Goal: Task Accomplishment & Management: Manage account settings

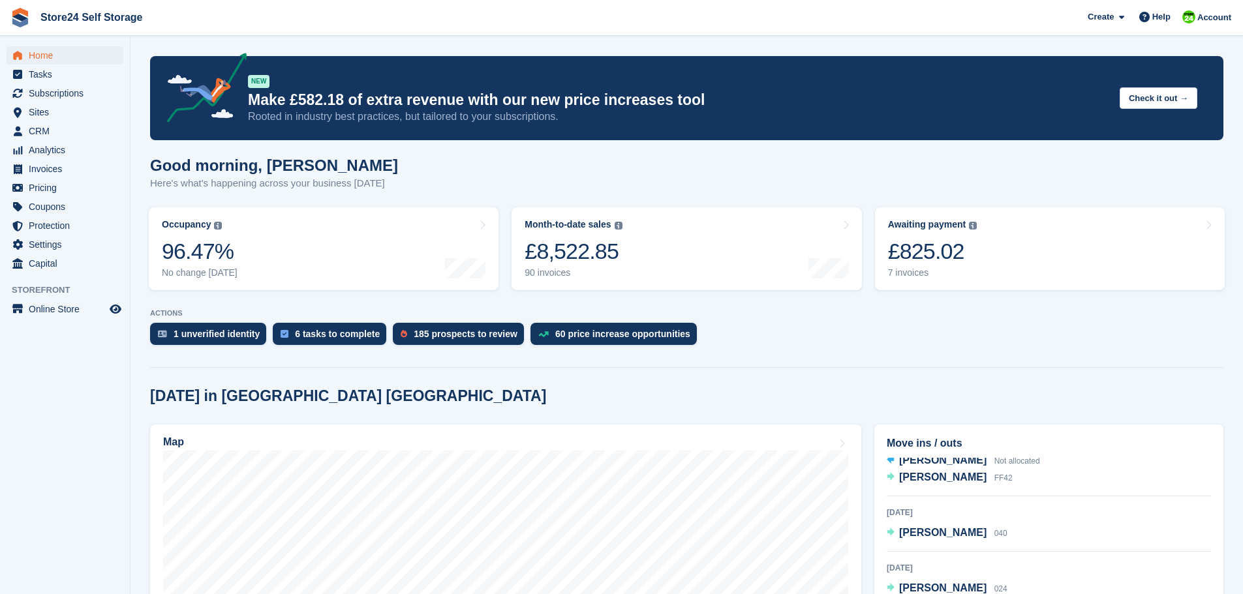
scroll to position [82, 0]
click at [957, 480] on span "[PERSON_NAME]" at bounding box center [942, 475] width 87 height 11
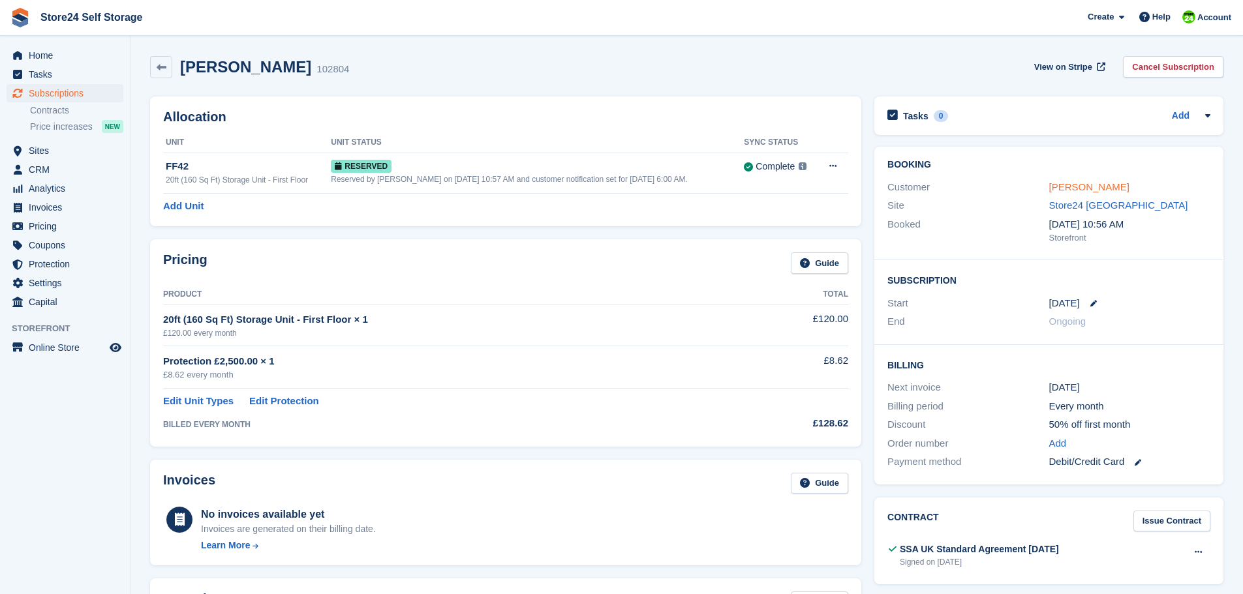
click at [1085, 189] on link "[PERSON_NAME]" at bounding box center [1089, 186] width 80 height 11
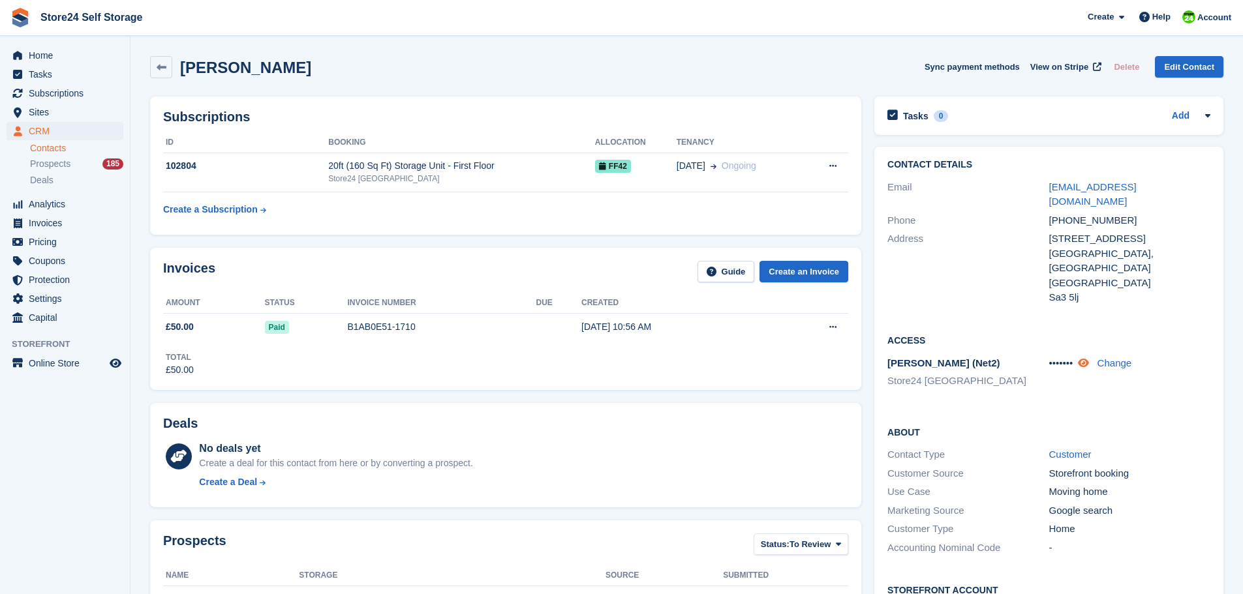
click at [1089, 358] on icon at bounding box center [1083, 363] width 11 height 10
drag, startPoint x: 1049, startPoint y: 333, endPoint x: 1069, endPoint y: 333, distance: 19.6
click at [1069, 358] on span "6501" at bounding box center [1060, 363] width 22 height 11
copy span "6501"
drag, startPoint x: 1035, startPoint y: 187, endPoint x: 1176, endPoint y: 189, distance: 141.0
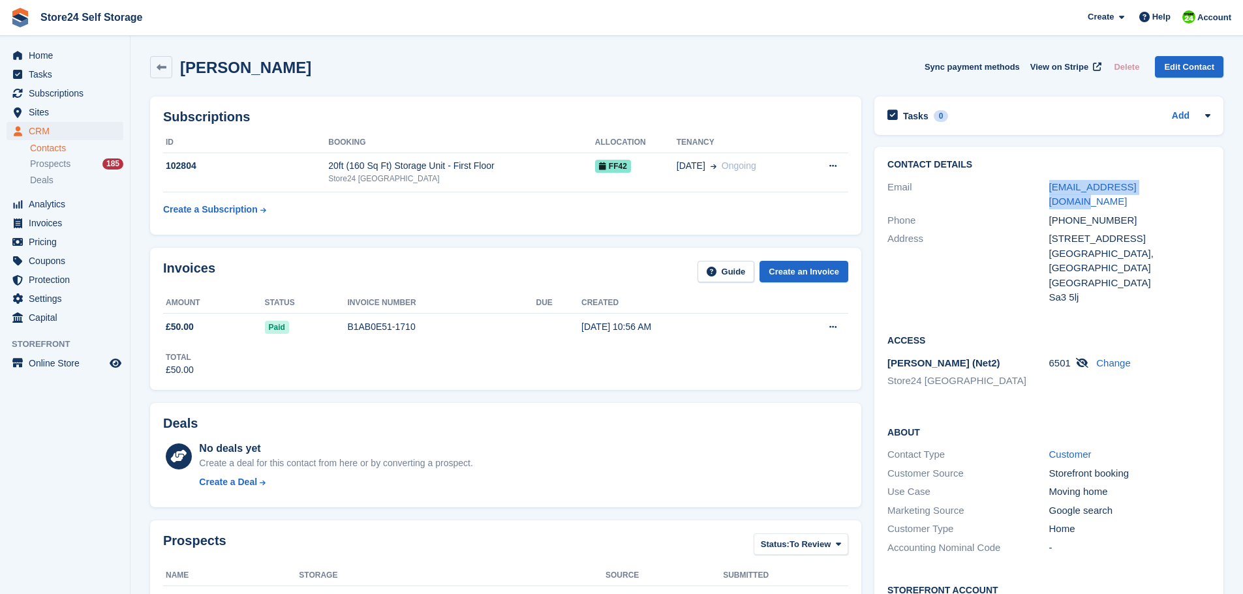
click at [1176, 189] on div "Email campoyyanouk@gmail.com" at bounding box center [1048, 194] width 323 height 33
copy div "campoyyanouk@gmail.com"
click at [1075, 449] on link "Customer" at bounding box center [1070, 454] width 42 height 11
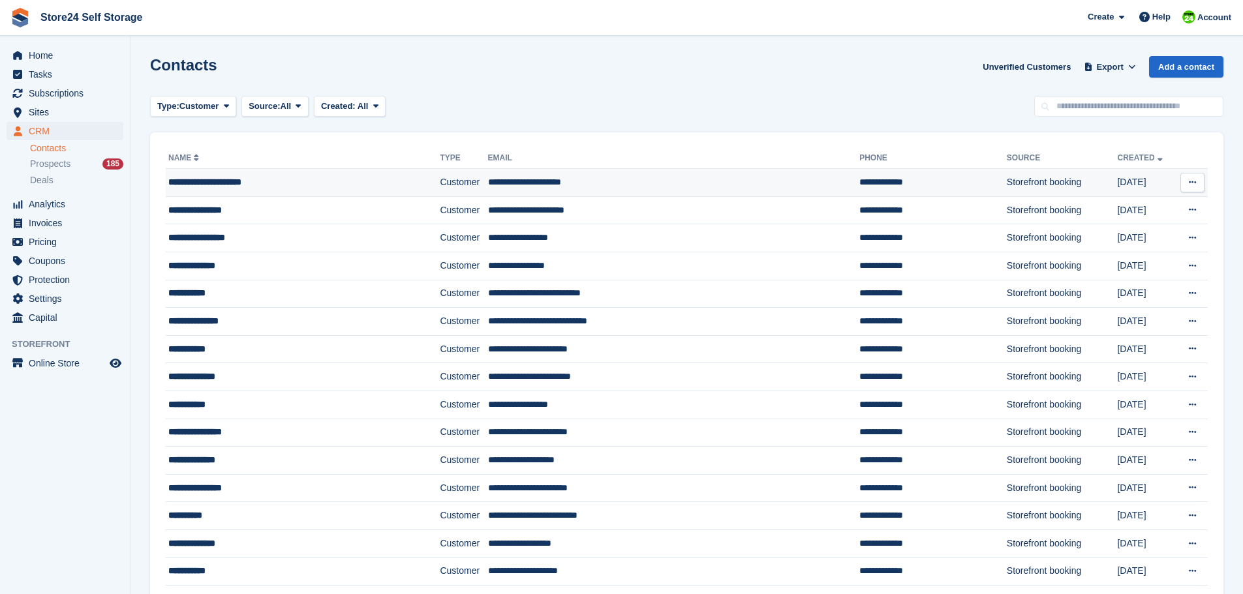
click at [229, 185] on div "**********" at bounding box center [280, 183] width 225 height 14
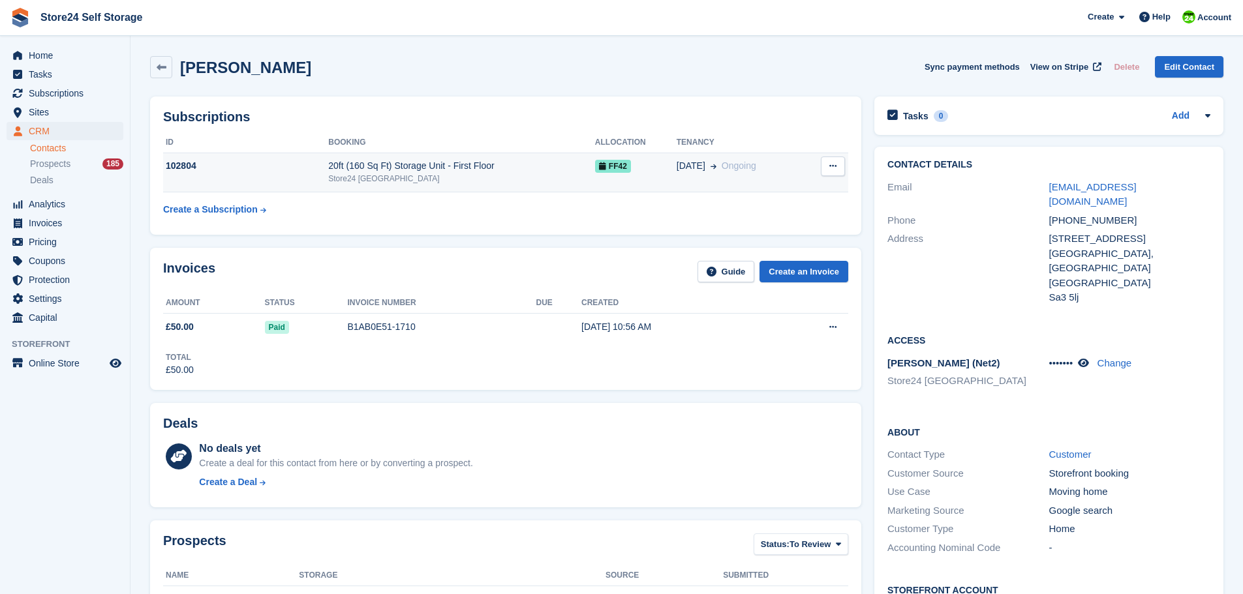
click at [832, 167] on icon at bounding box center [832, 166] width 7 height 8
click at [262, 167] on div "102804" at bounding box center [245, 166] width 165 height 14
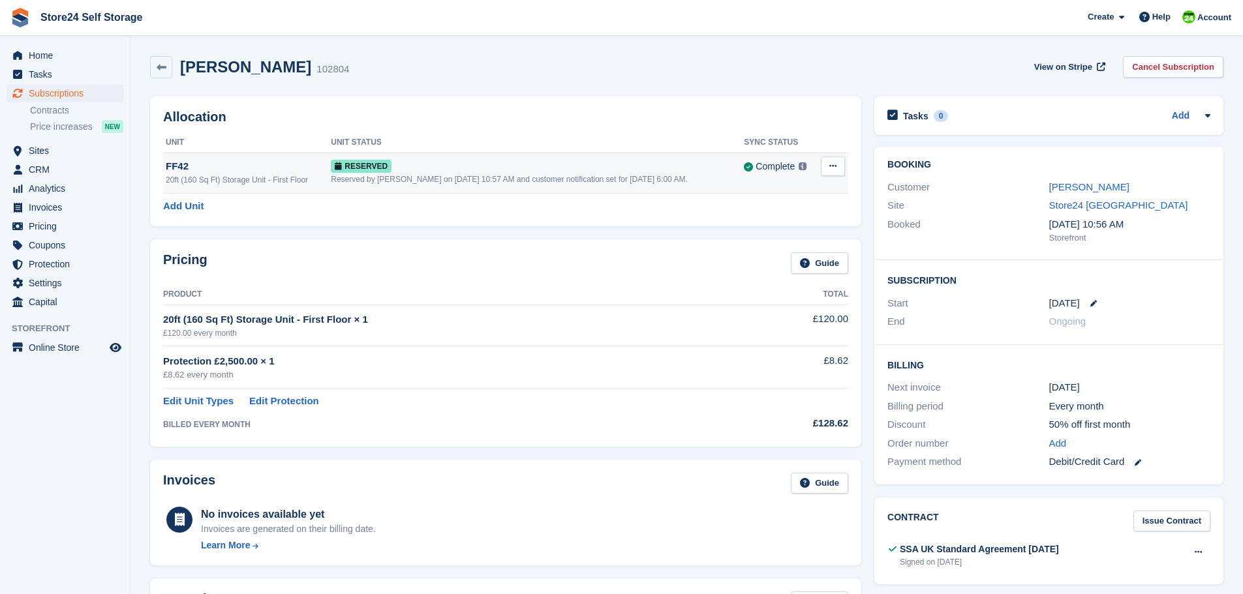
click at [837, 168] on icon at bounding box center [832, 166] width 7 height 8
click at [761, 193] on p "Grant Early Access" at bounding box center [783, 191] width 114 height 17
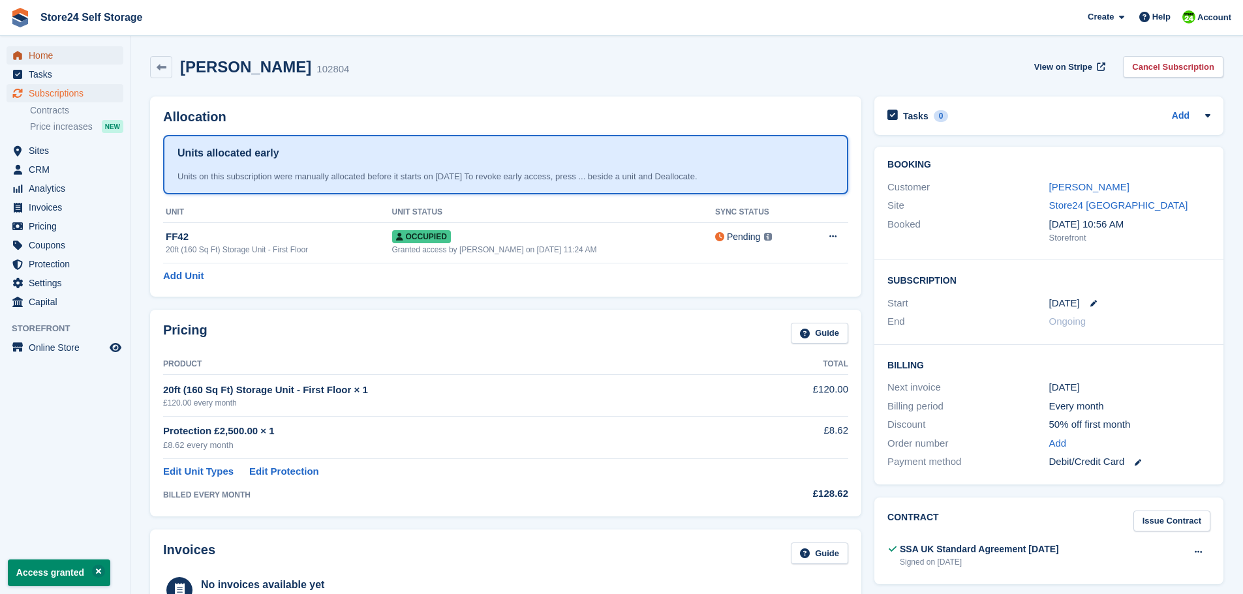
click at [38, 53] on span "Home" at bounding box center [68, 55] width 78 height 18
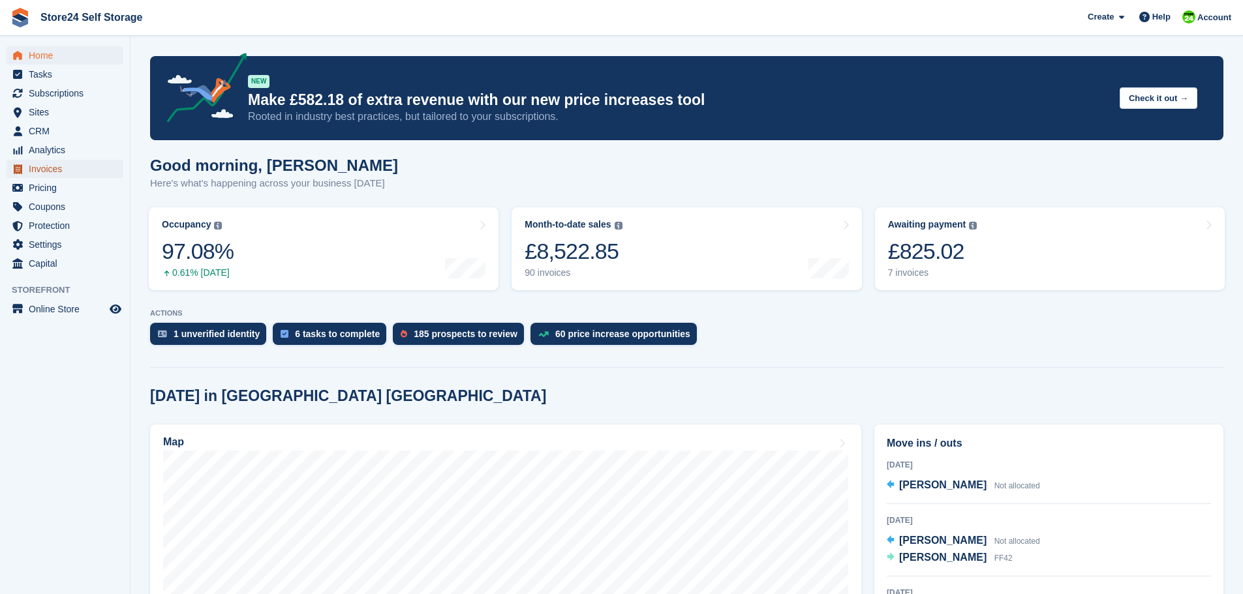
click at [42, 172] on span "Invoices" at bounding box center [68, 169] width 78 height 18
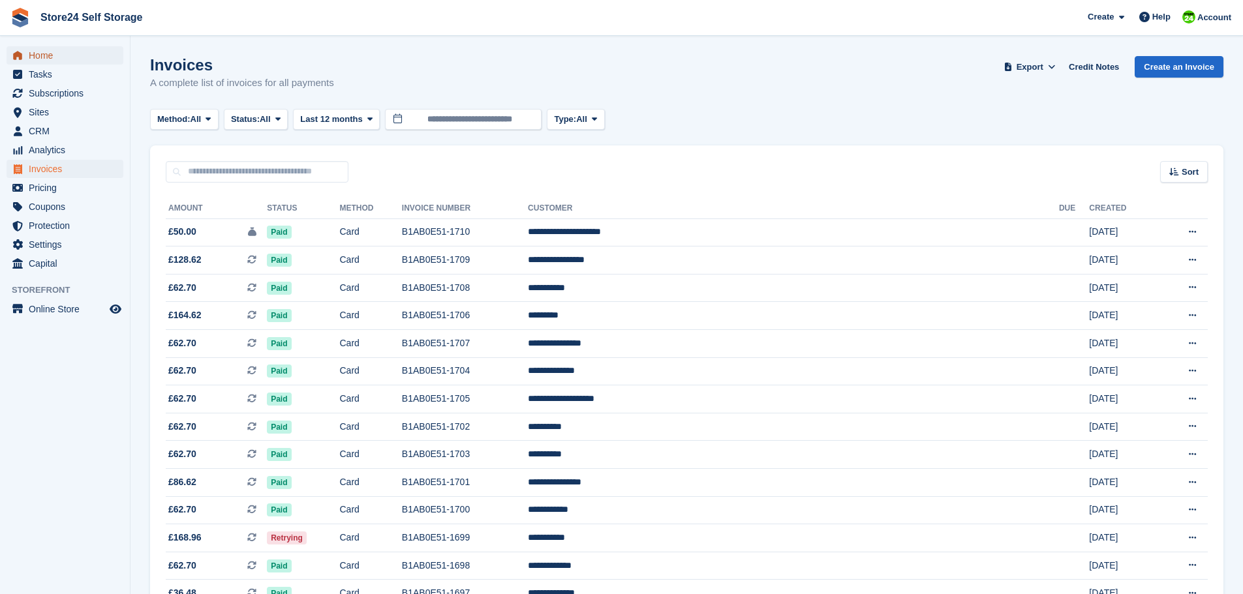
drag, startPoint x: 42, startPoint y: 60, endPoint x: 42, endPoint y: 52, distance: 8.5
click at [42, 60] on span "Home" at bounding box center [68, 55] width 78 height 18
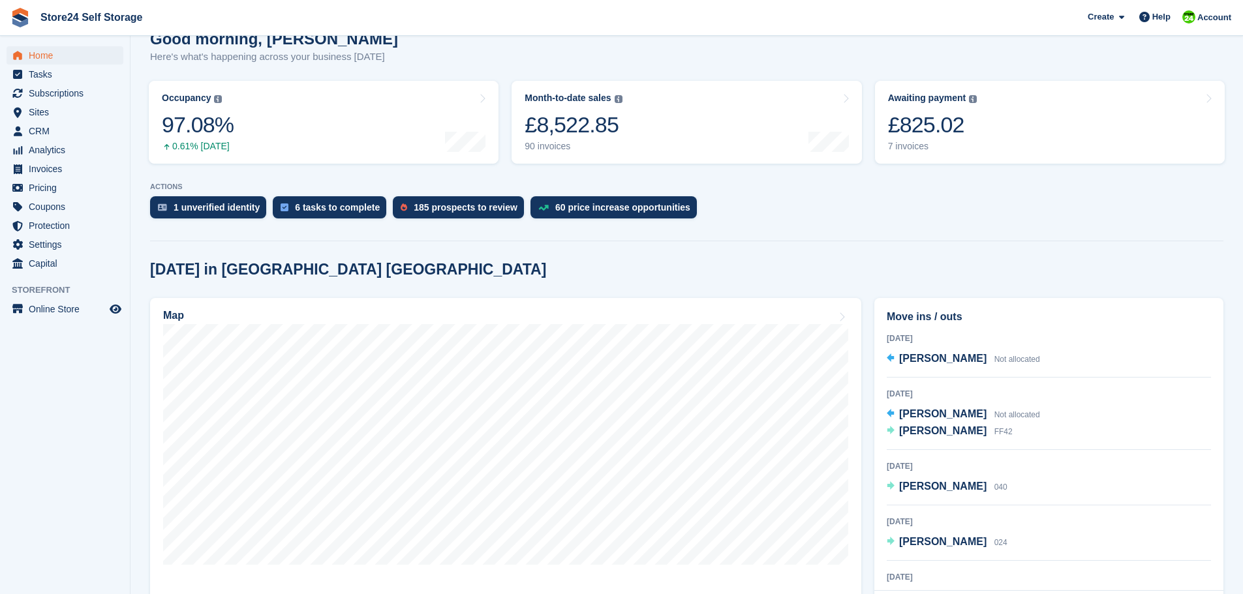
scroll to position [131, 0]
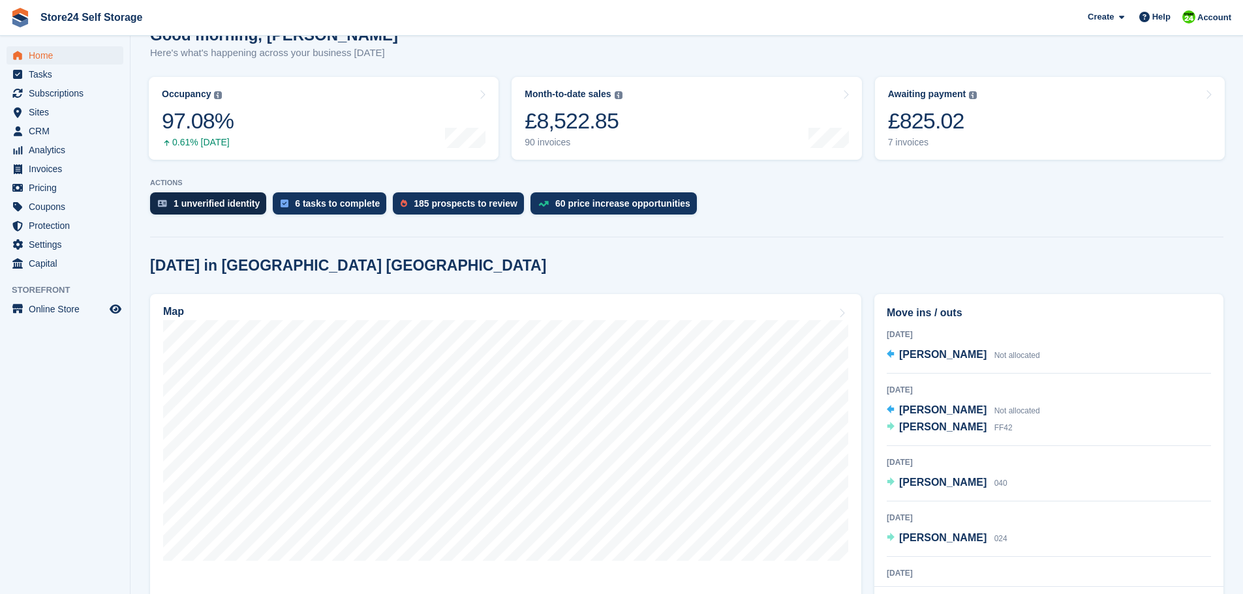
click at [196, 206] on div "1 unverified identity" at bounding box center [217, 203] width 86 height 10
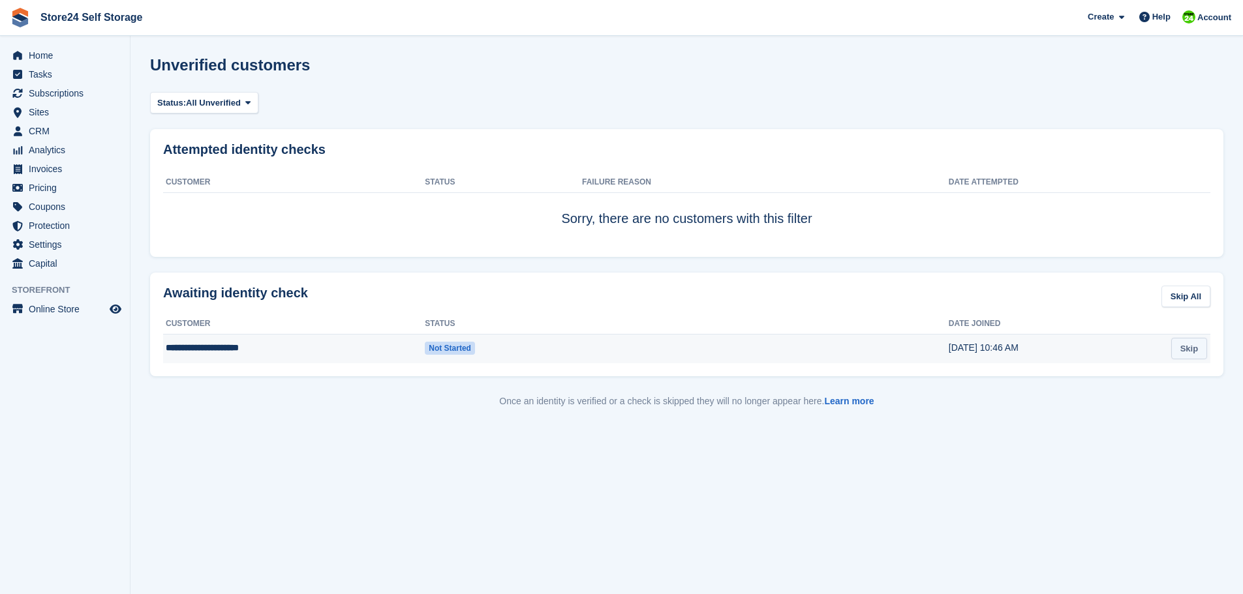
click at [1188, 349] on link "Skip" at bounding box center [1189, 349] width 36 height 22
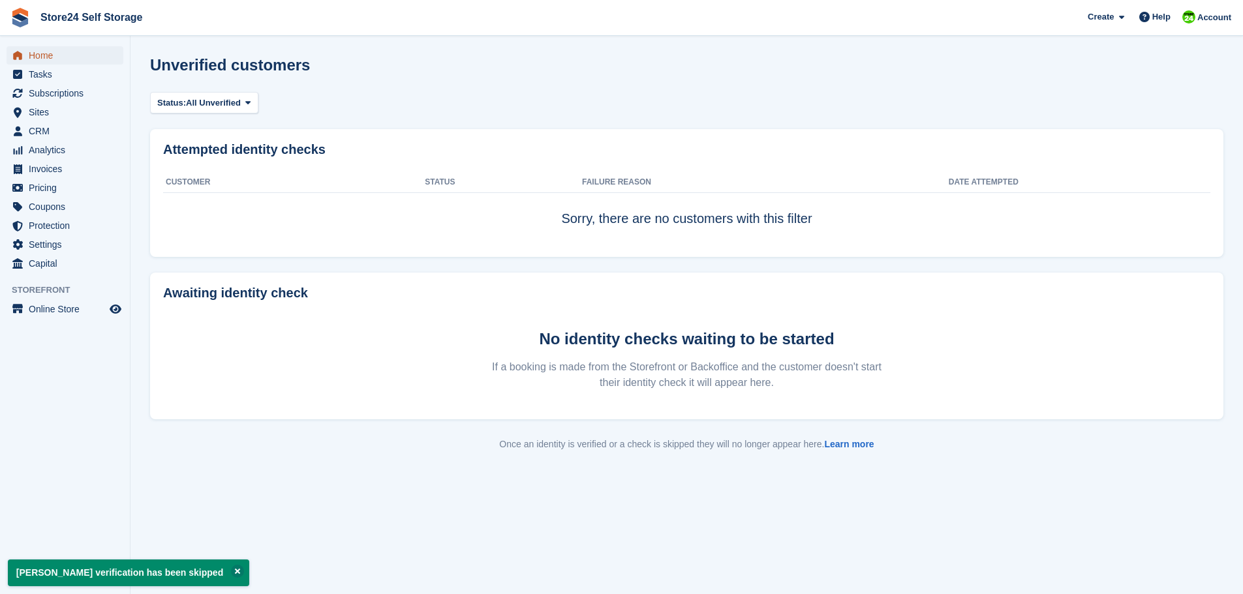
click at [31, 55] on span "Home" at bounding box center [68, 55] width 78 height 18
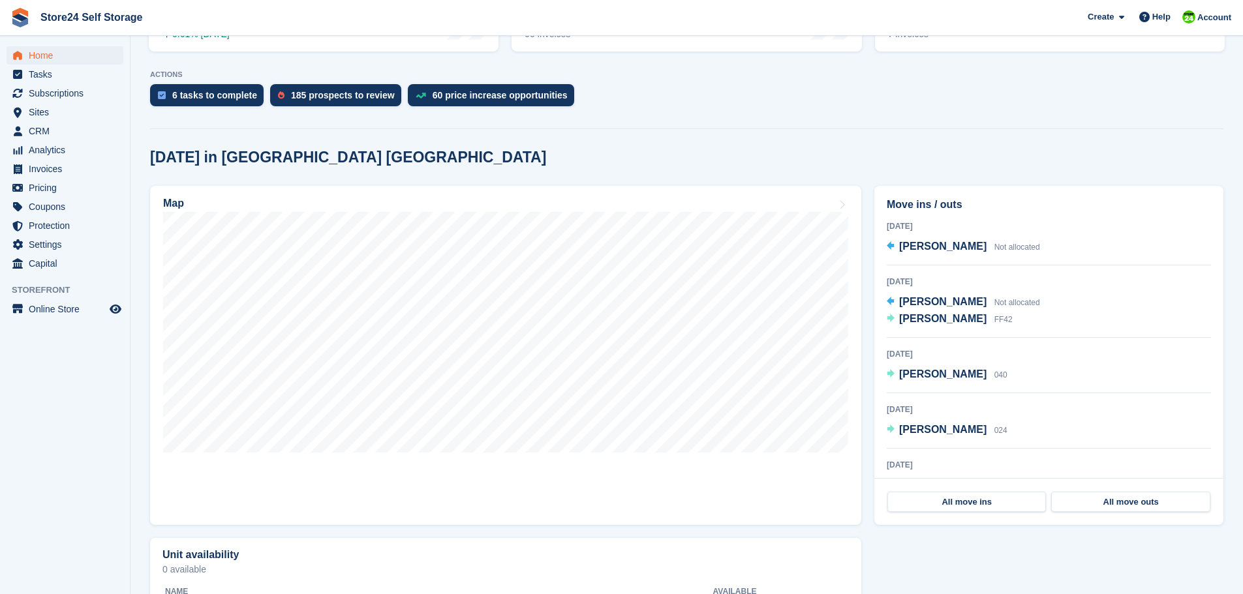
scroll to position [261, 0]
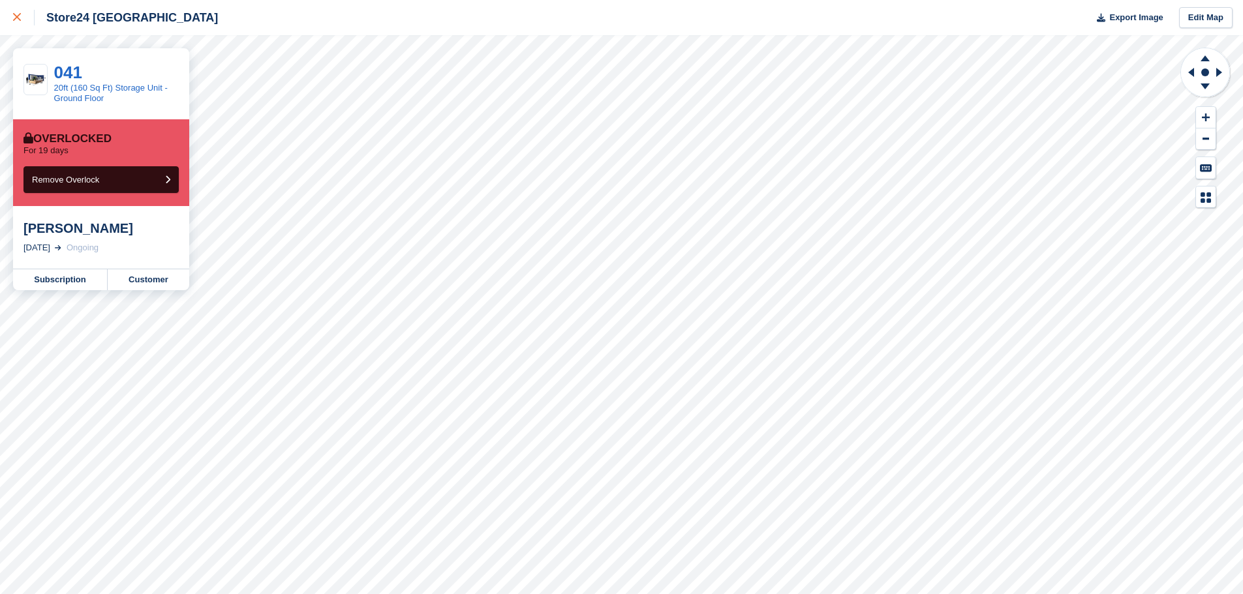
click at [15, 19] on icon at bounding box center [17, 17] width 8 height 8
click at [63, 282] on link "Subscription" at bounding box center [60, 279] width 95 height 21
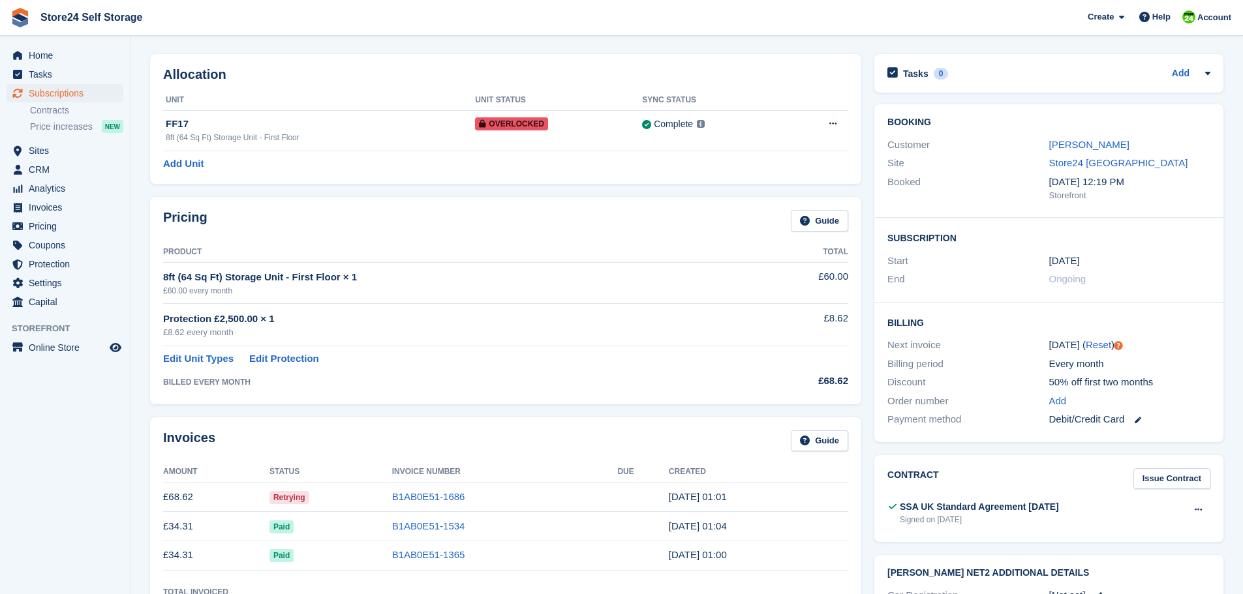
scroll to position [65, 0]
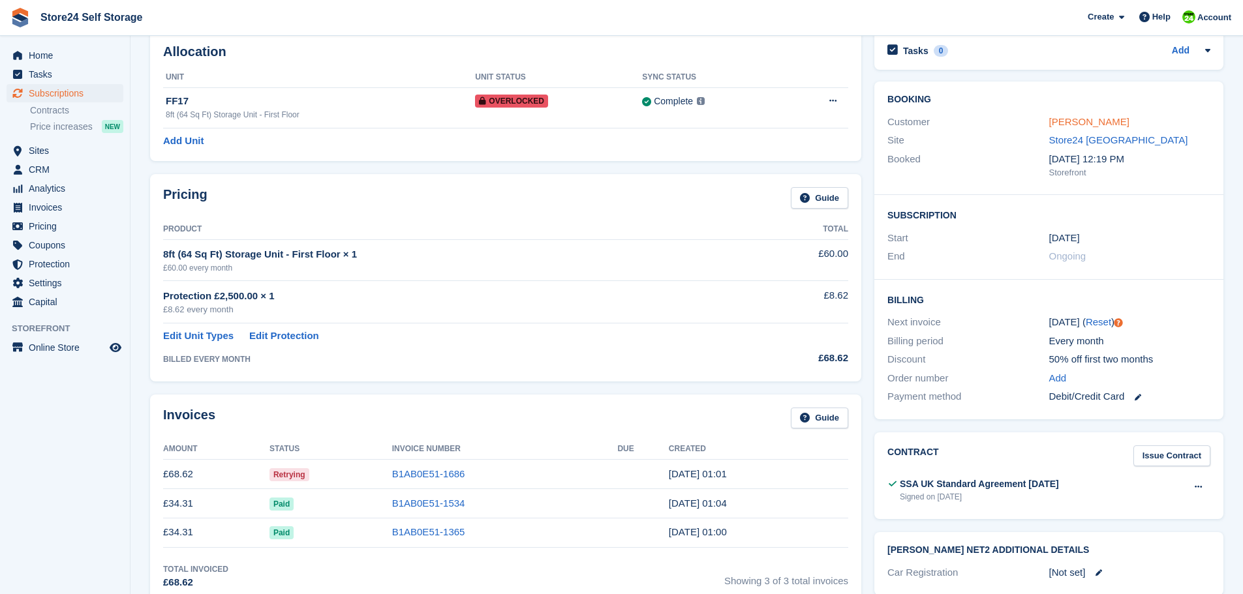
click at [1066, 121] on link "Kristian Hughes" at bounding box center [1089, 121] width 80 height 11
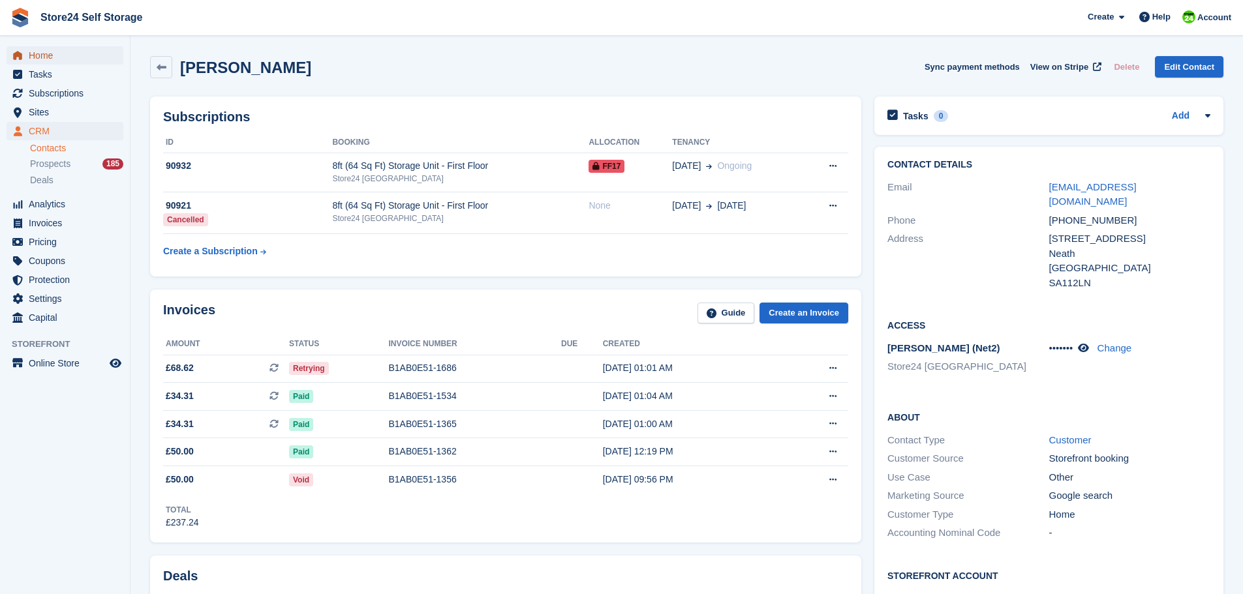
click at [48, 55] on span "Home" at bounding box center [68, 55] width 78 height 18
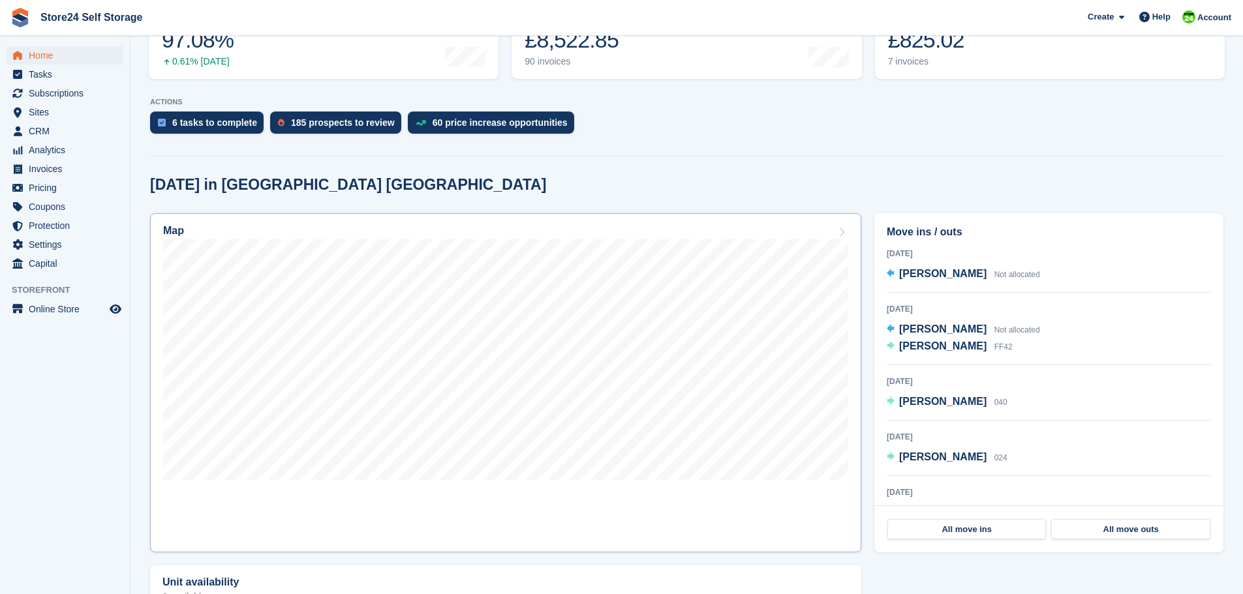
scroll to position [261, 0]
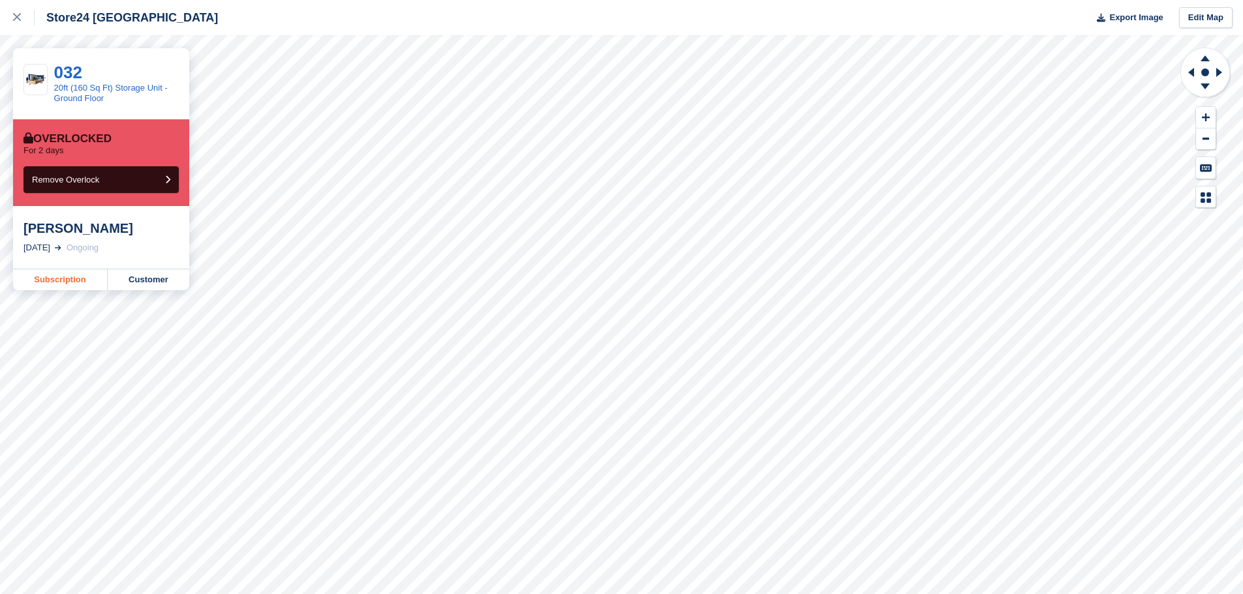
click at [57, 283] on link "Subscription" at bounding box center [60, 279] width 95 height 21
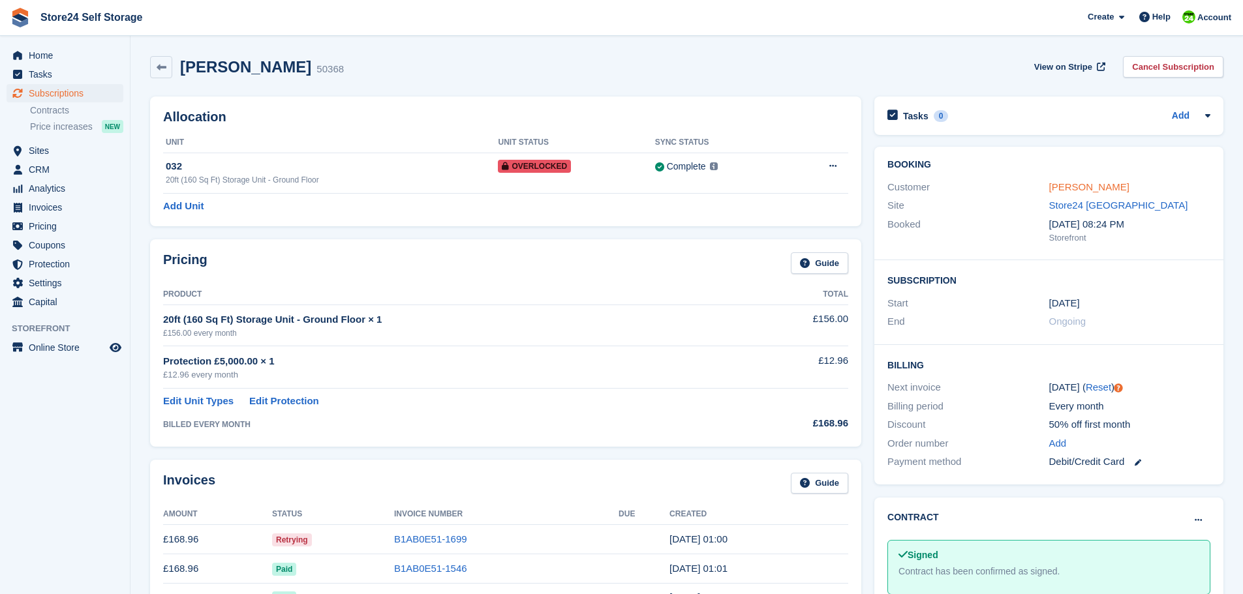
click at [1069, 183] on link "[PERSON_NAME]" at bounding box center [1089, 186] width 80 height 11
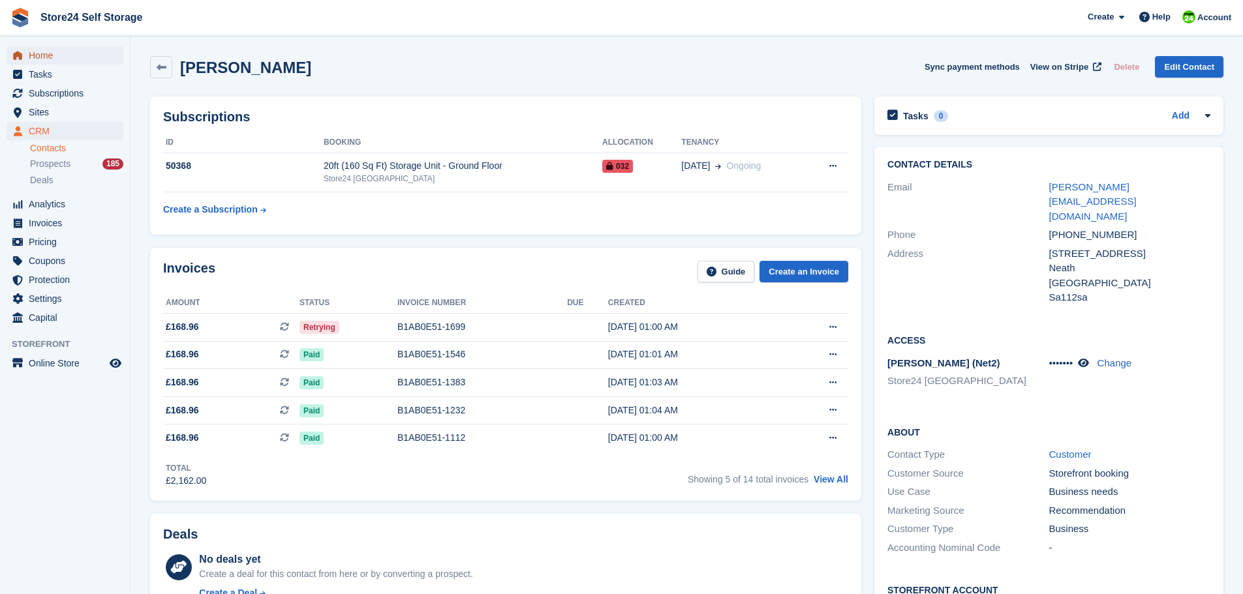
click at [65, 54] on span "Home" at bounding box center [68, 55] width 78 height 18
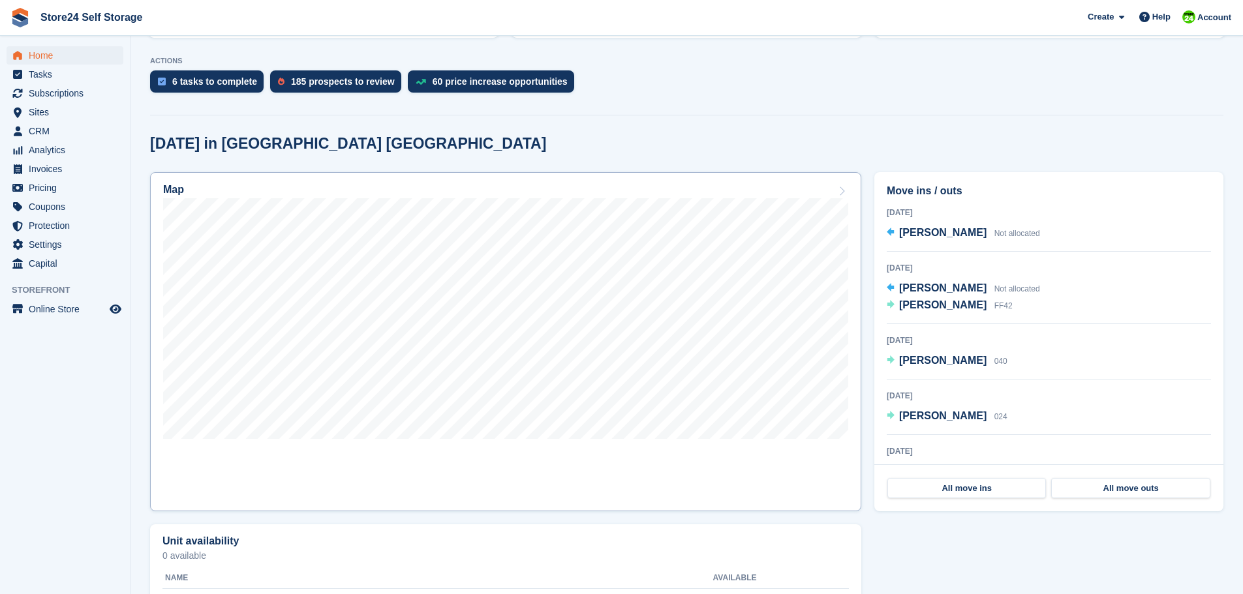
scroll to position [261, 0]
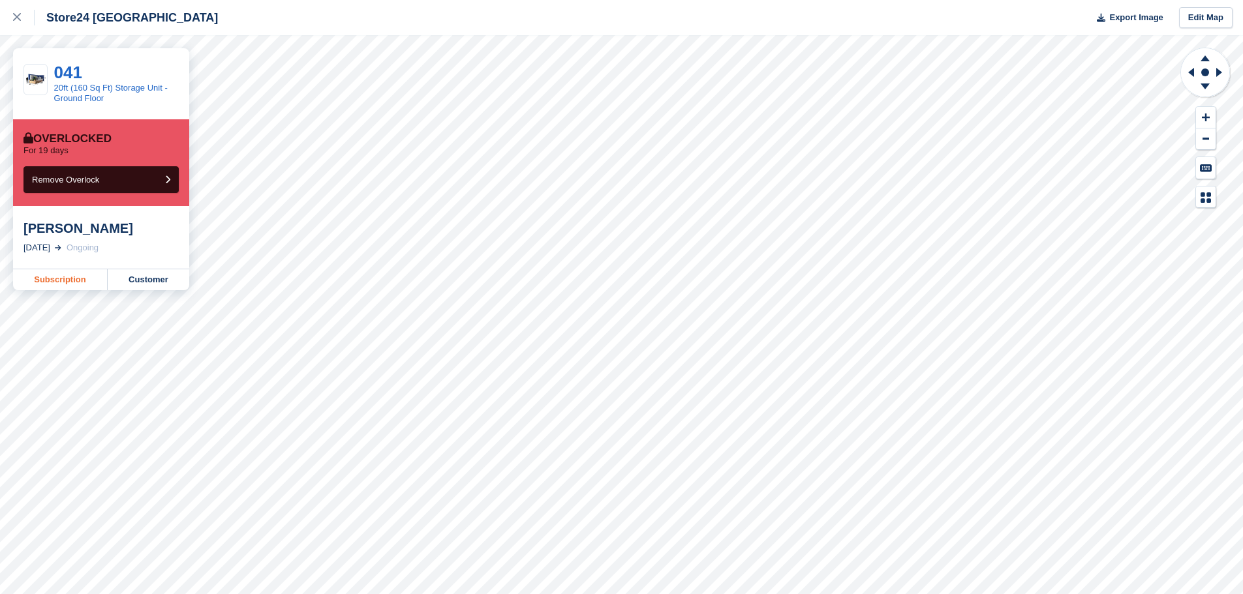
click at [55, 284] on link "Subscription" at bounding box center [60, 279] width 95 height 21
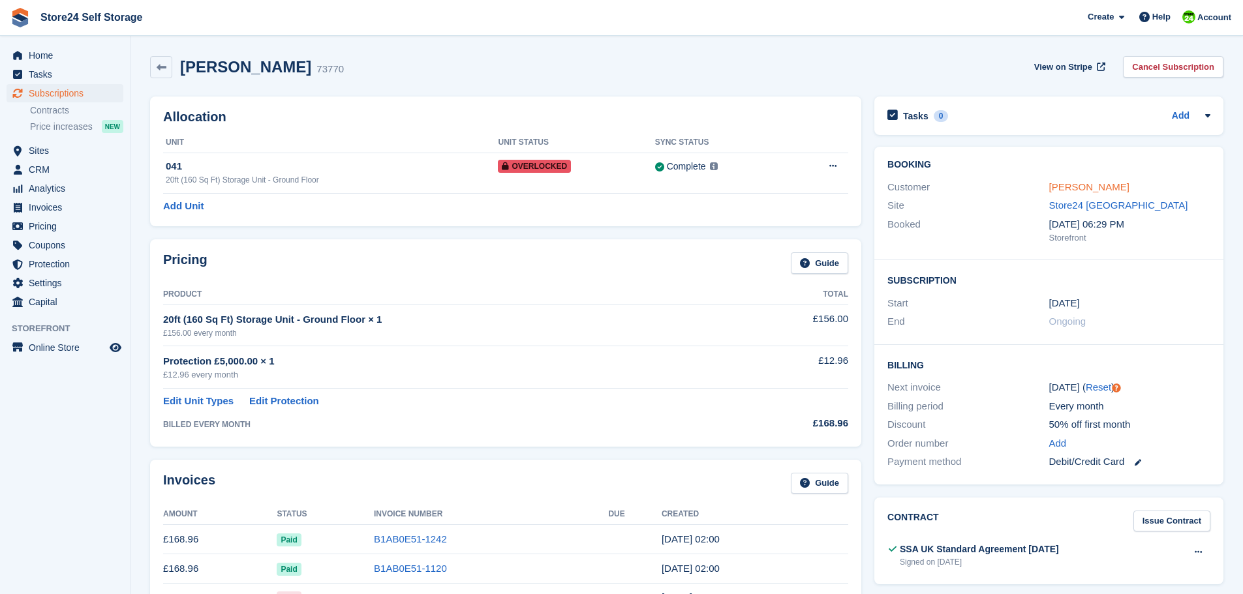
click at [1051, 185] on link "Sarah Llewellyn" at bounding box center [1089, 186] width 80 height 11
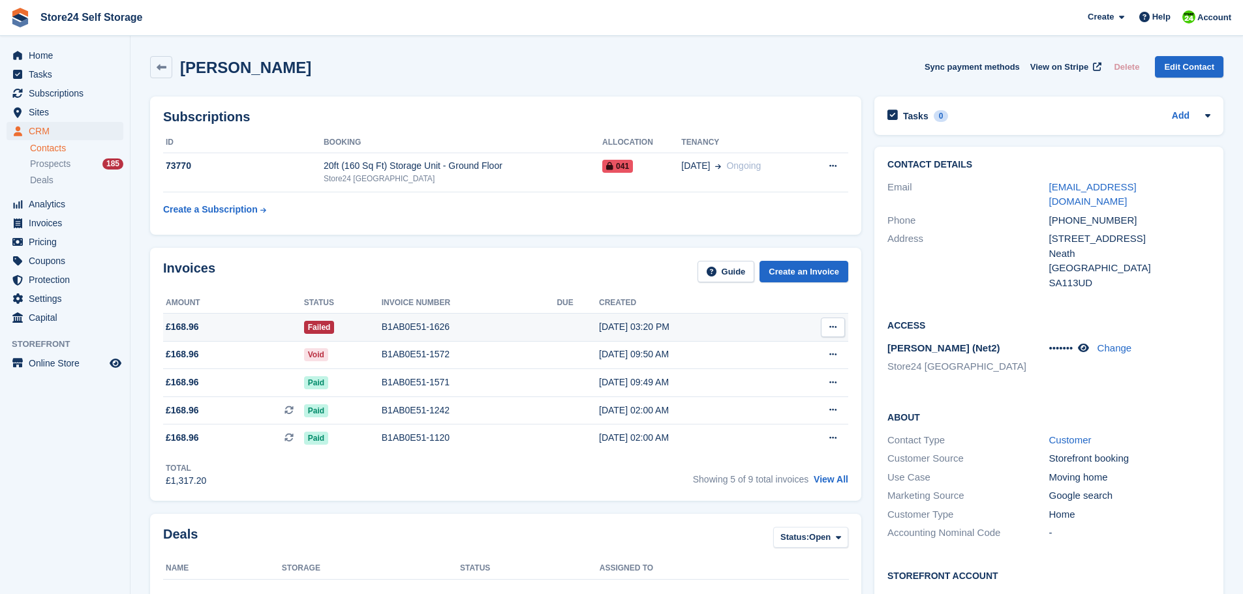
click at [427, 325] on div "B1AB0E51-1626" at bounding box center [470, 327] width 176 height 14
click at [31, 56] on span "Home" at bounding box center [68, 55] width 78 height 18
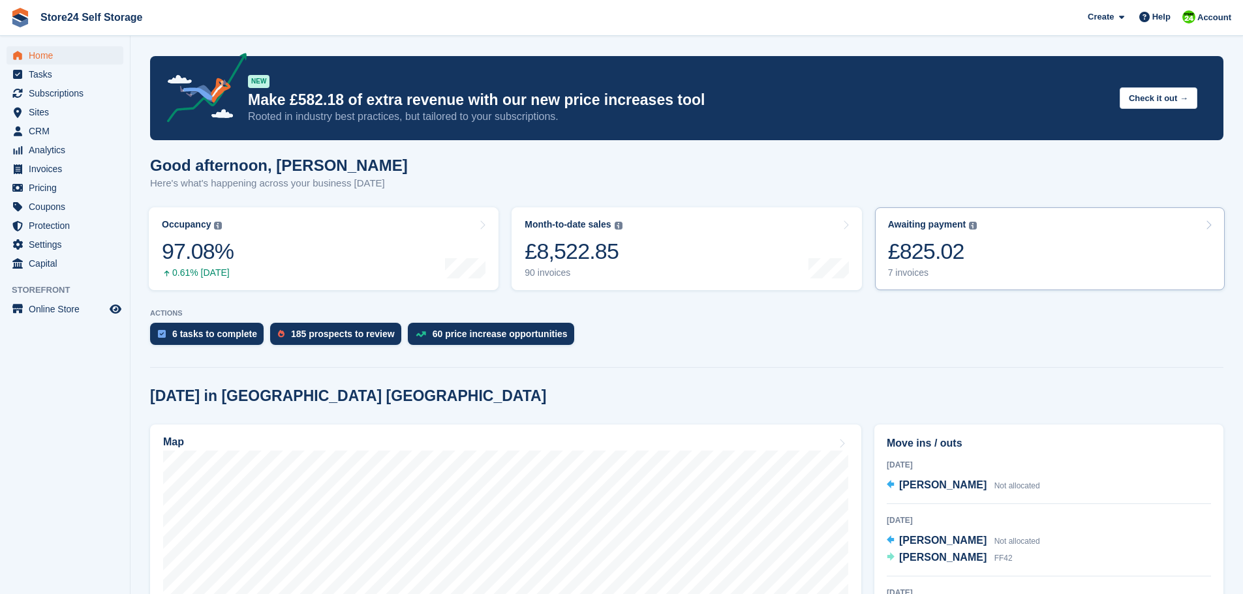
click at [910, 251] on div "£825.02" at bounding box center [932, 251] width 89 height 27
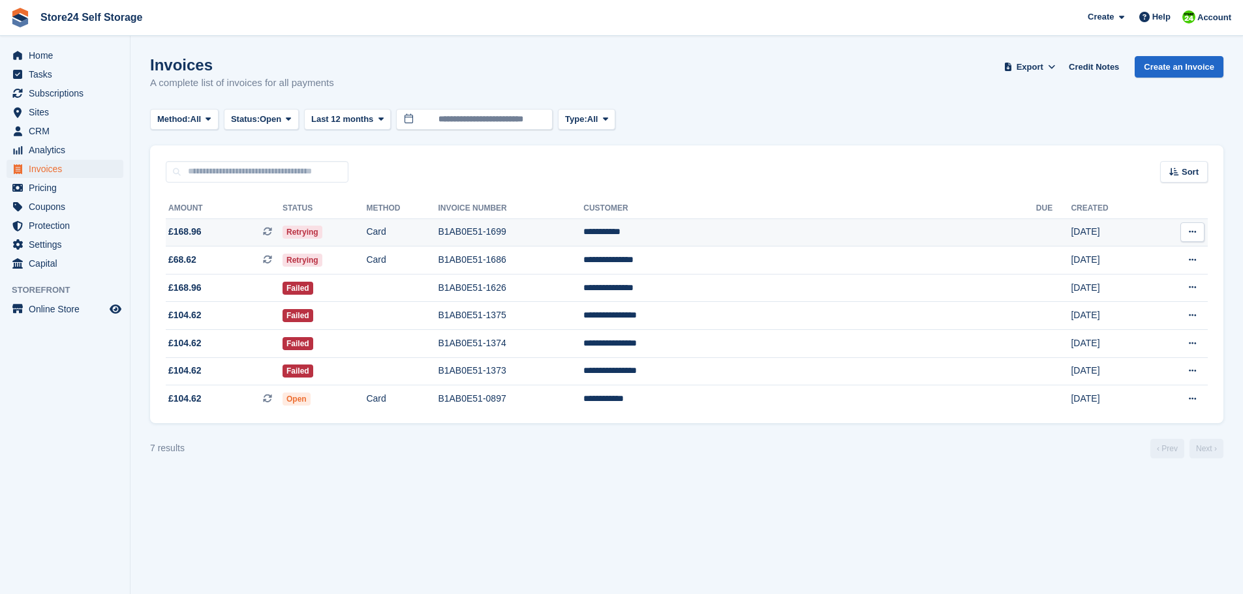
click at [559, 228] on td "B1AB0E51-1699" at bounding box center [511, 233] width 146 height 28
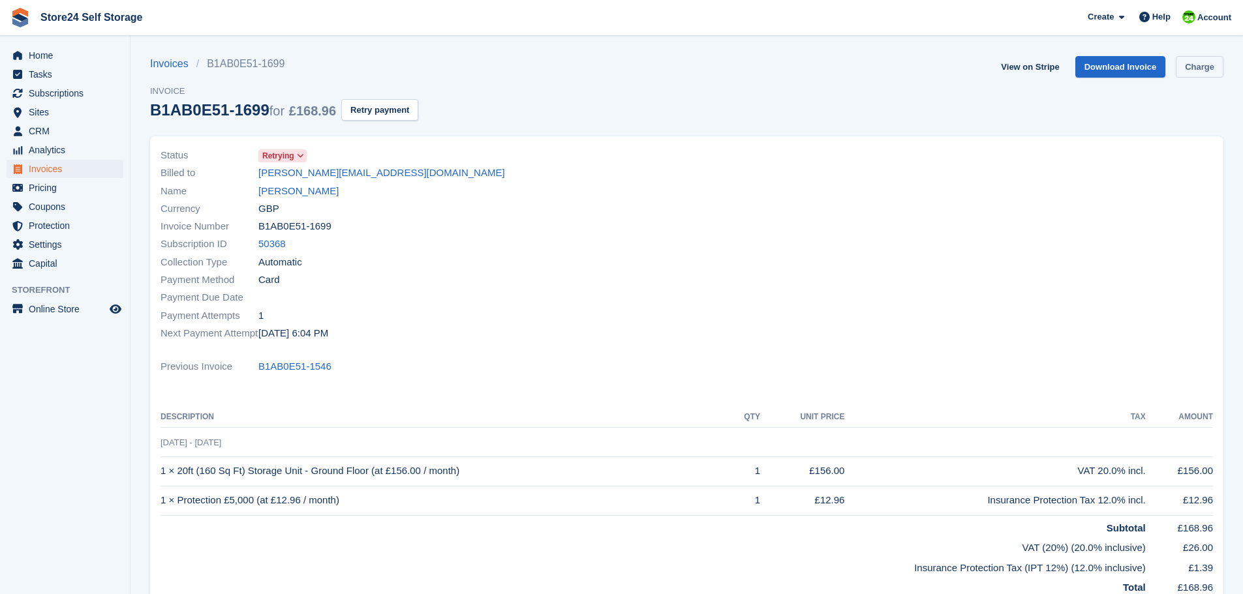
click at [1199, 67] on link "Charge" at bounding box center [1200, 67] width 48 height 22
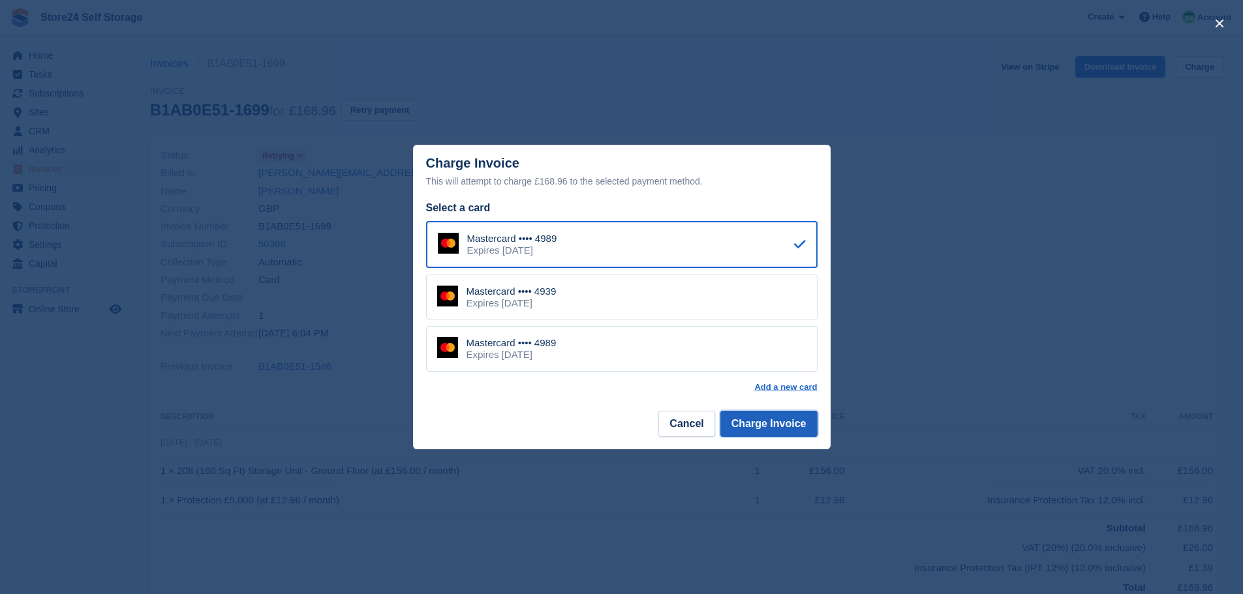
click at [755, 423] on button "Charge Invoice" at bounding box center [768, 424] width 97 height 26
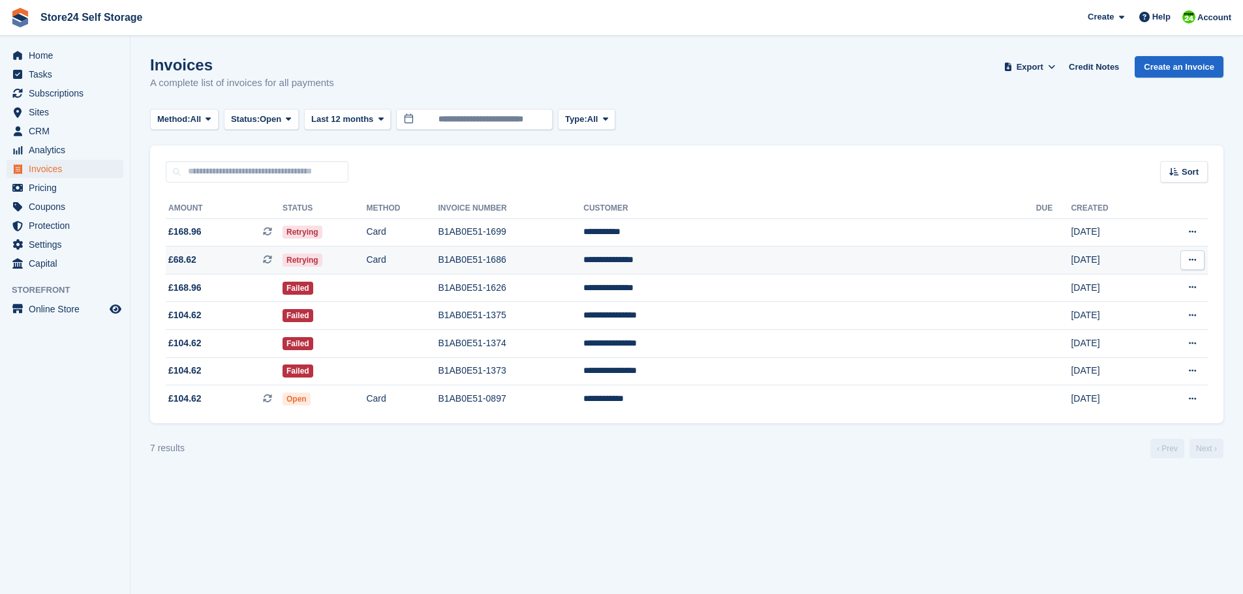
click at [788, 264] on td "**********" at bounding box center [809, 261] width 453 height 28
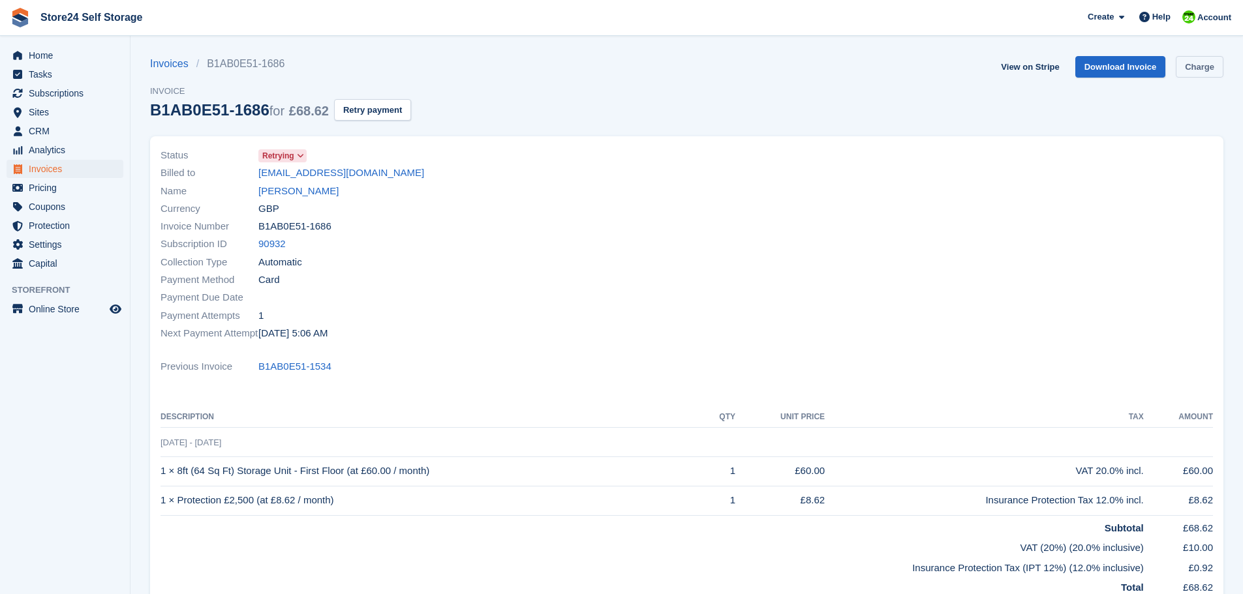
click at [1200, 66] on link "Charge" at bounding box center [1200, 67] width 48 height 22
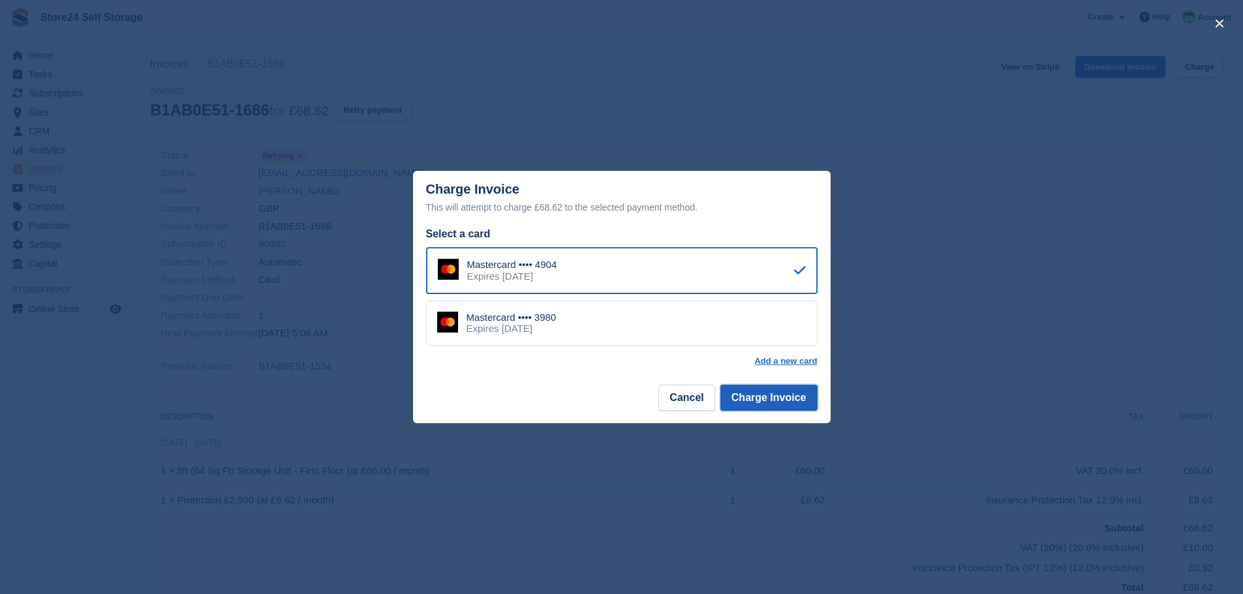
click at [778, 398] on button "Charge Invoice" at bounding box center [768, 398] width 97 height 26
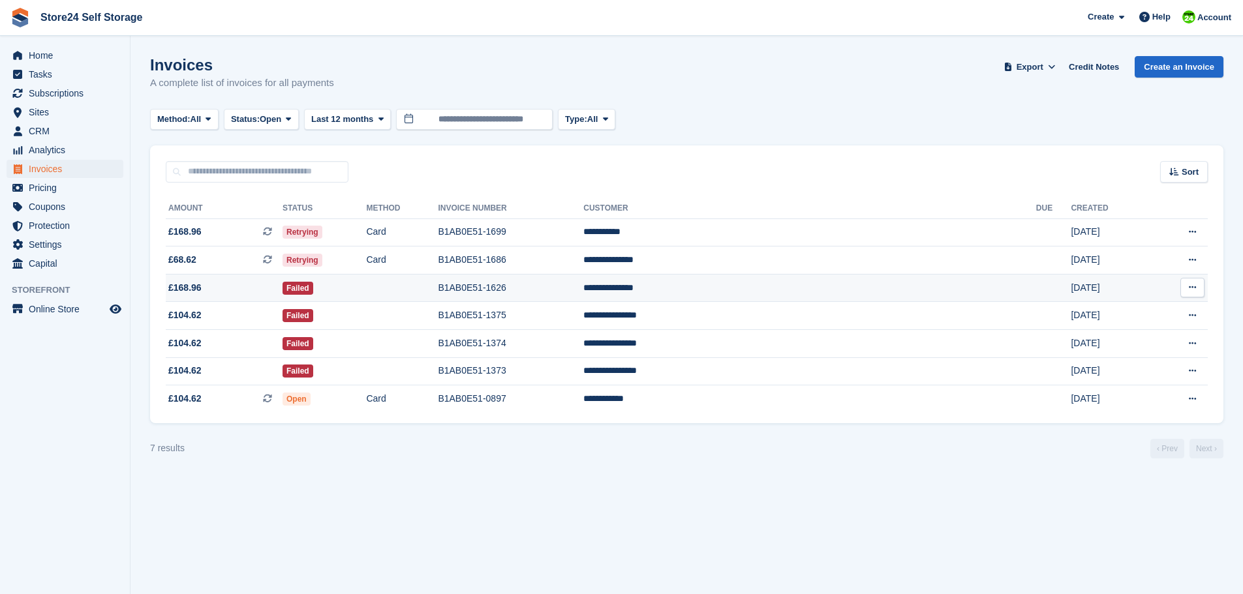
click at [767, 288] on td "**********" at bounding box center [809, 288] width 453 height 28
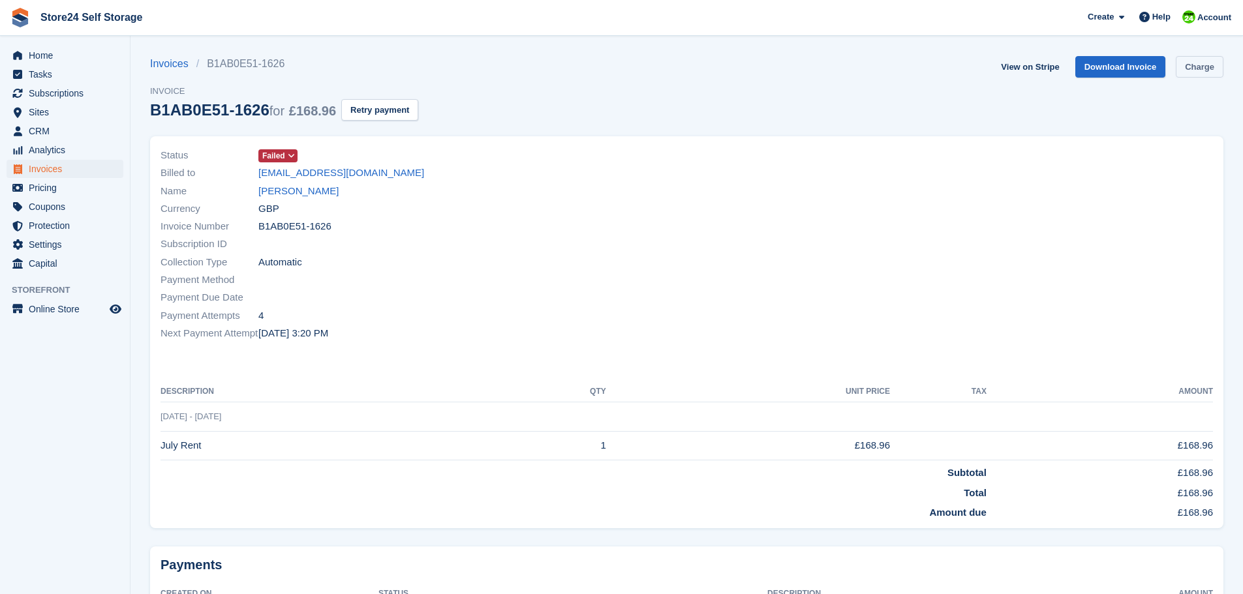
click at [1200, 70] on link "Charge" at bounding box center [1200, 67] width 48 height 22
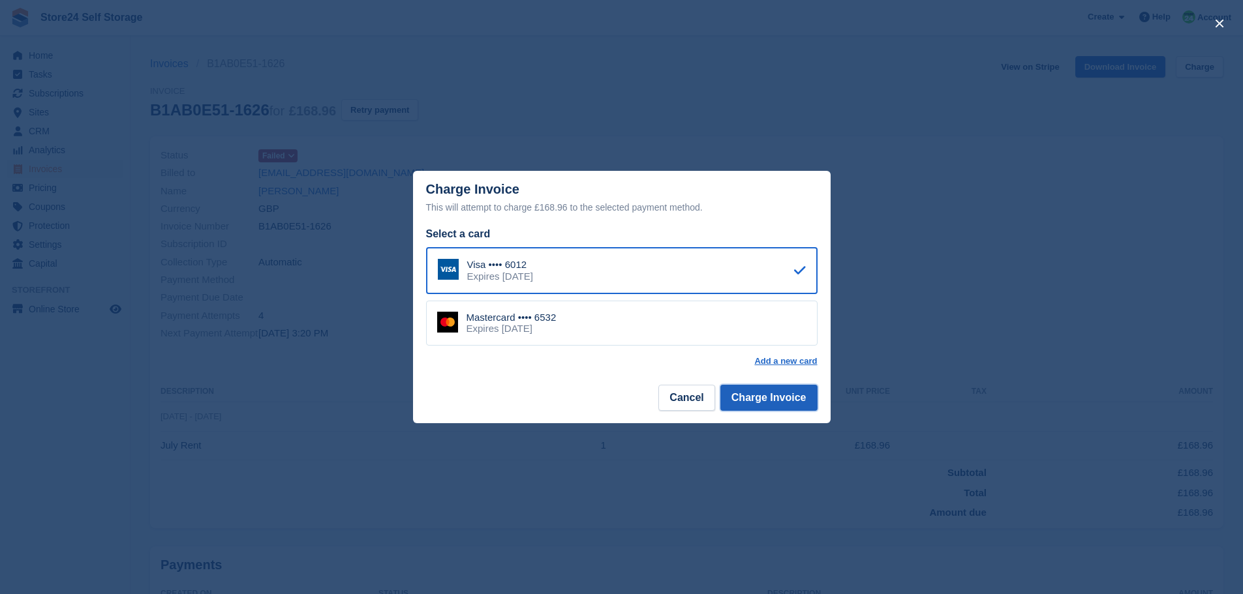
click at [785, 395] on button "Charge Invoice" at bounding box center [768, 398] width 97 height 26
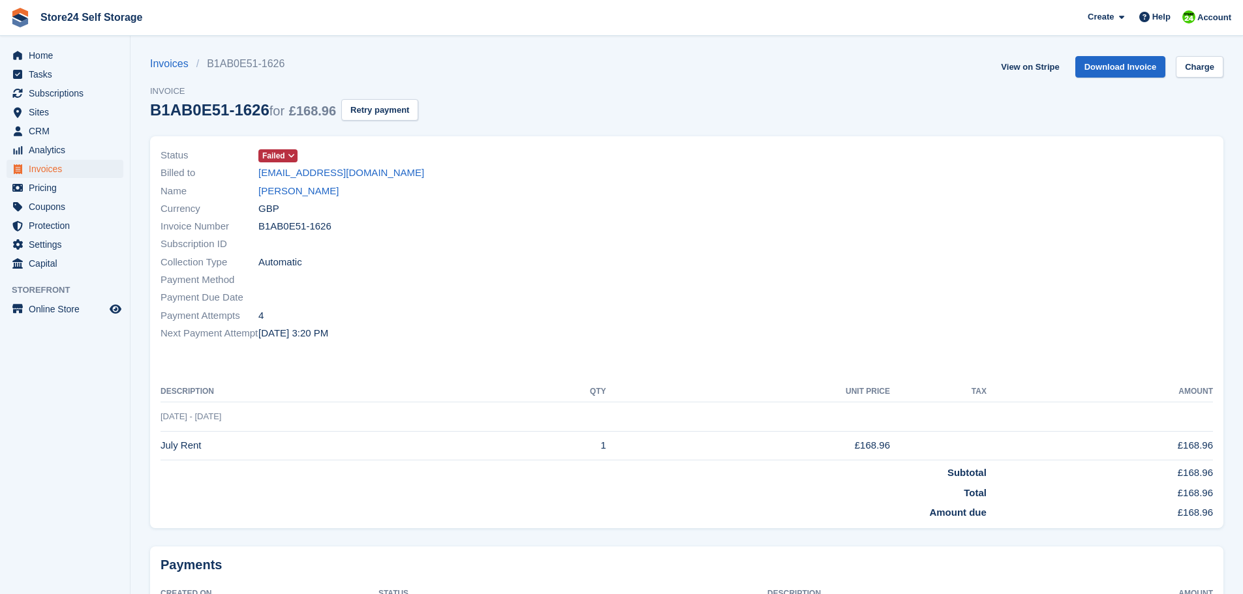
click at [509, 79] on div "Invoices B1AB0E51-1626 Invoice B1AB0E51-1626 for £168.96 Retry payment View on …" at bounding box center [686, 96] width 1073 height 80
click at [34, 56] on span "Home" at bounding box center [68, 55] width 78 height 18
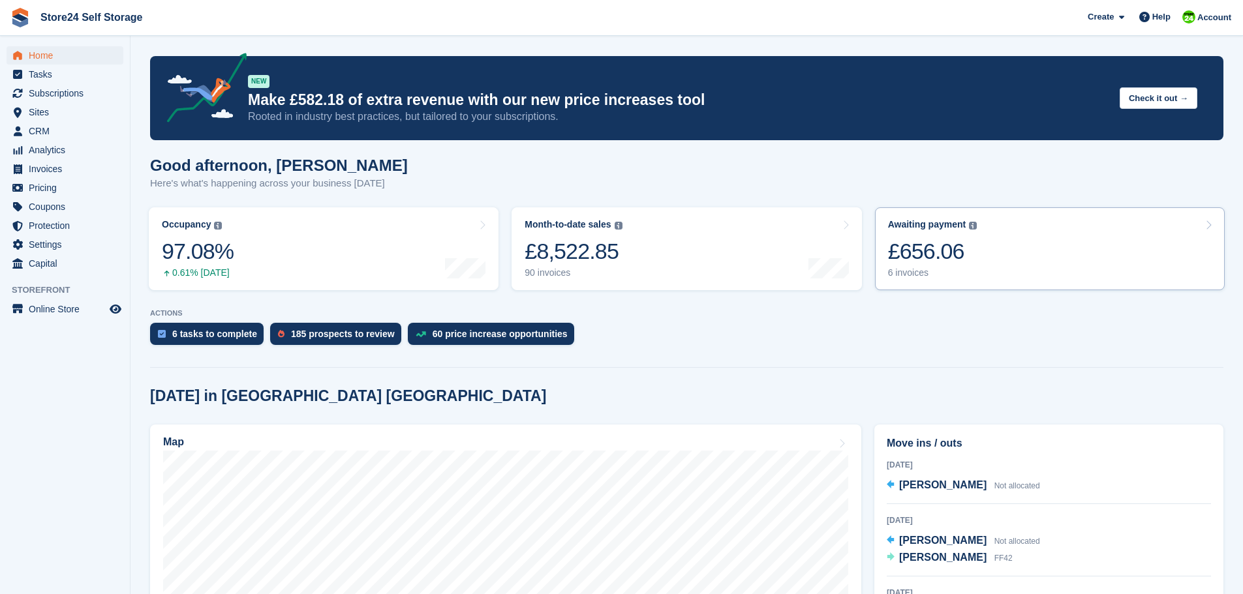
click at [915, 256] on div "£656.06" at bounding box center [932, 251] width 89 height 27
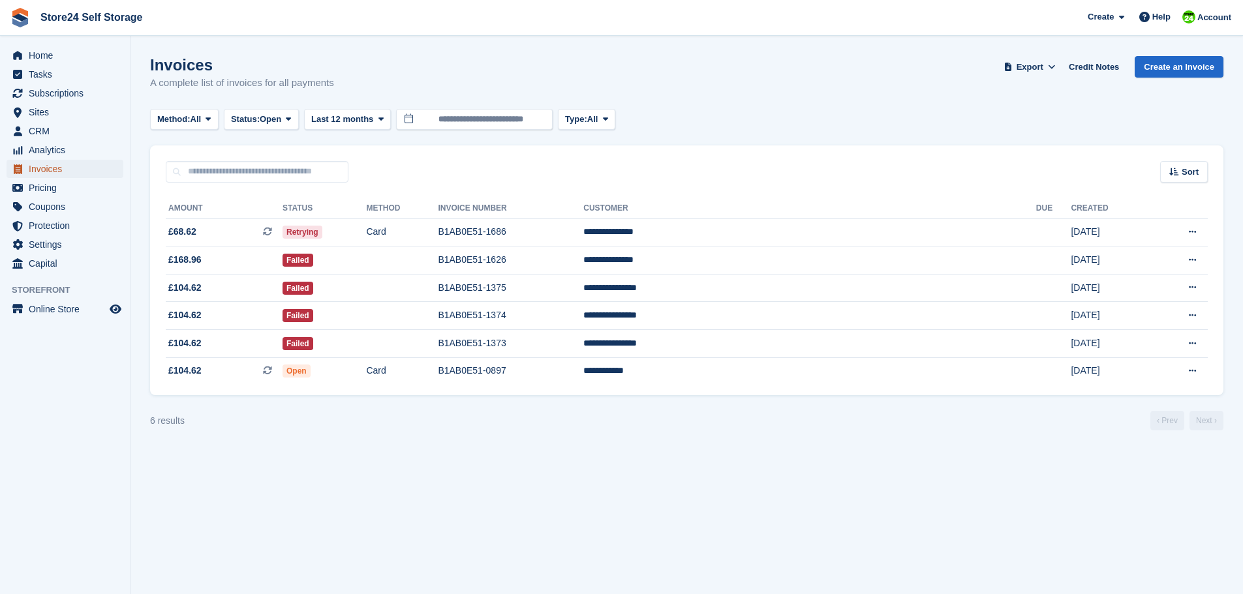
click at [44, 169] on span "Invoices" at bounding box center [68, 169] width 78 height 18
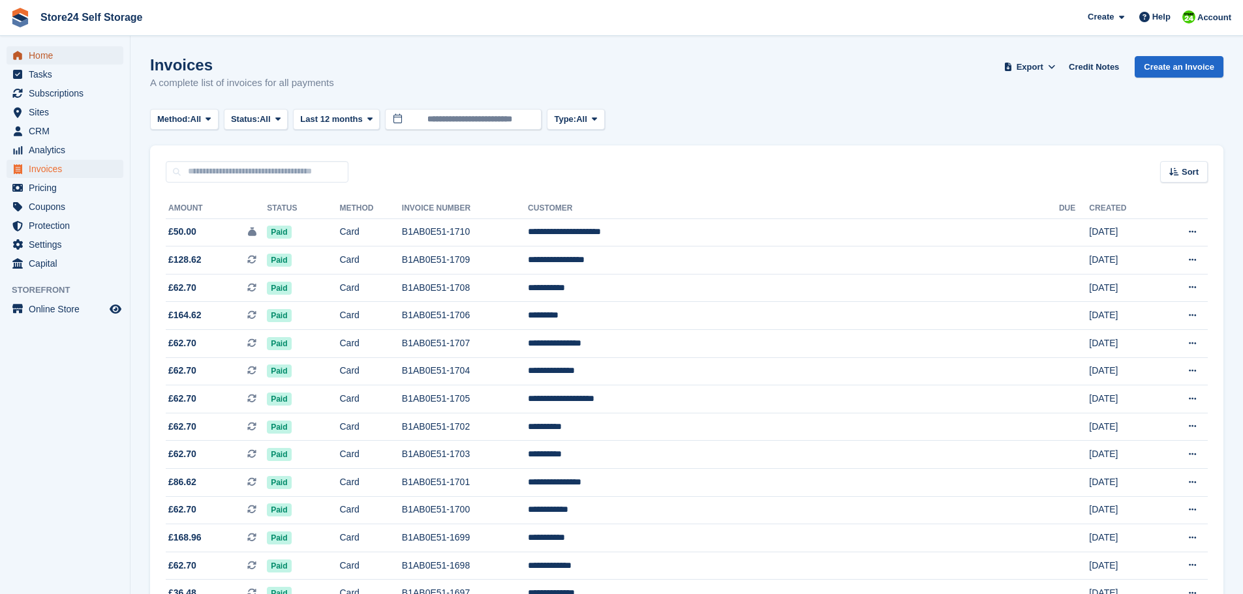
click at [39, 55] on span "Home" at bounding box center [68, 55] width 78 height 18
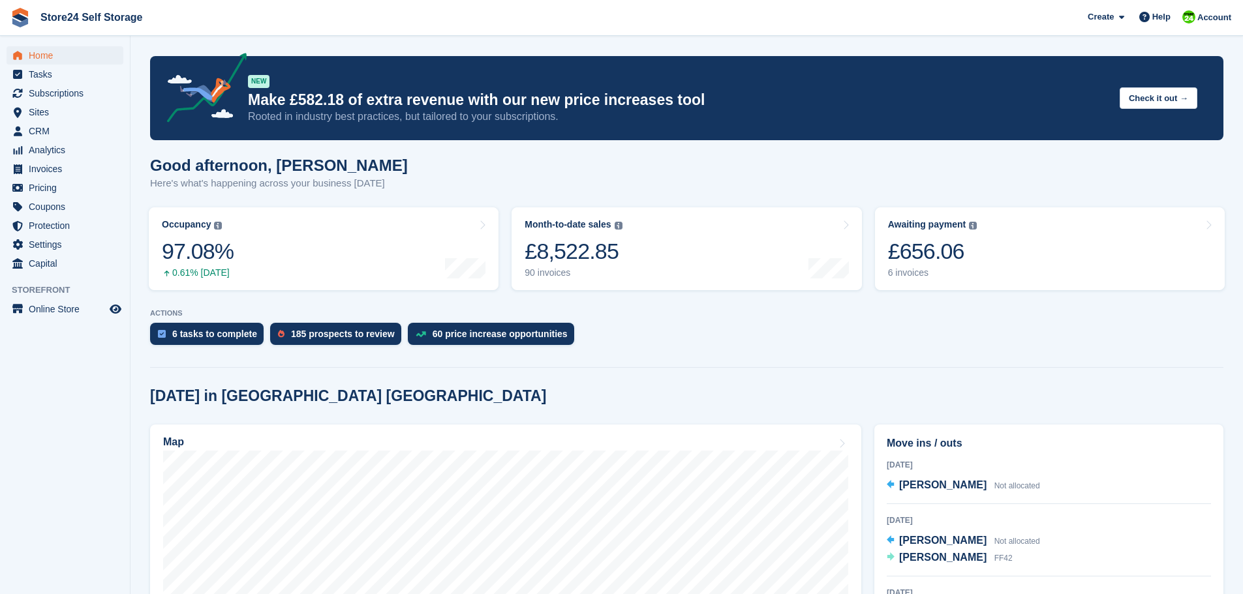
scroll to position [65, 0]
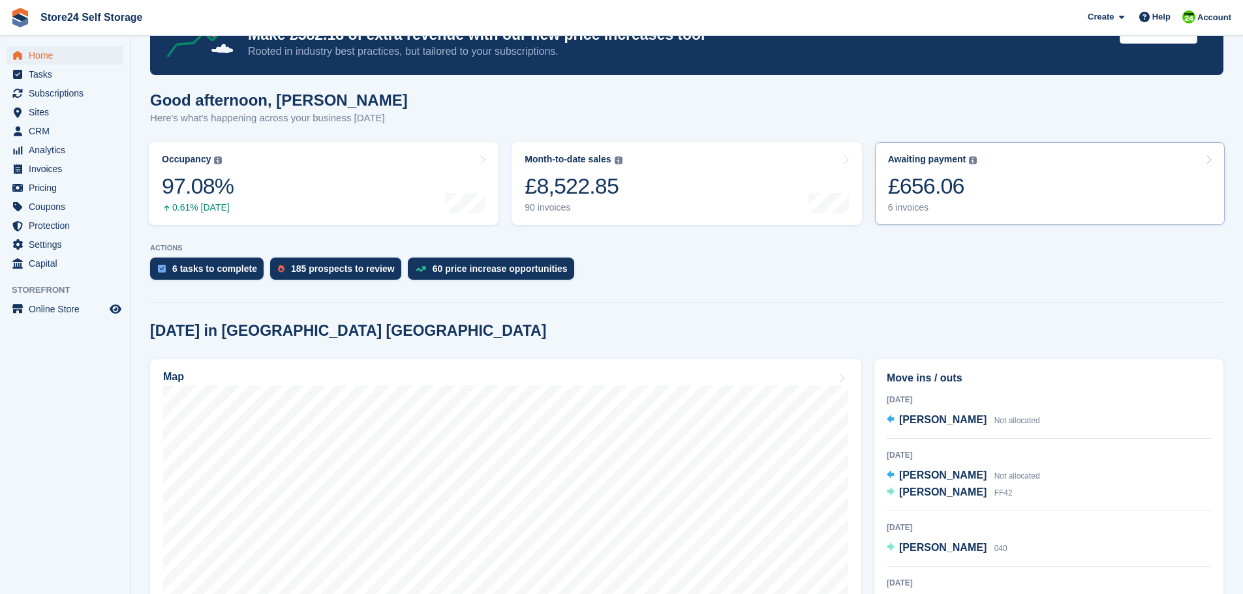
click at [924, 185] on div "£656.06" at bounding box center [932, 186] width 89 height 27
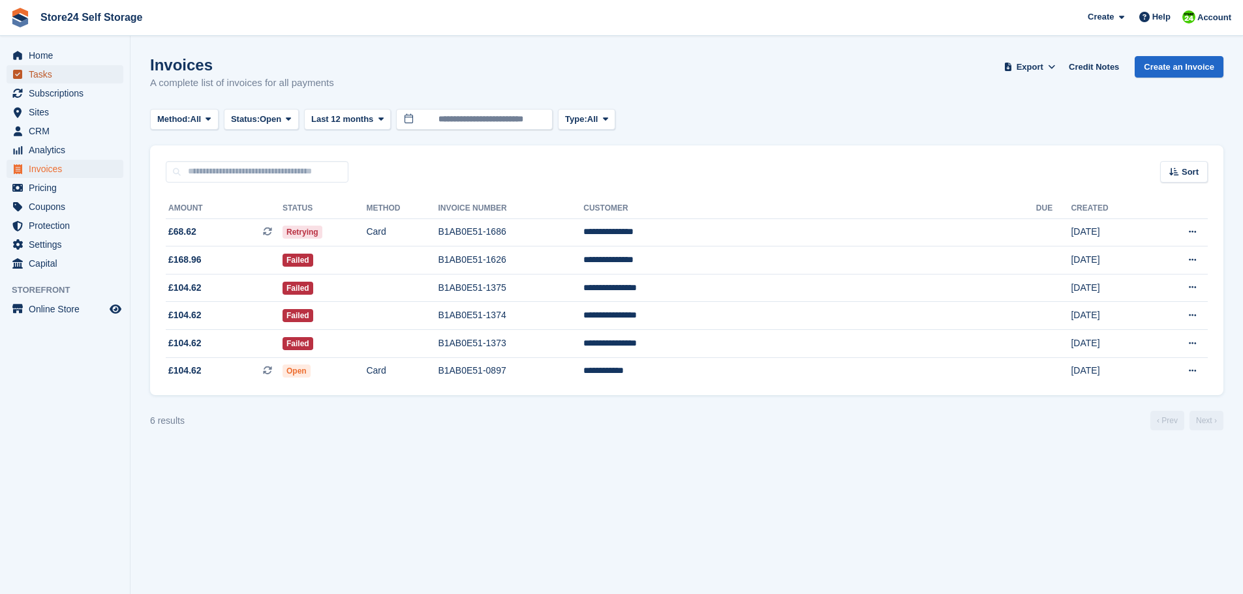
click at [42, 76] on span "Tasks" at bounding box center [68, 74] width 78 height 18
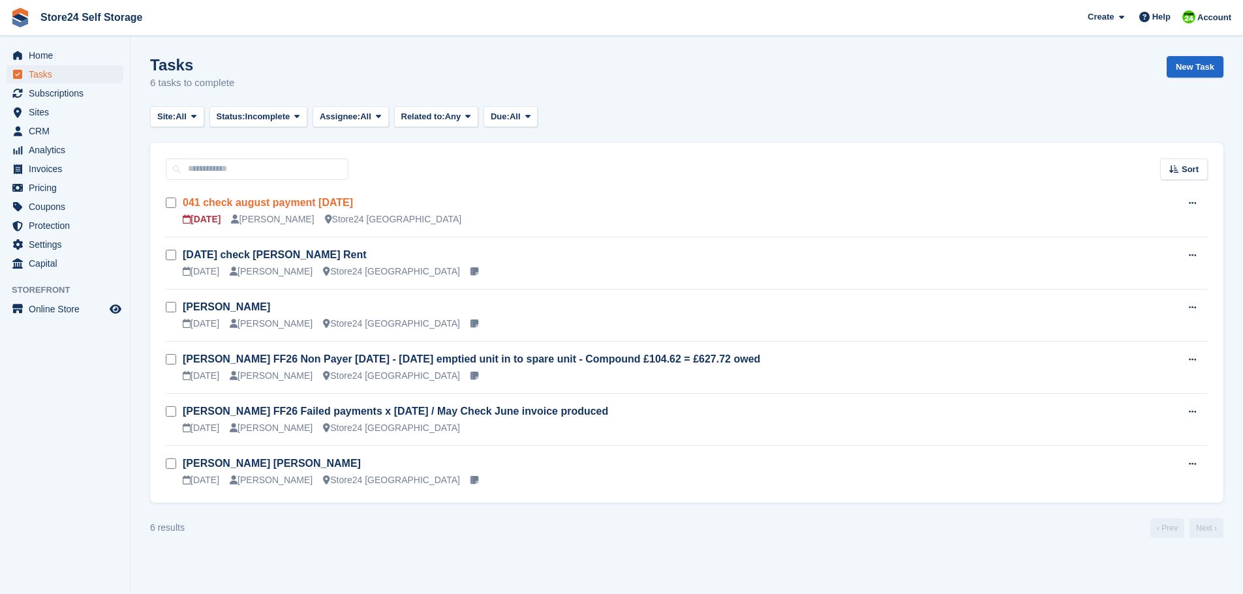
click at [264, 202] on link "041 check august payment 21/08/25" at bounding box center [268, 202] width 170 height 11
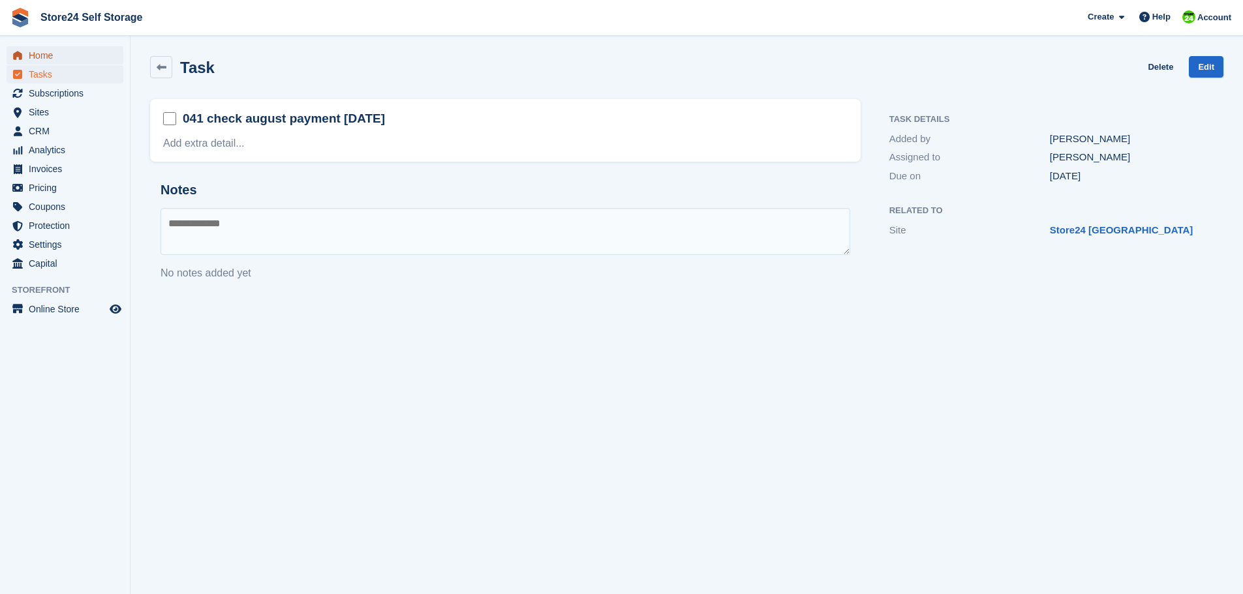
click at [36, 52] on span "Home" at bounding box center [68, 55] width 78 height 18
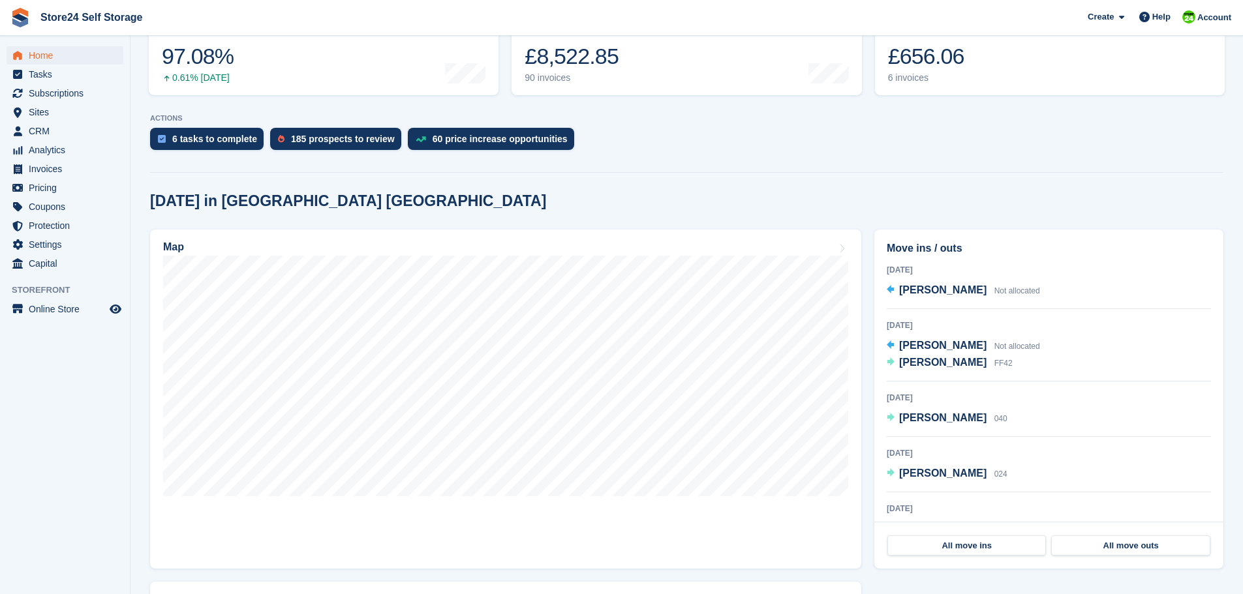
scroll to position [196, 0]
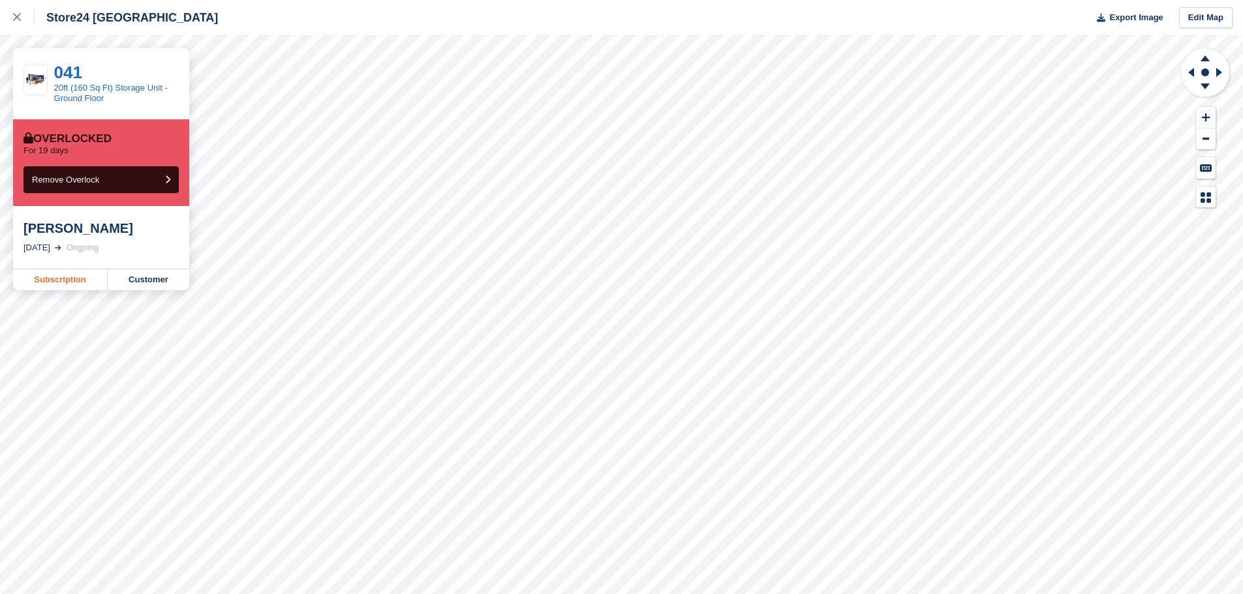
click at [79, 280] on link "Subscription" at bounding box center [60, 279] width 95 height 21
click at [14, 17] on icon at bounding box center [17, 17] width 8 height 8
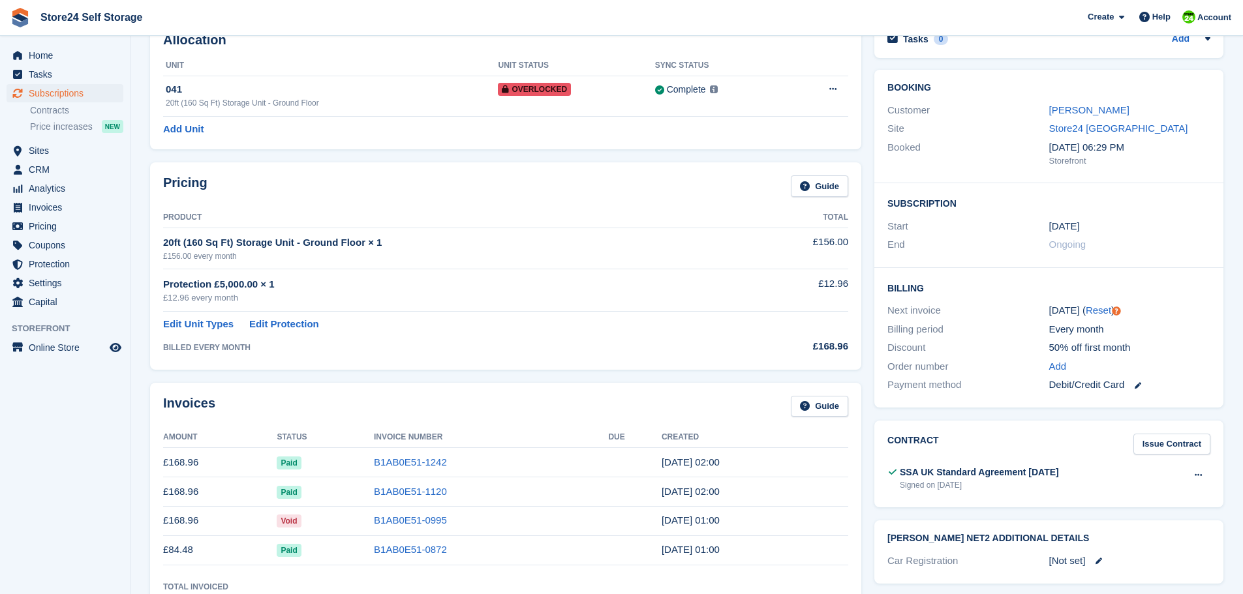
scroll to position [65, 0]
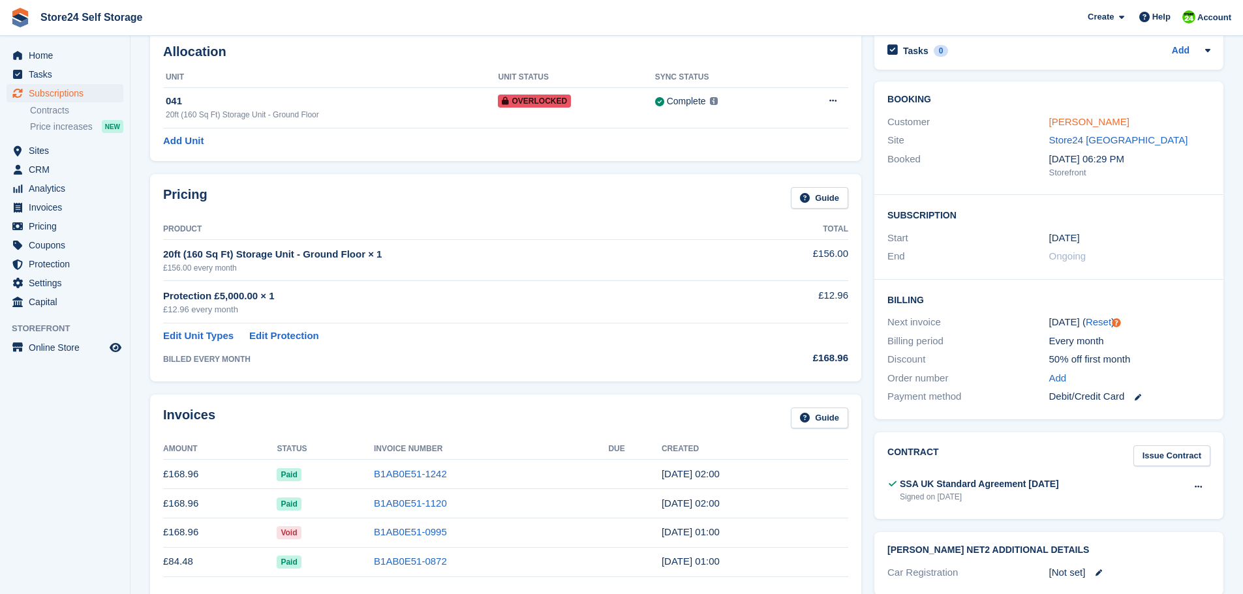
click at [1064, 118] on link "Sarah Llewellyn" at bounding box center [1089, 121] width 80 height 11
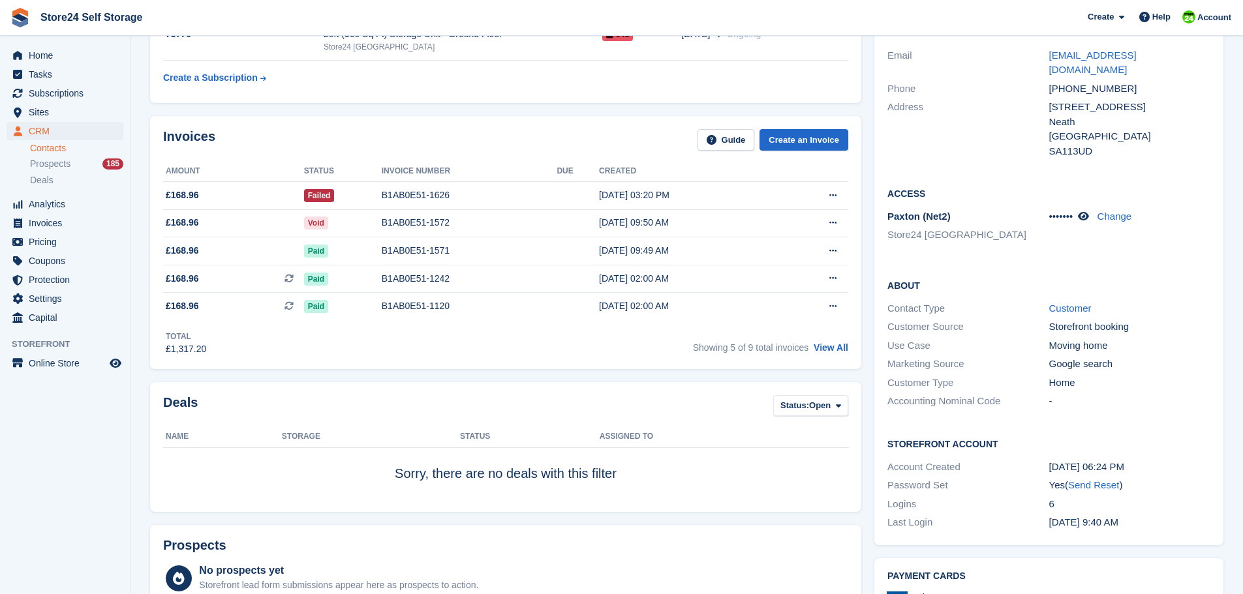
scroll to position [131, 0]
click at [835, 350] on link "View All" at bounding box center [831, 349] width 35 height 10
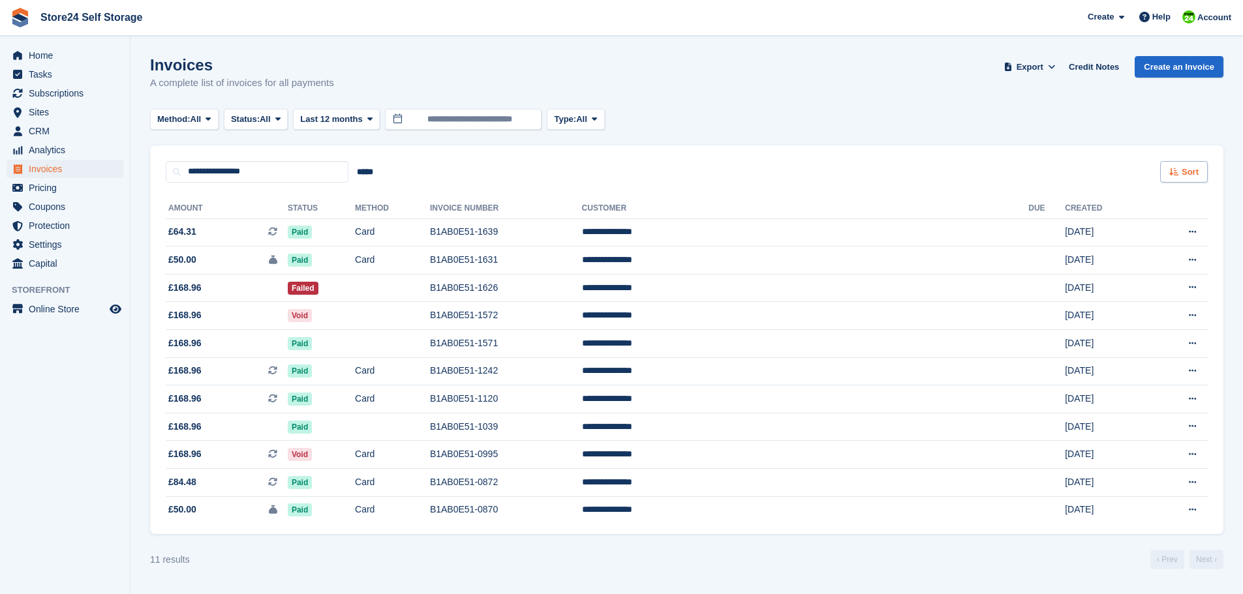
click at [1175, 168] on icon at bounding box center [1174, 172] width 10 height 8
click at [1114, 277] on span "Created (newest first)" at bounding box center [1147, 275] width 93 height 10
click at [46, 50] on span "Home" at bounding box center [68, 55] width 78 height 18
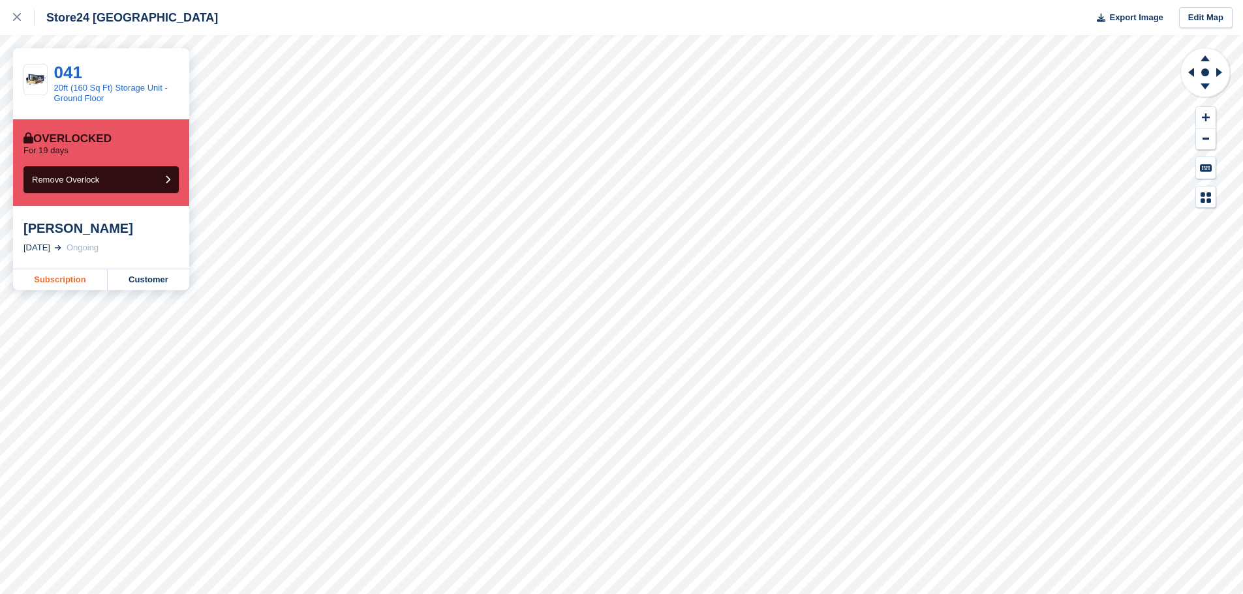
click at [54, 281] on link "Subscription" at bounding box center [60, 279] width 95 height 21
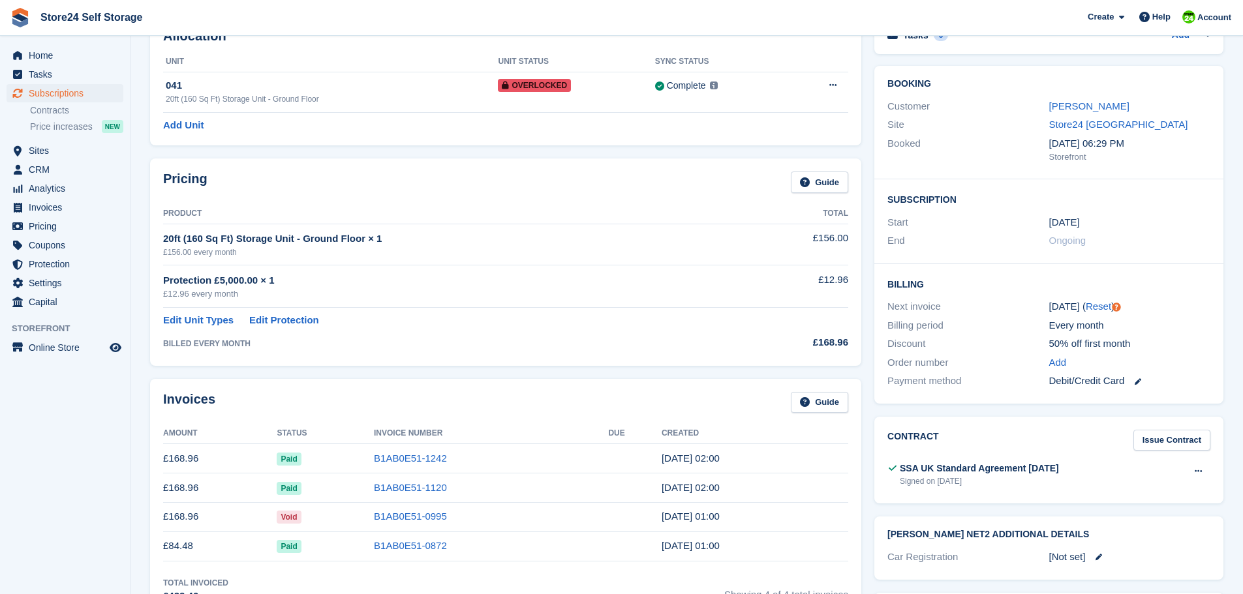
scroll to position [196, 0]
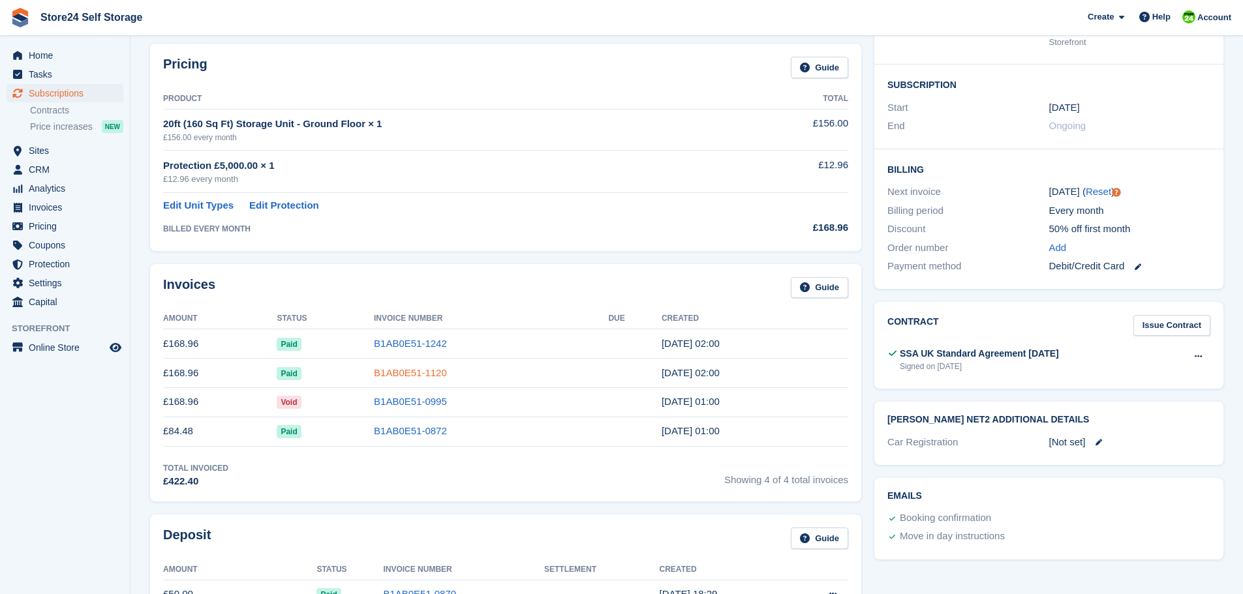
click at [392, 376] on link "B1AB0E51-1120" at bounding box center [410, 372] width 73 height 11
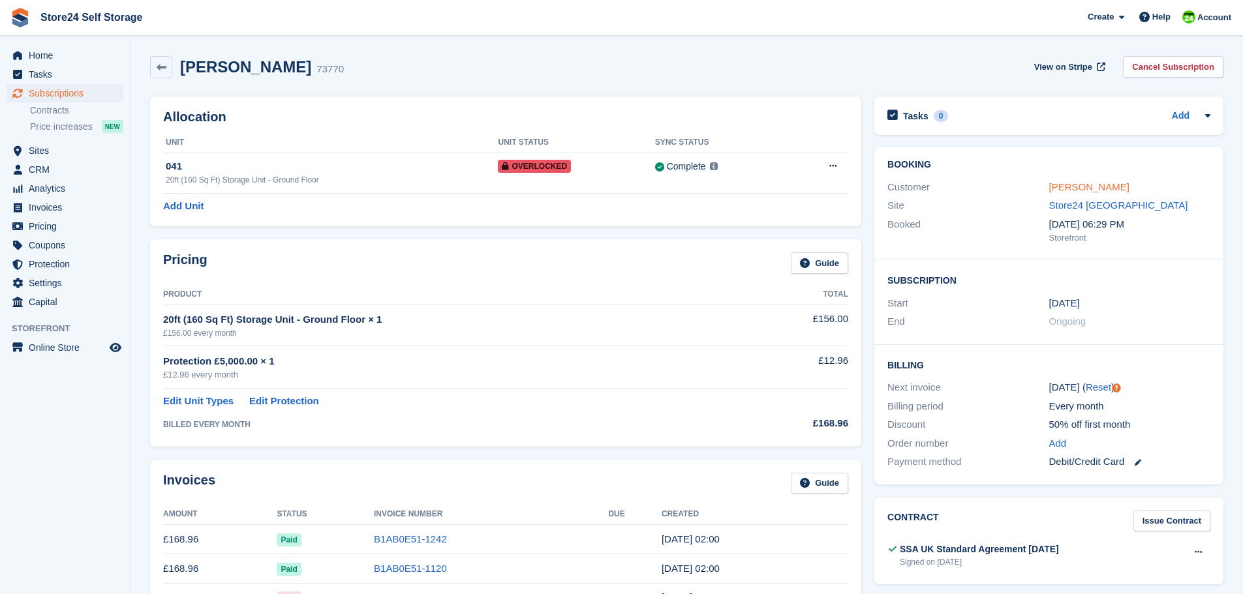
click at [1074, 184] on link "Sarah Llewellyn" at bounding box center [1089, 186] width 80 height 11
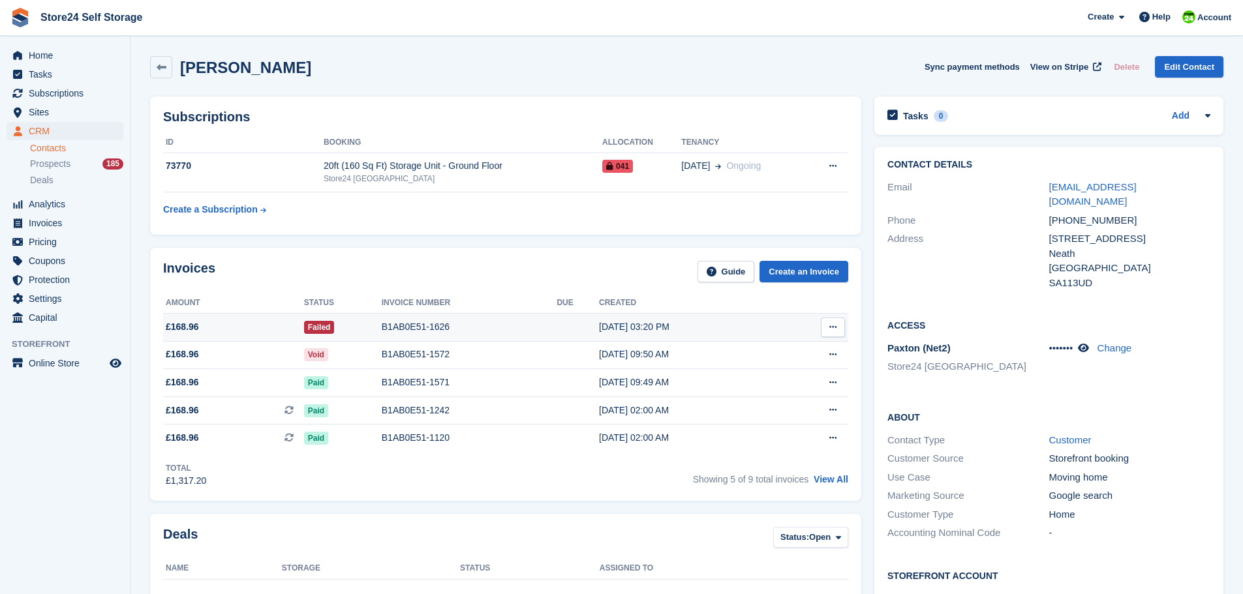
click at [393, 326] on div "B1AB0E51-1626" at bounding box center [470, 327] width 176 height 14
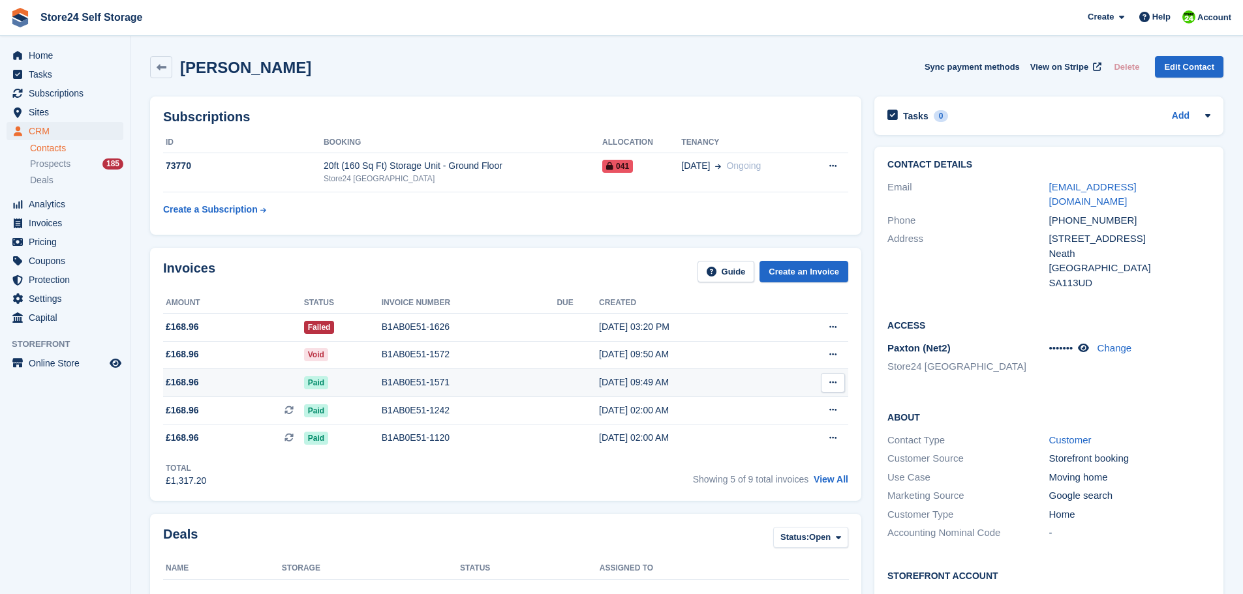
click at [403, 380] on div "B1AB0E51-1571" at bounding box center [470, 383] width 176 height 14
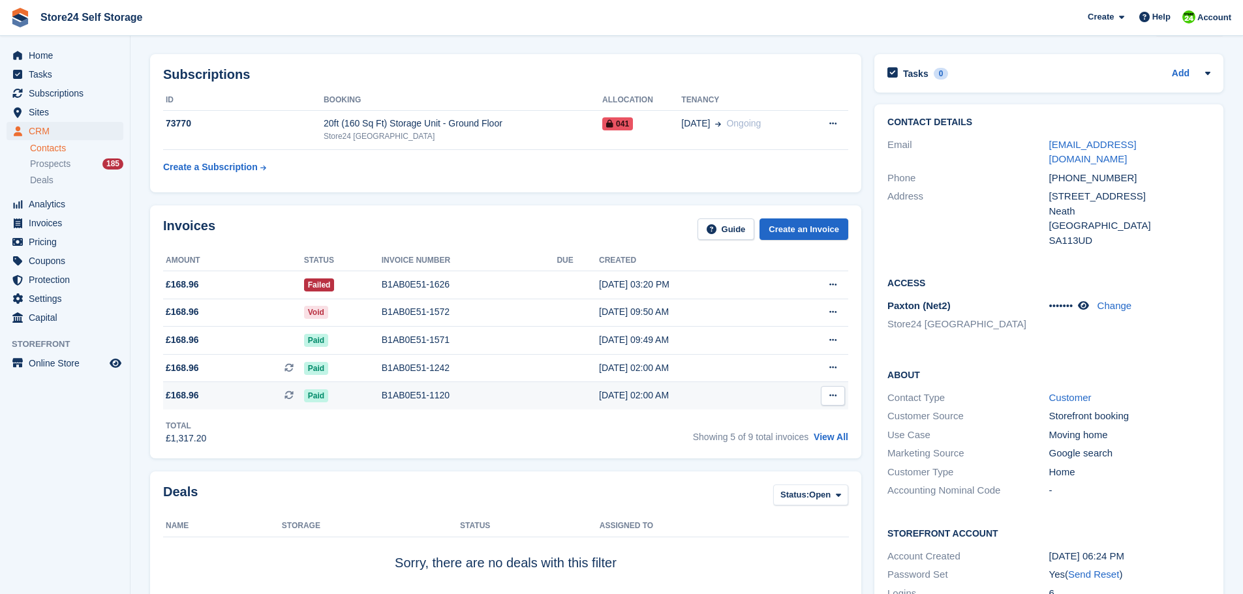
scroll to position [65, 0]
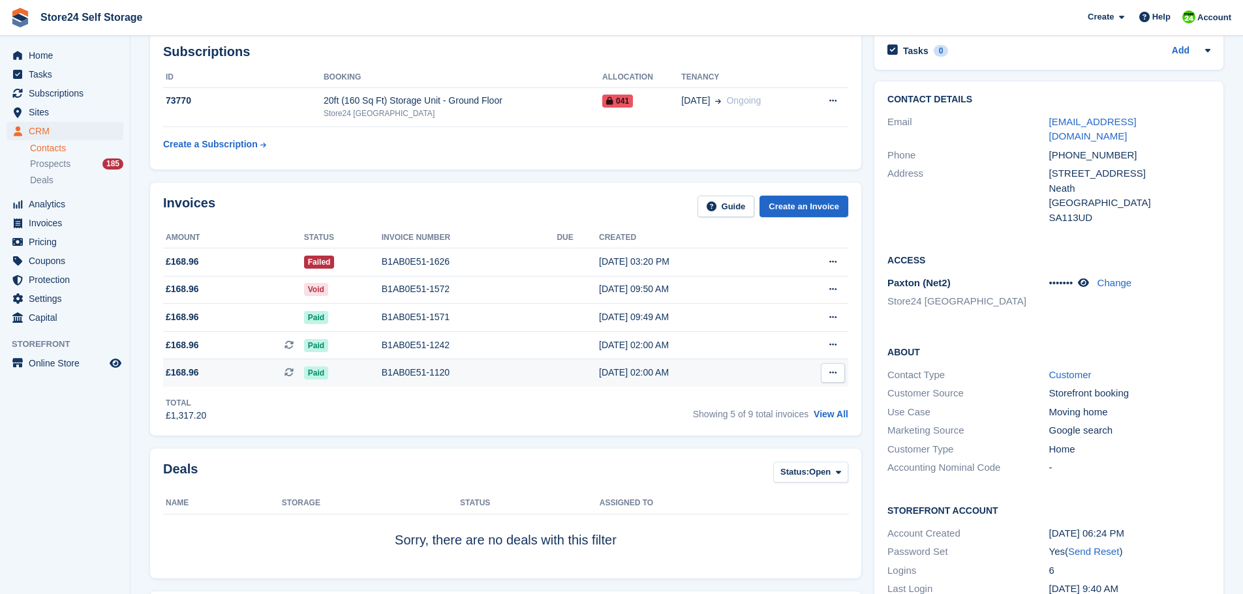
click at [401, 371] on div "B1AB0E51-1120" at bounding box center [470, 373] width 176 height 14
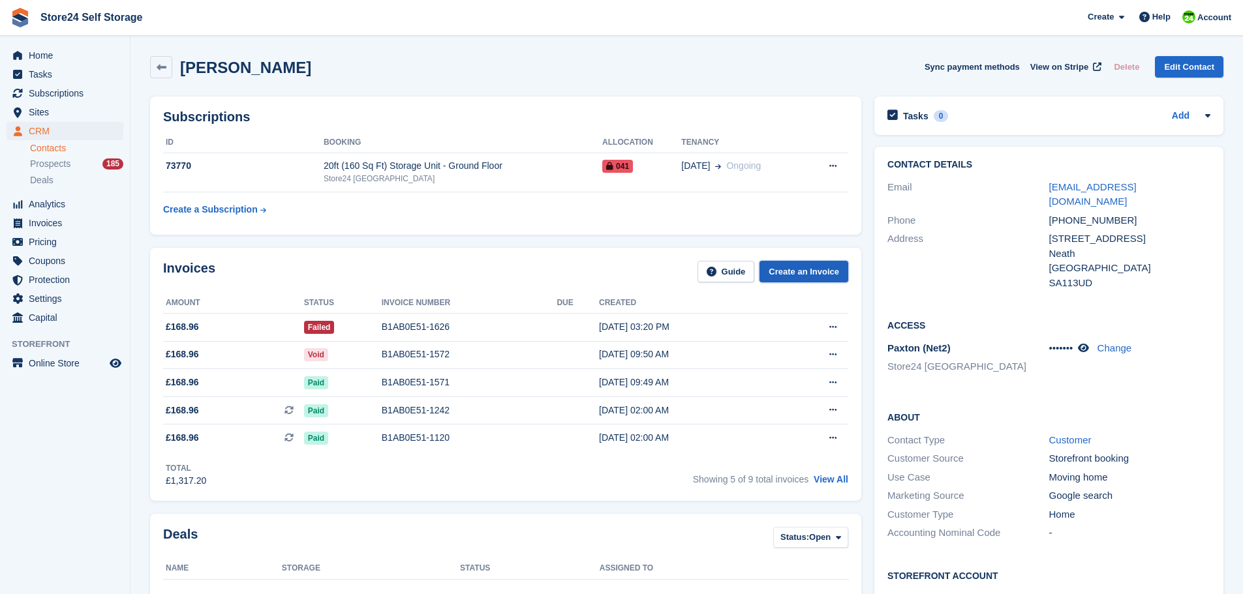
click at [799, 268] on link "Create an Invoice" at bounding box center [804, 272] width 89 height 22
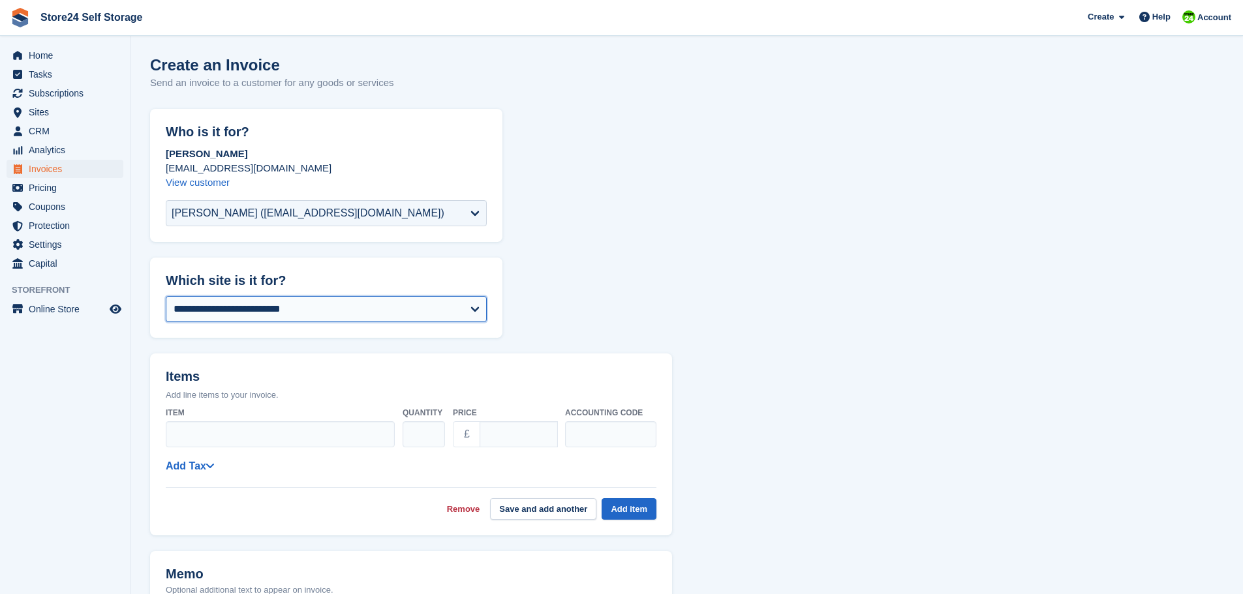
click at [272, 305] on select "**********" at bounding box center [326, 309] width 321 height 26
select select "****"
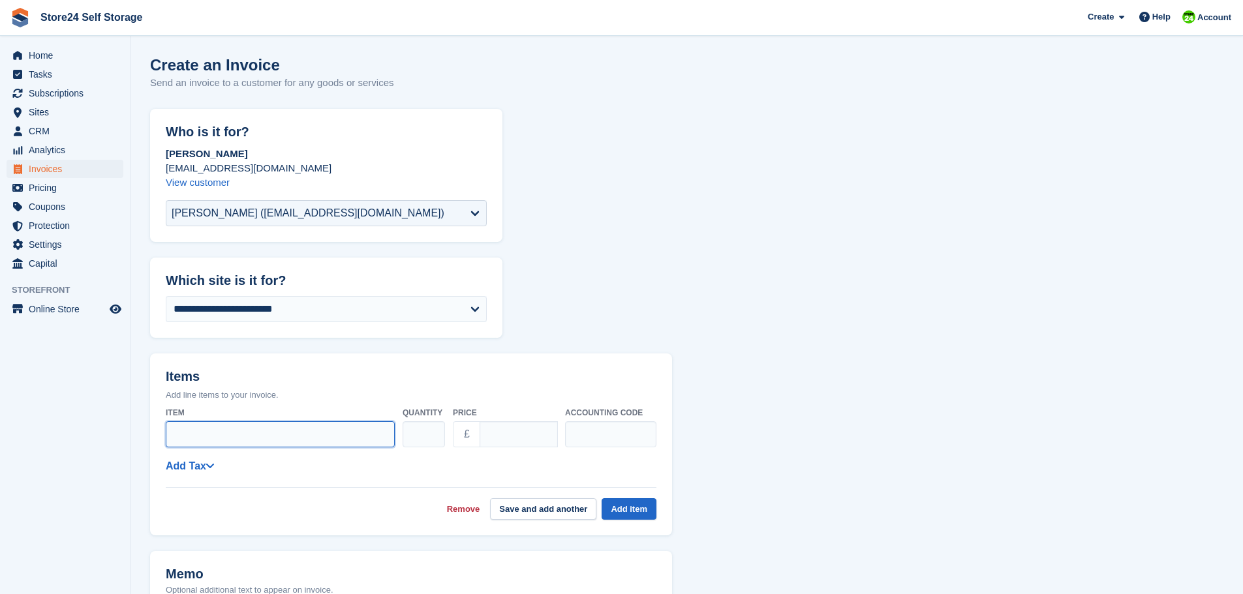
click at [183, 433] on input "Item" at bounding box center [280, 435] width 229 height 26
type input "**********"
click at [517, 438] on input "****" at bounding box center [519, 435] width 78 height 26
type input "*"
type input "******"
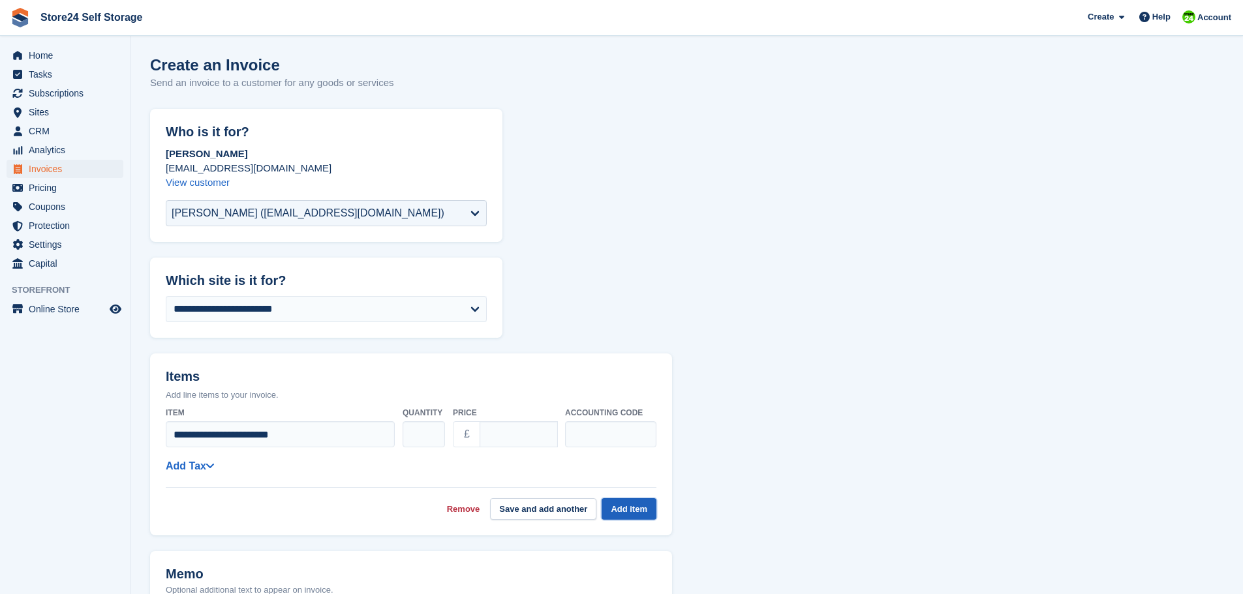
click at [624, 508] on button "Add item" at bounding box center [629, 510] width 55 height 22
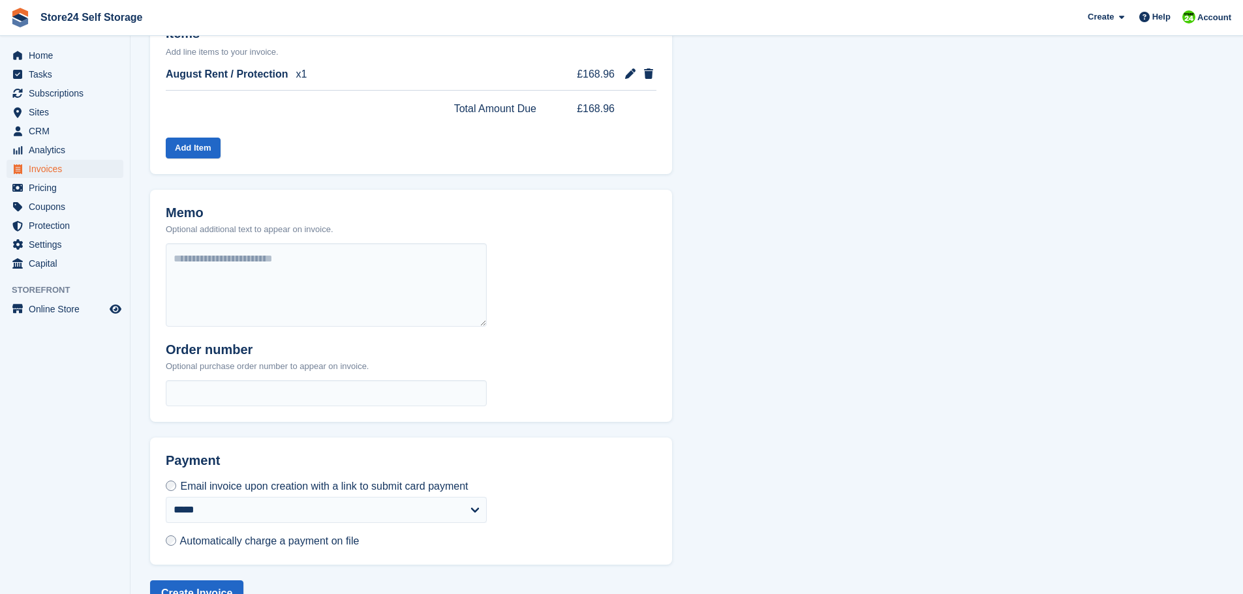
scroll to position [375, 0]
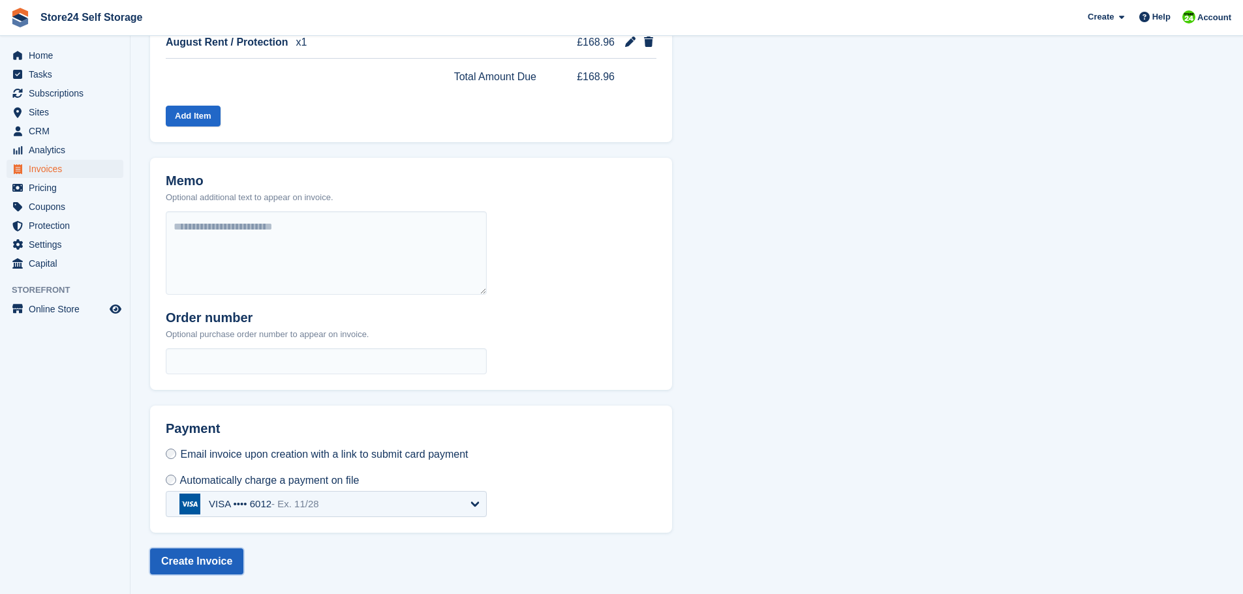
click at [191, 562] on button "Create Invoice" at bounding box center [196, 562] width 93 height 26
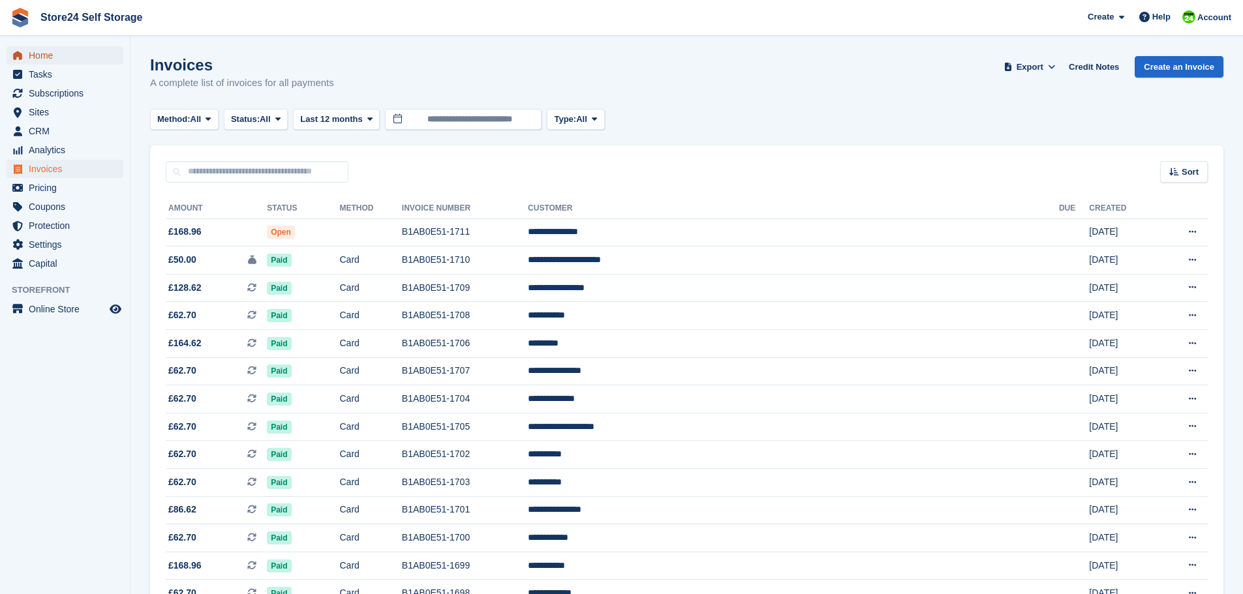
click at [40, 57] on span "Home" at bounding box center [68, 55] width 78 height 18
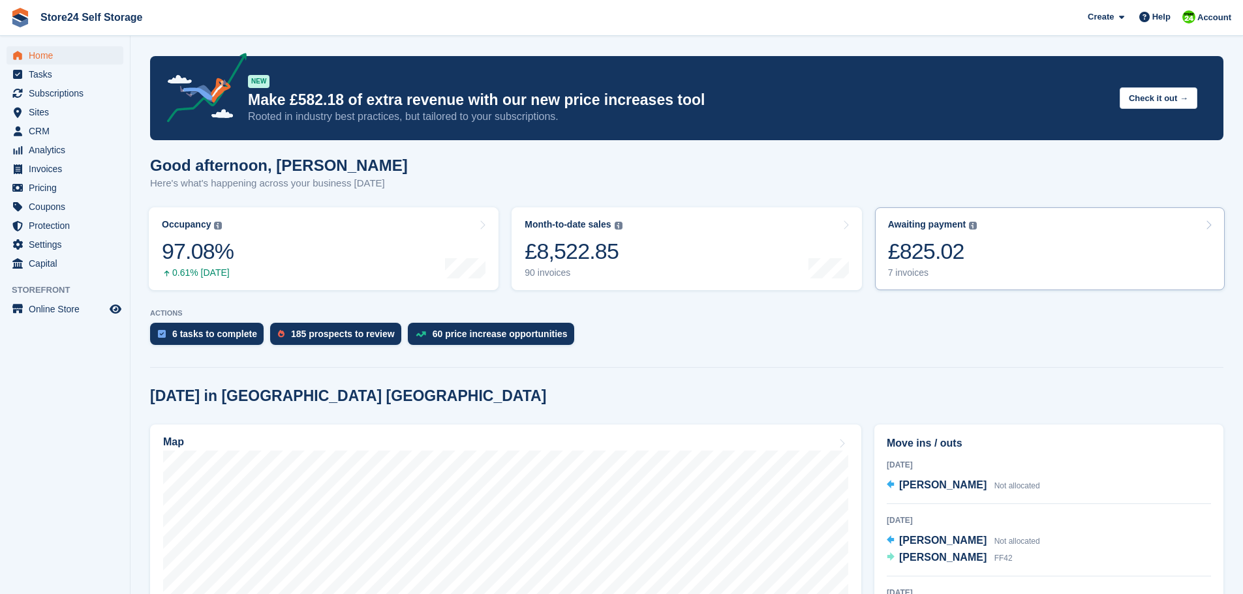
click at [933, 260] on div "£825.02" at bounding box center [932, 251] width 89 height 27
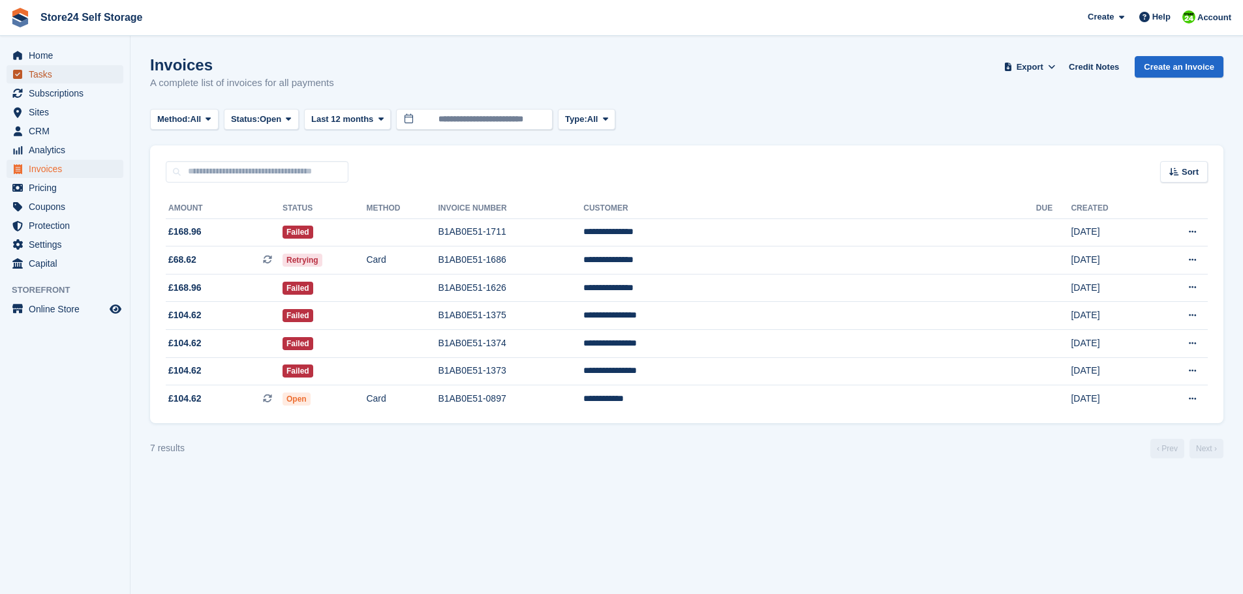
click at [42, 72] on span "Tasks" at bounding box center [68, 74] width 78 height 18
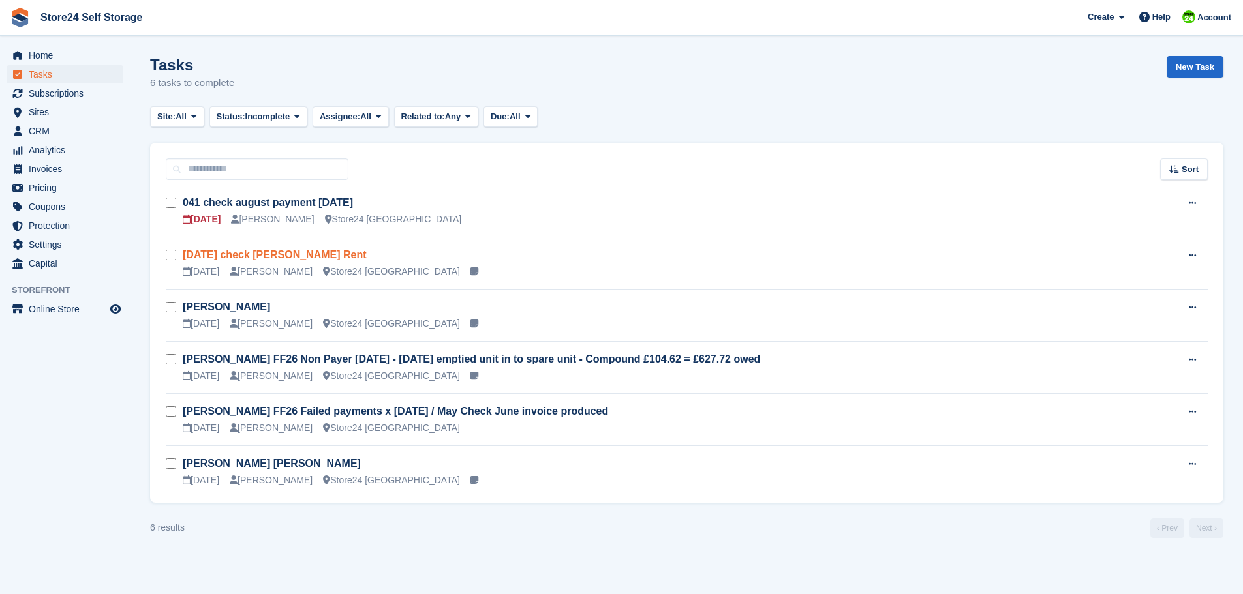
click at [262, 256] on link "[DATE] check [PERSON_NAME] Rent" at bounding box center [275, 254] width 184 height 11
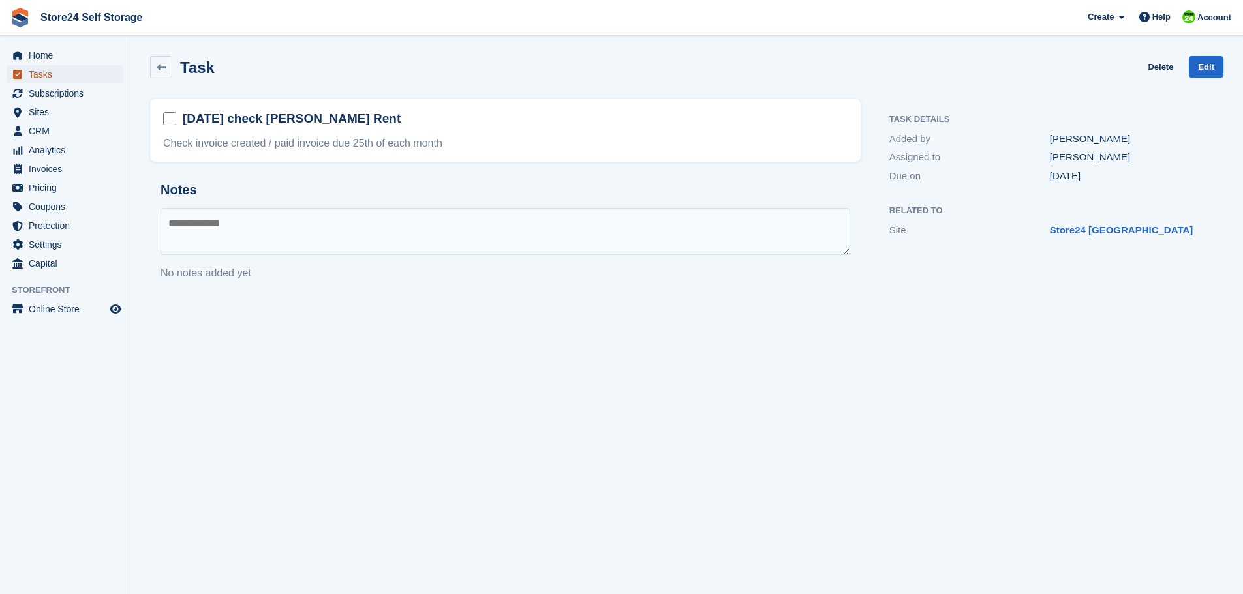
click at [34, 74] on span "Tasks" at bounding box center [68, 74] width 78 height 18
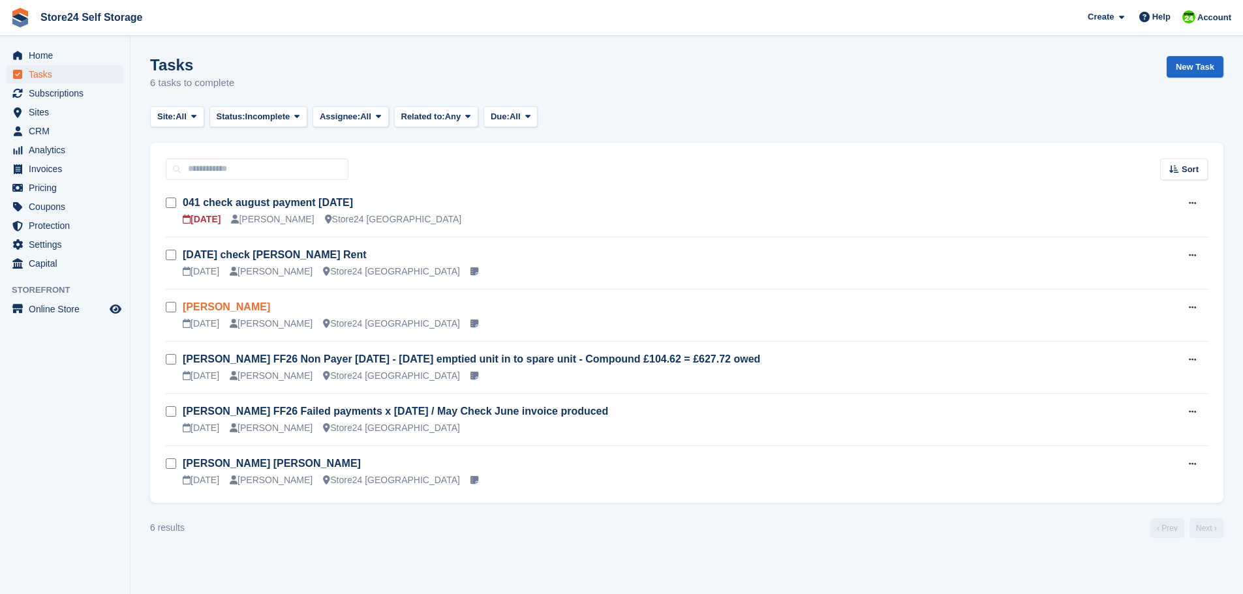
click at [217, 306] on link "[PERSON_NAME]" at bounding box center [226, 306] width 87 height 11
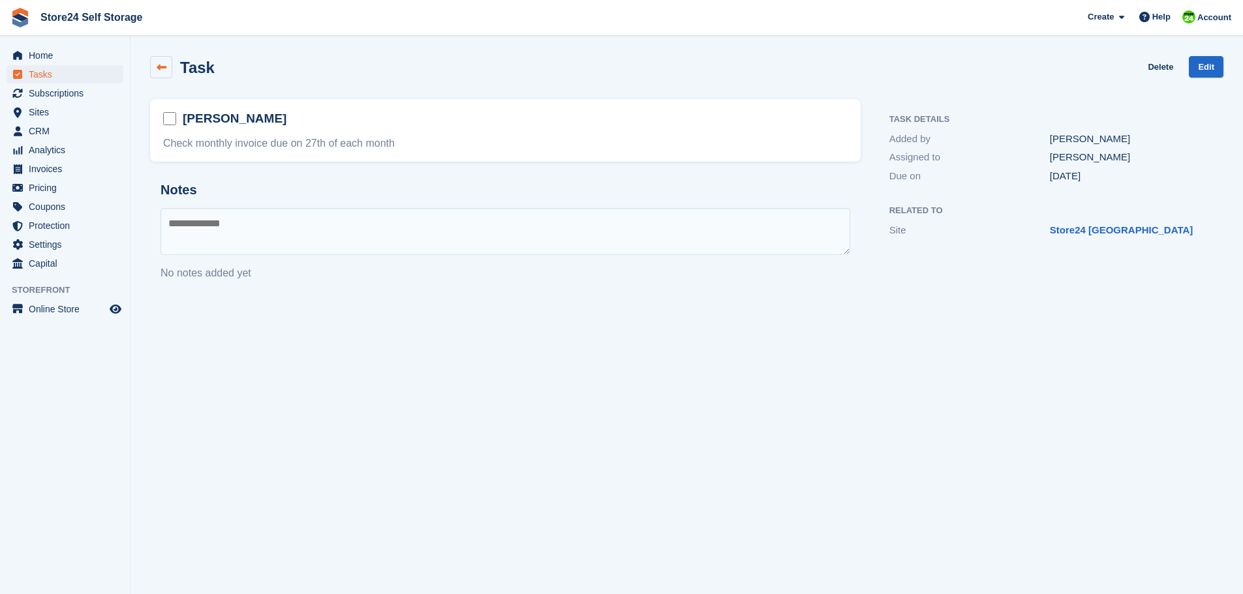
click at [162, 67] on icon at bounding box center [162, 68] width 10 height 10
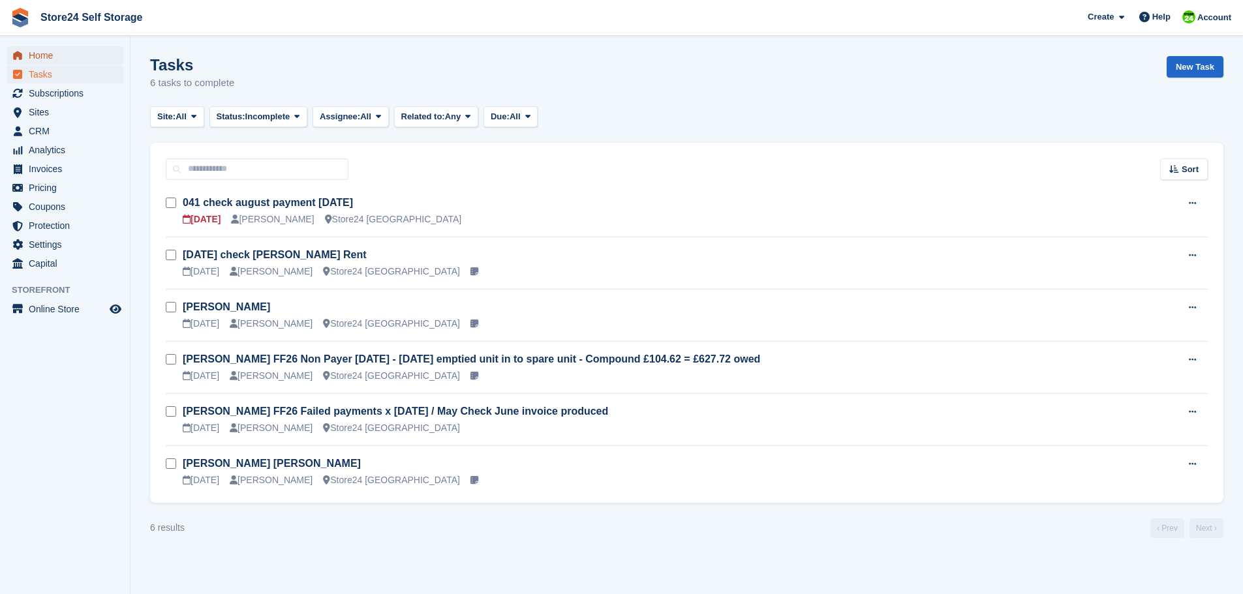
click at [47, 56] on span "Home" at bounding box center [68, 55] width 78 height 18
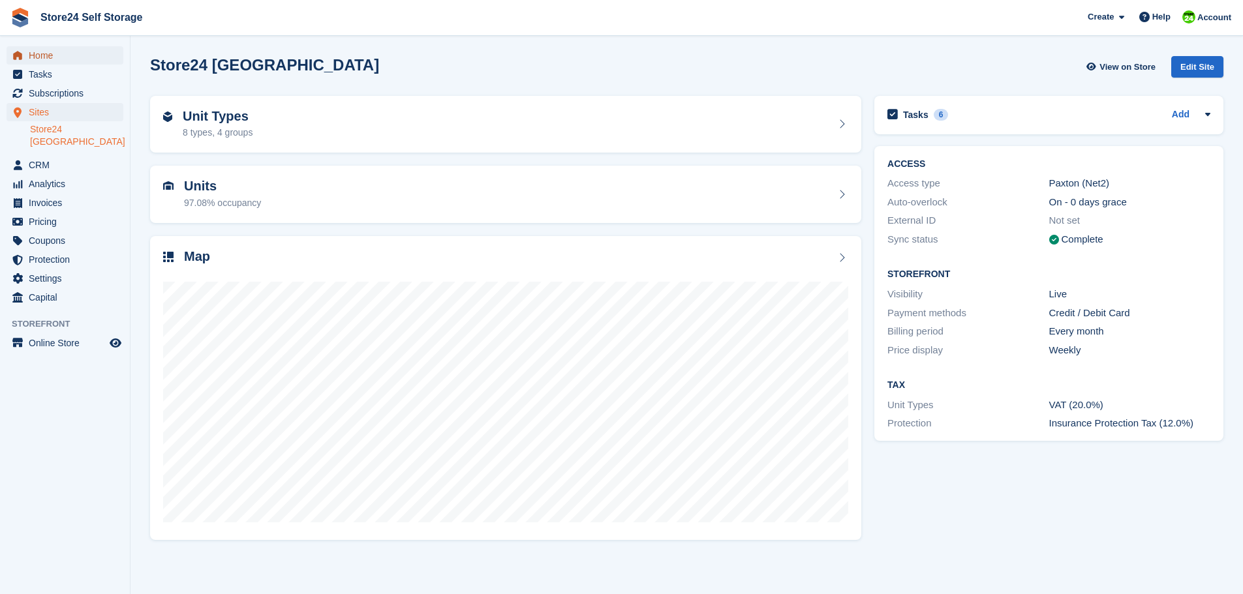
click at [42, 54] on span "Home" at bounding box center [68, 55] width 78 height 18
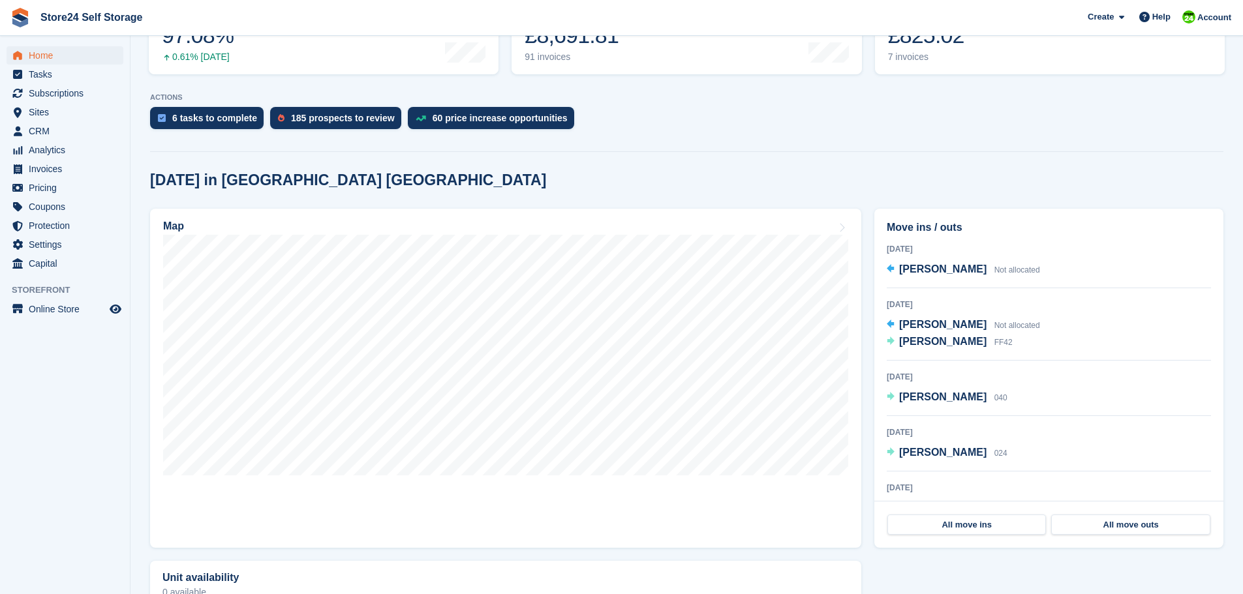
scroll to position [261, 0]
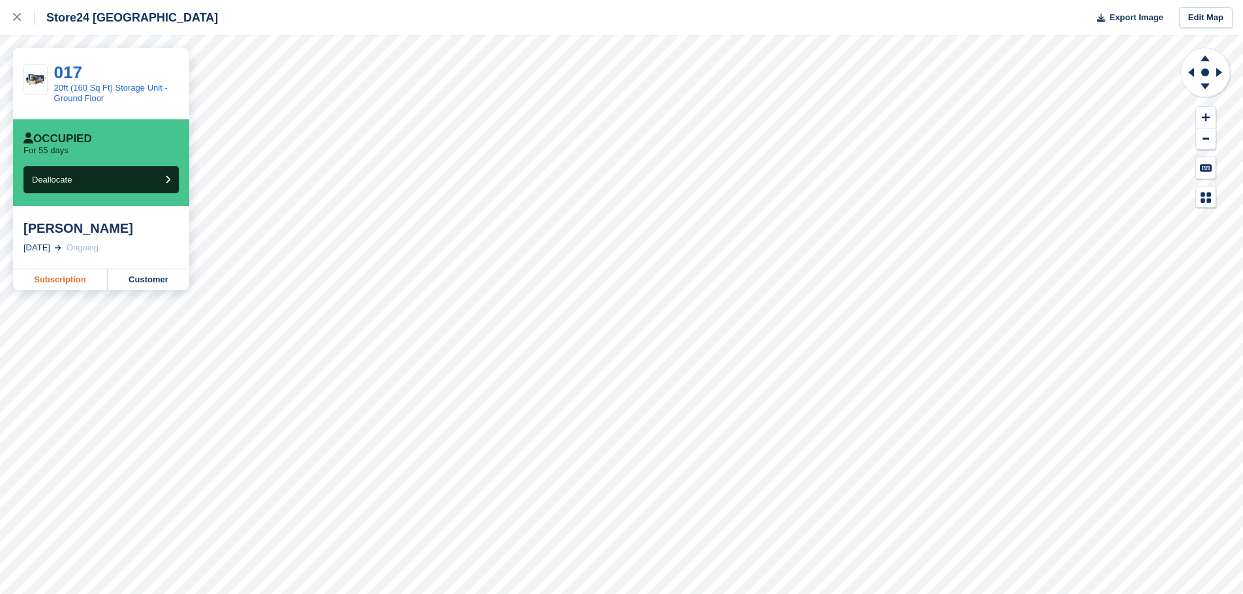
click at [65, 283] on link "Subscription" at bounding box center [60, 279] width 95 height 21
click at [54, 281] on link "Subscription" at bounding box center [60, 279] width 95 height 21
click at [70, 285] on link "Subscription" at bounding box center [60, 295] width 95 height 21
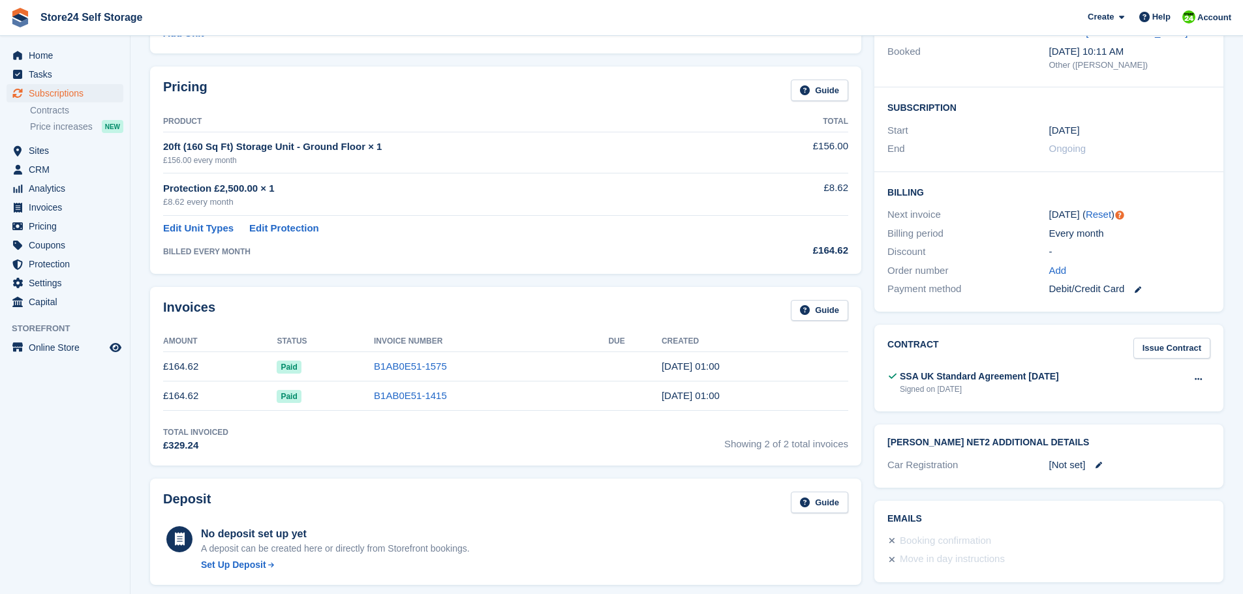
scroll to position [196, 0]
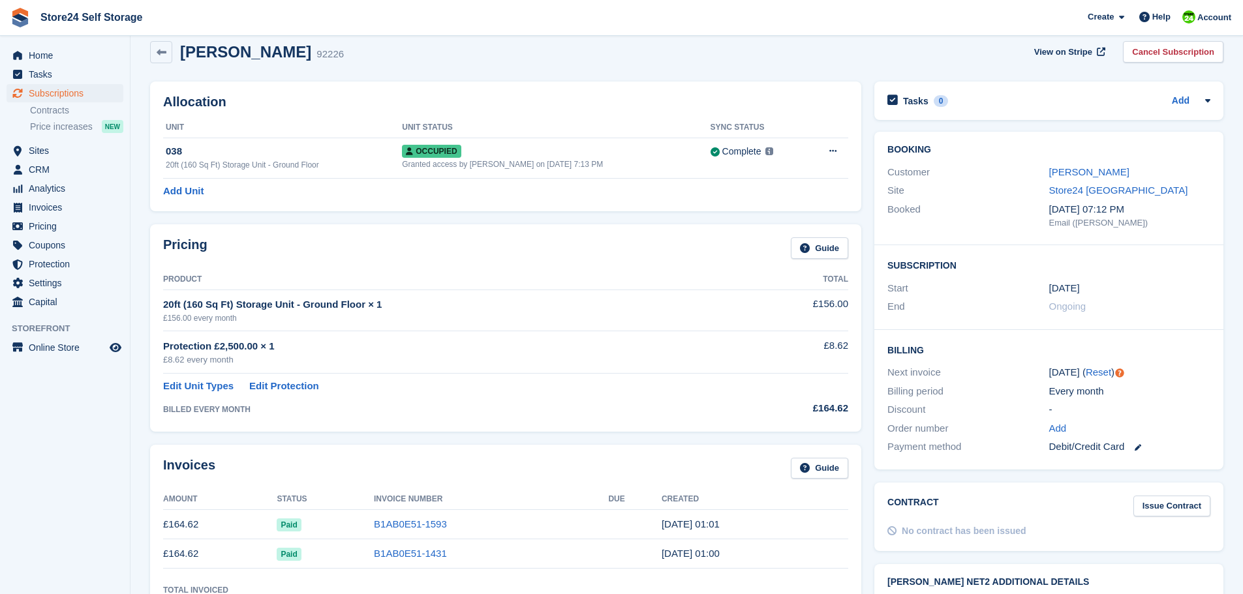
scroll to position [65, 0]
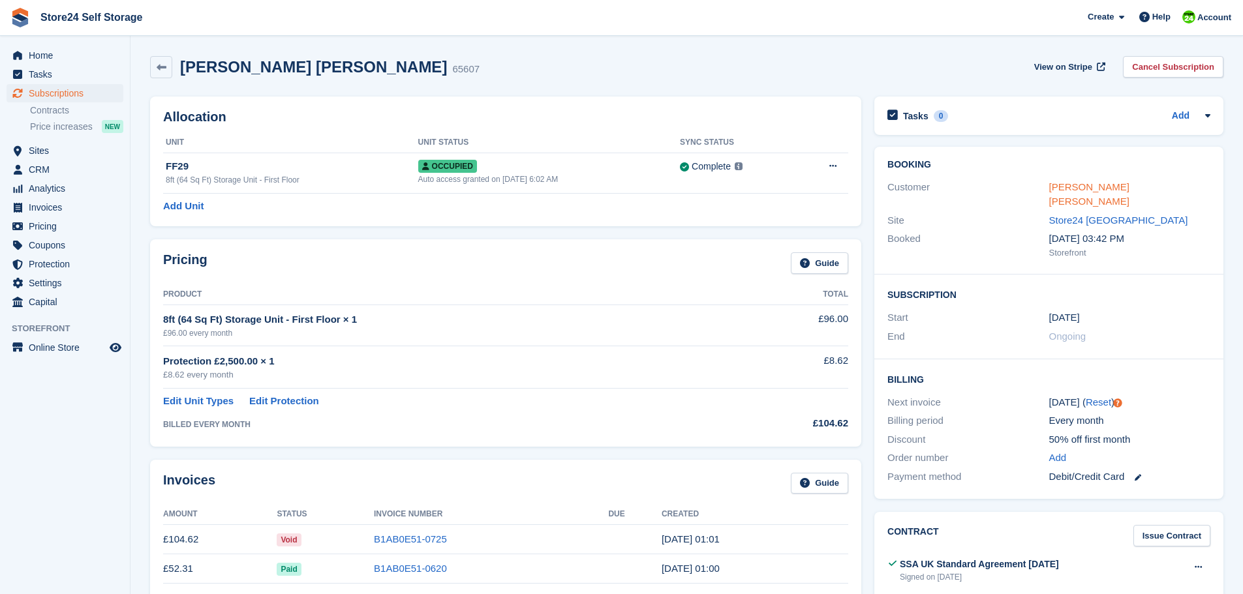
click at [1065, 191] on link "[PERSON_NAME] [PERSON_NAME]" at bounding box center [1089, 194] width 80 height 26
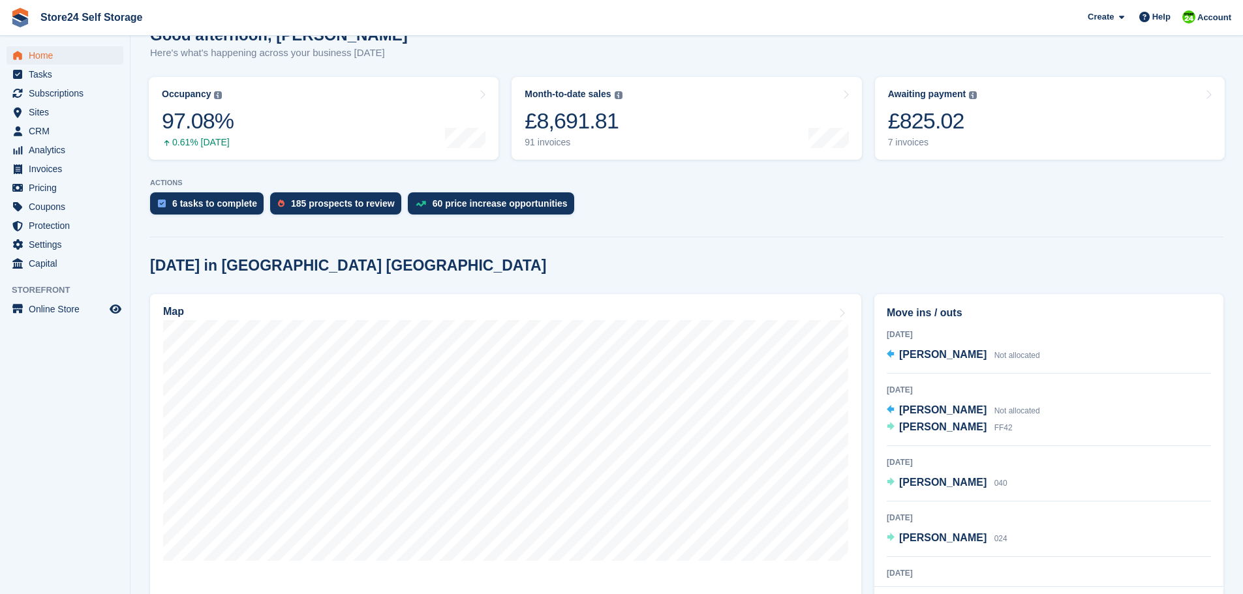
scroll to position [196, 0]
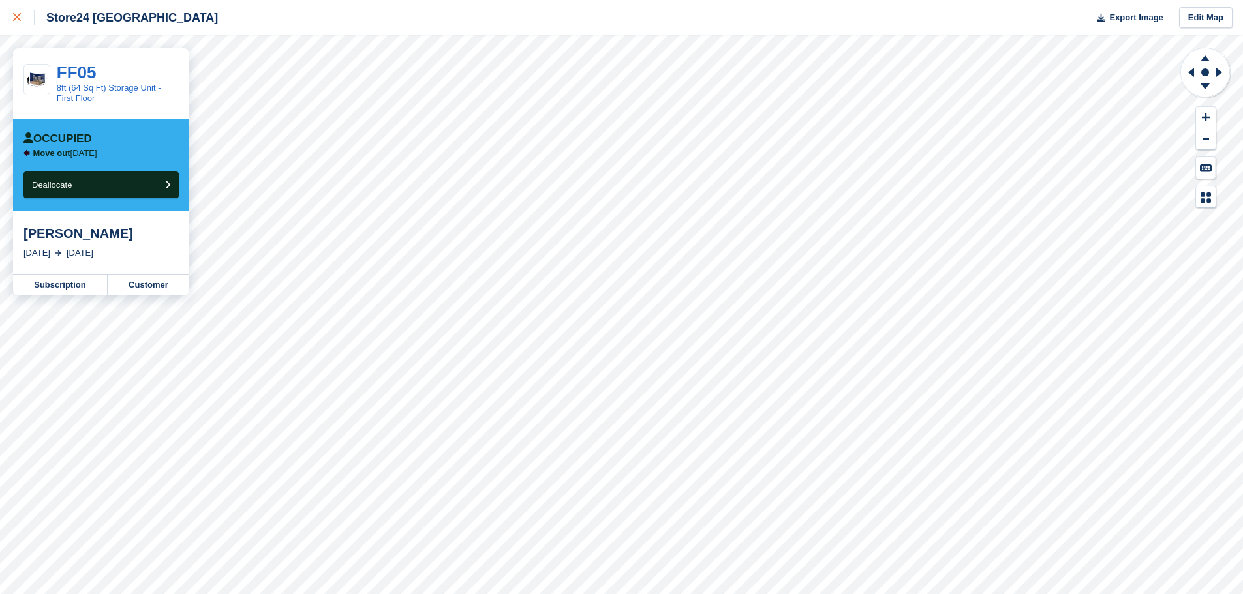
click at [18, 18] on icon at bounding box center [17, 17] width 8 height 8
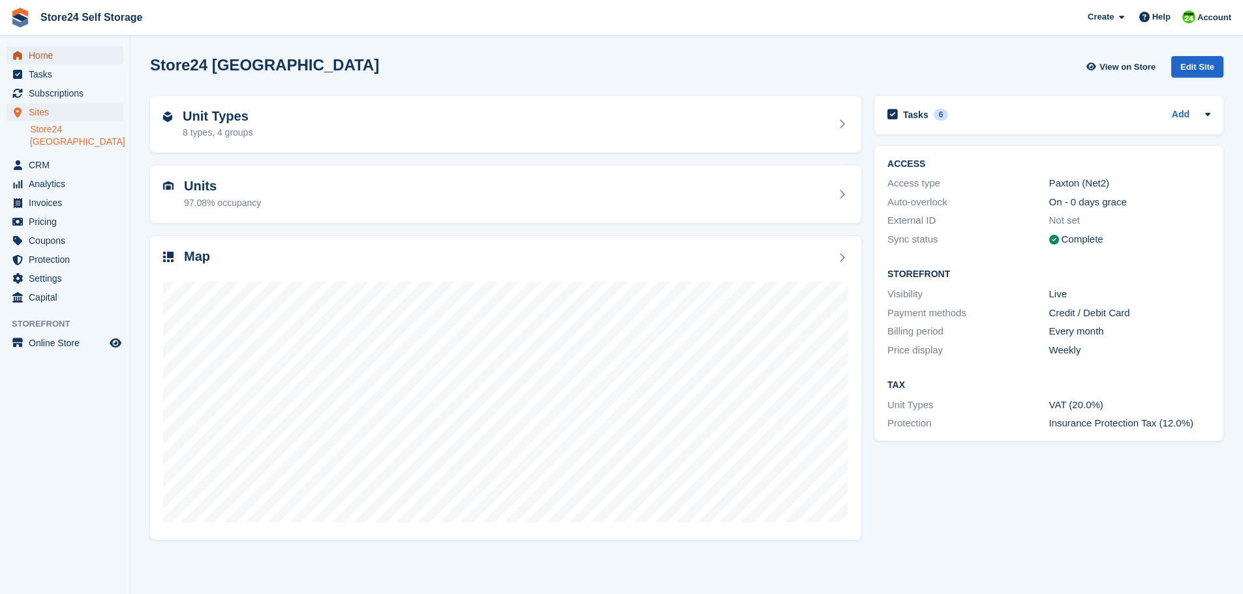
click at [48, 54] on span "Home" at bounding box center [68, 55] width 78 height 18
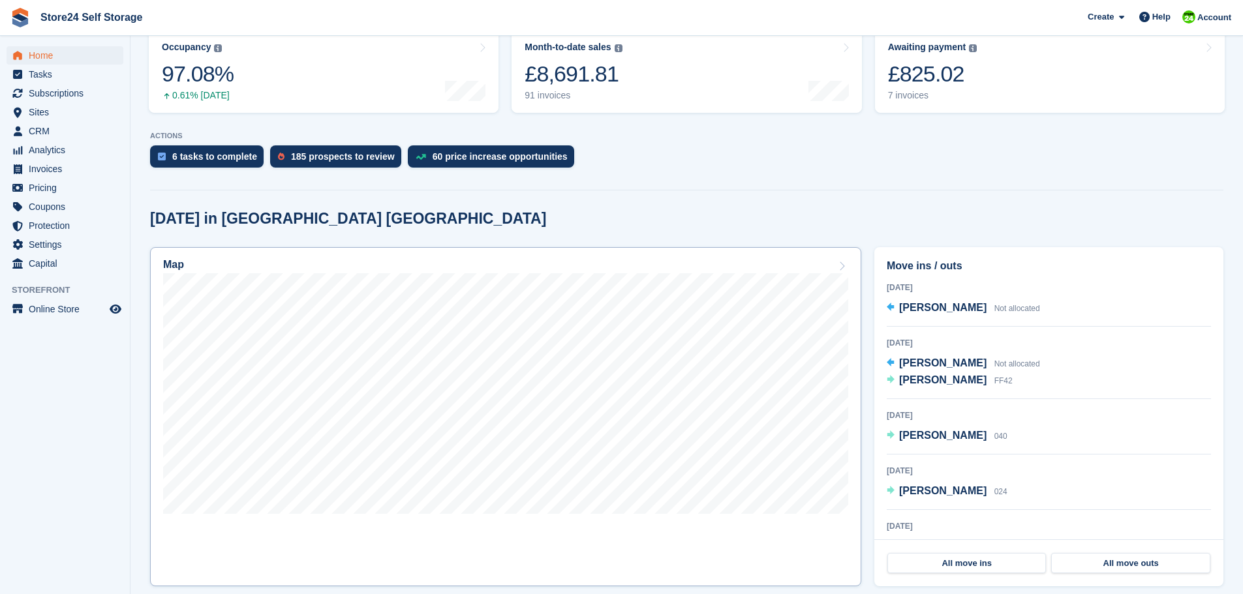
scroll to position [196, 0]
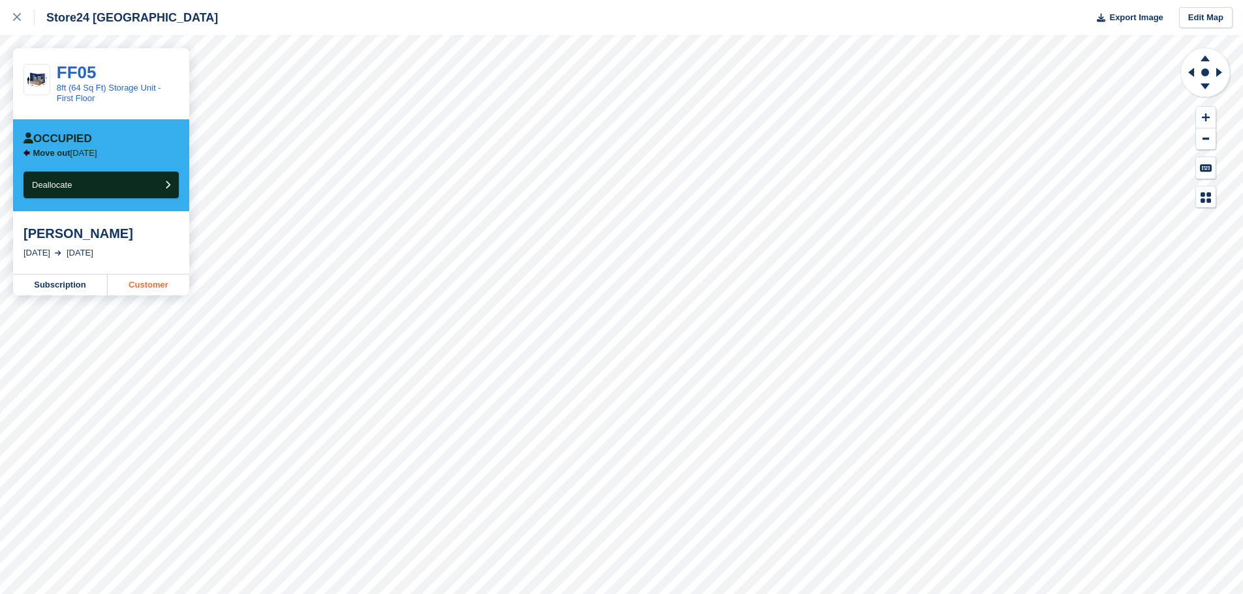
click at [136, 286] on link "Customer" at bounding box center [149, 285] width 82 height 21
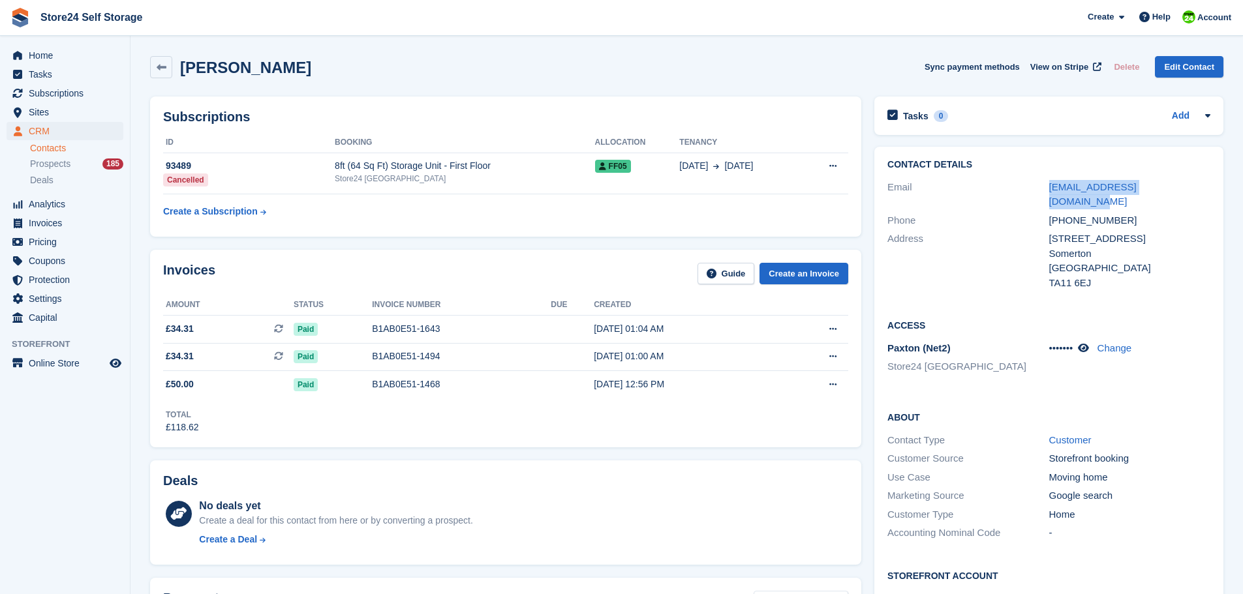
drag, startPoint x: 1043, startPoint y: 188, endPoint x: 1214, endPoint y: 187, distance: 171.6
click at [1214, 187] on div "Contact Details Email [EMAIL_ADDRESS][DOMAIN_NAME] Phone [PHONE_NUMBER] Address…" at bounding box center [1048, 226] width 349 height 159
copy div "[EMAIL_ADDRESS][DOMAIN_NAME]"
click at [162, 69] on icon at bounding box center [162, 68] width 10 height 10
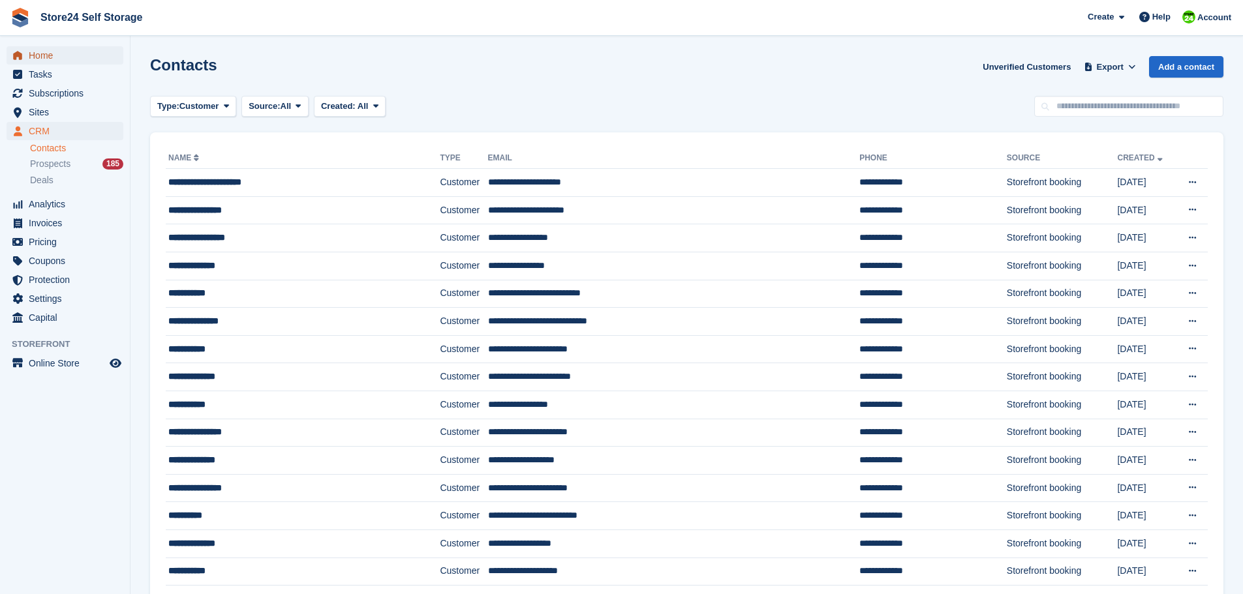
click at [42, 58] on span "Home" at bounding box center [68, 55] width 78 height 18
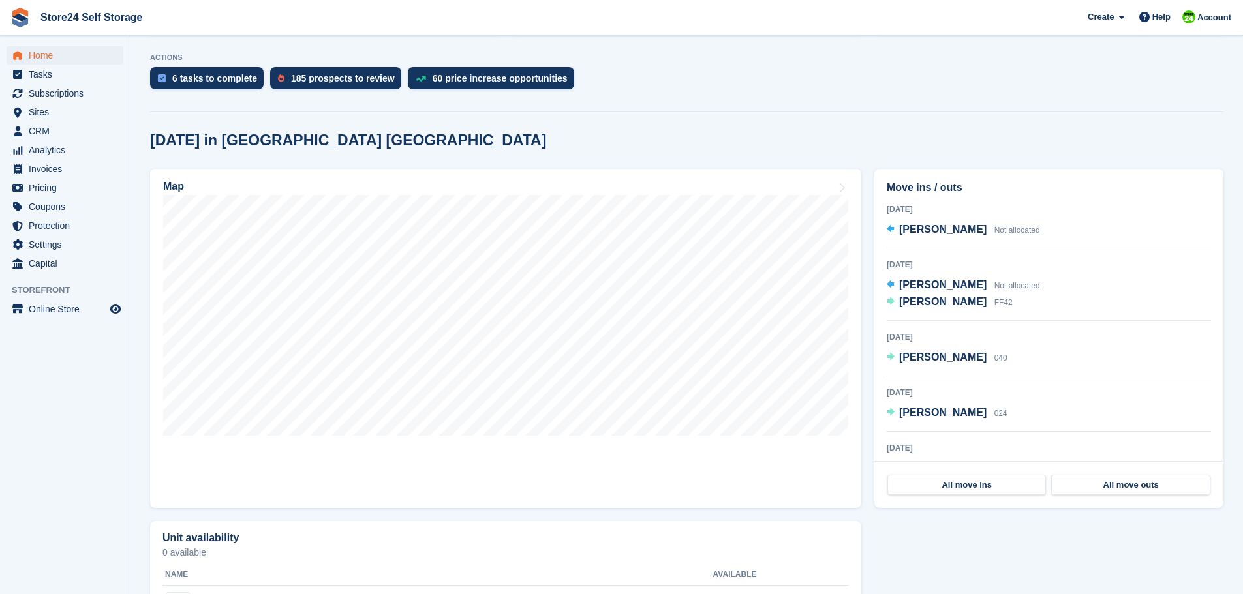
scroll to position [196, 0]
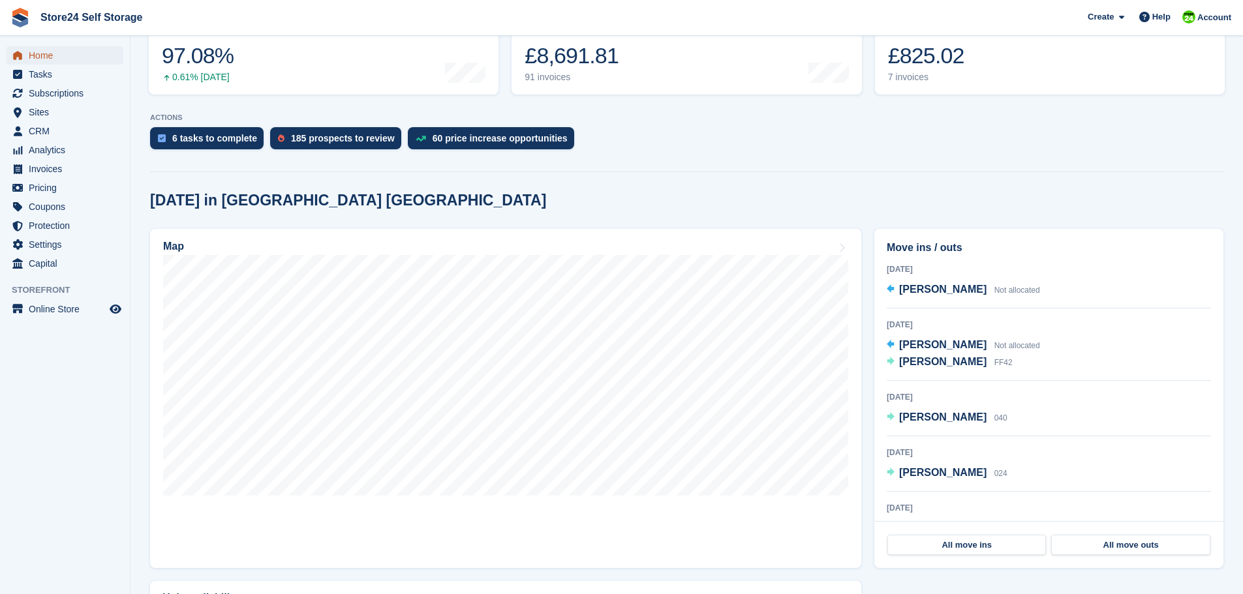
click at [54, 55] on span "Home" at bounding box center [68, 55] width 78 height 18
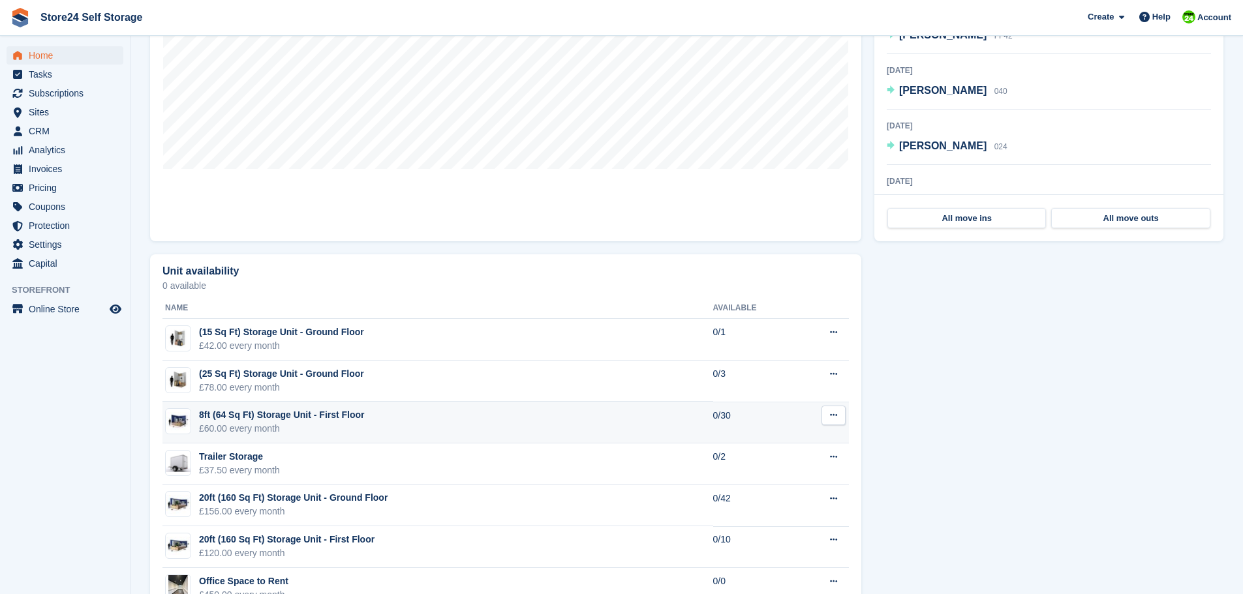
scroll to position [348, 0]
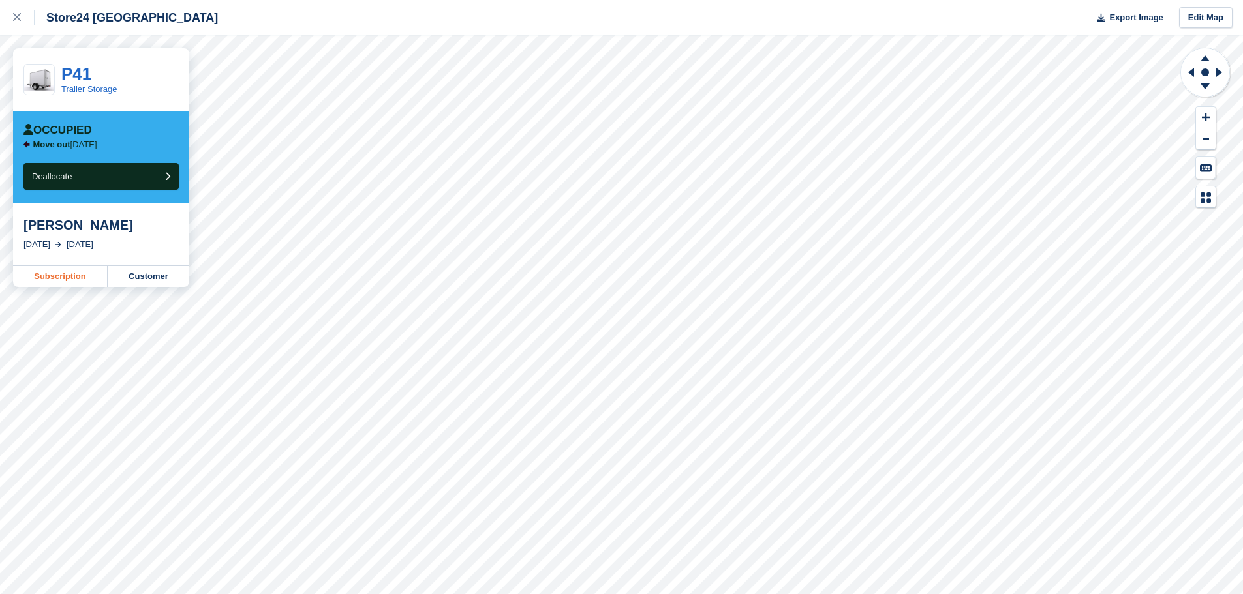
click at [57, 279] on link "Subscription" at bounding box center [60, 276] width 95 height 21
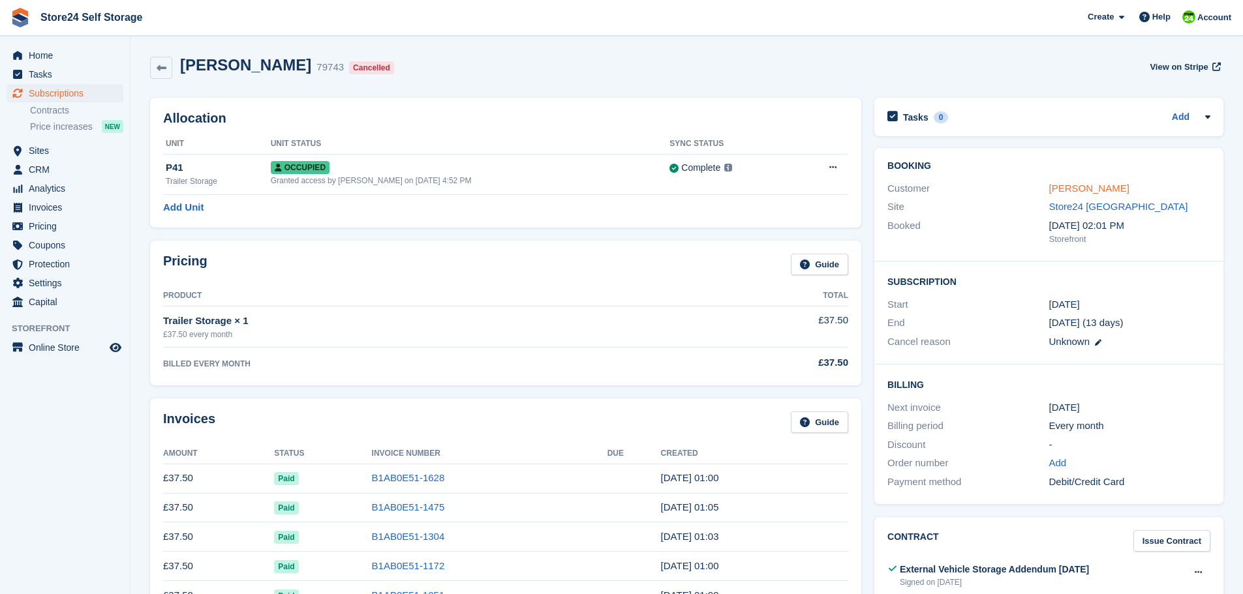
click at [1052, 189] on link "[PERSON_NAME]" at bounding box center [1089, 188] width 80 height 11
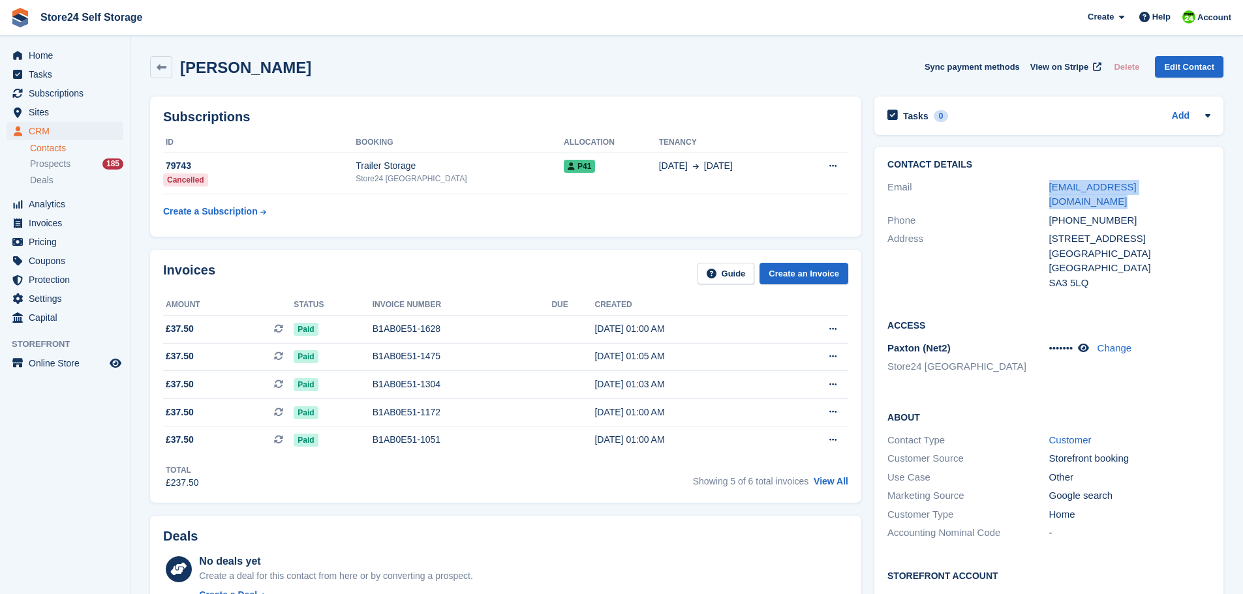
drag, startPoint x: 1019, startPoint y: 189, endPoint x: 1237, endPoint y: 189, distance: 218.6
click at [1237, 189] on section "[PERSON_NAME] Sync payment methods View on Stripe Delete Edit Contact Subscript…" at bounding box center [687, 518] width 1113 height 1037
copy div "[EMAIL_ADDRESS][DOMAIN_NAME]"
click at [55, 55] on span "Home" at bounding box center [68, 55] width 78 height 18
